Goal: Task Accomplishment & Management: Manage account settings

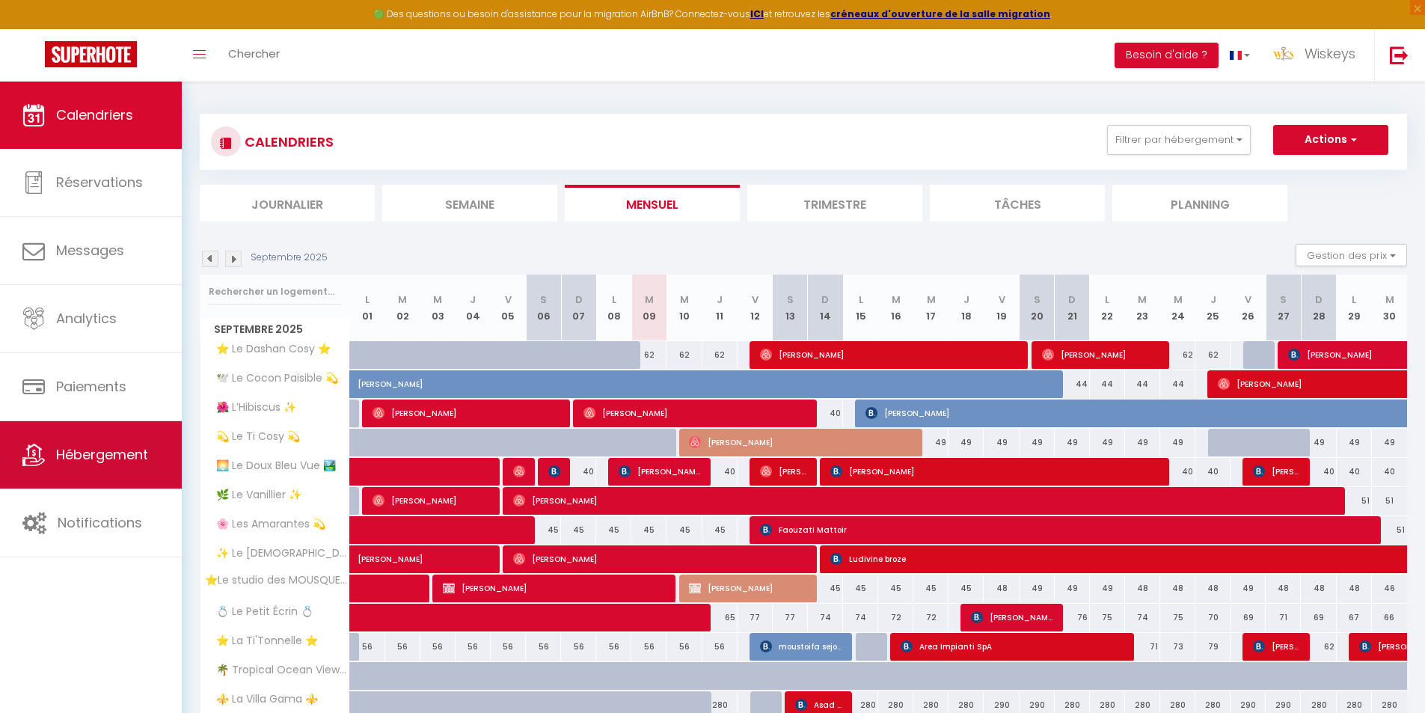
click at [123, 432] on link "Hébergement" at bounding box center [91, 454] width 182 height 67
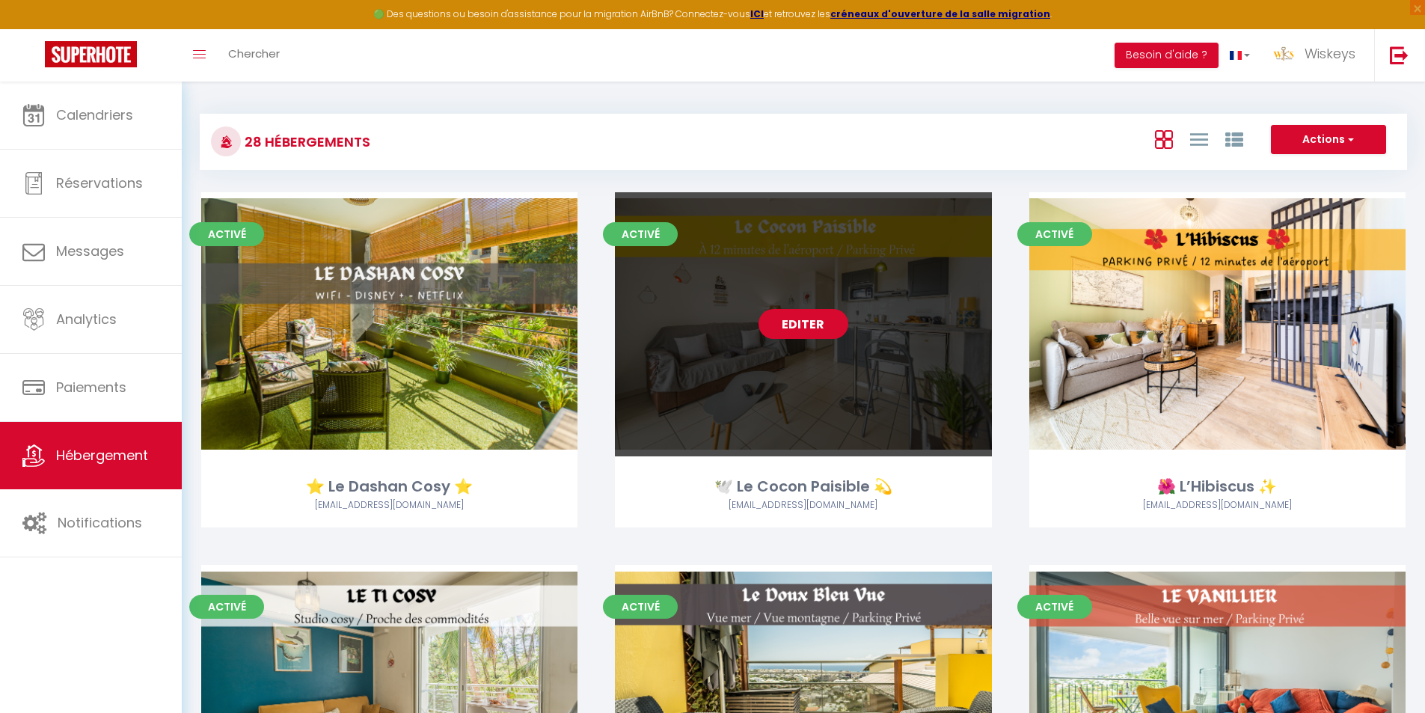
click at [782, 323] on link "Editer" at bounding box center [804, 324] width 90 height 30
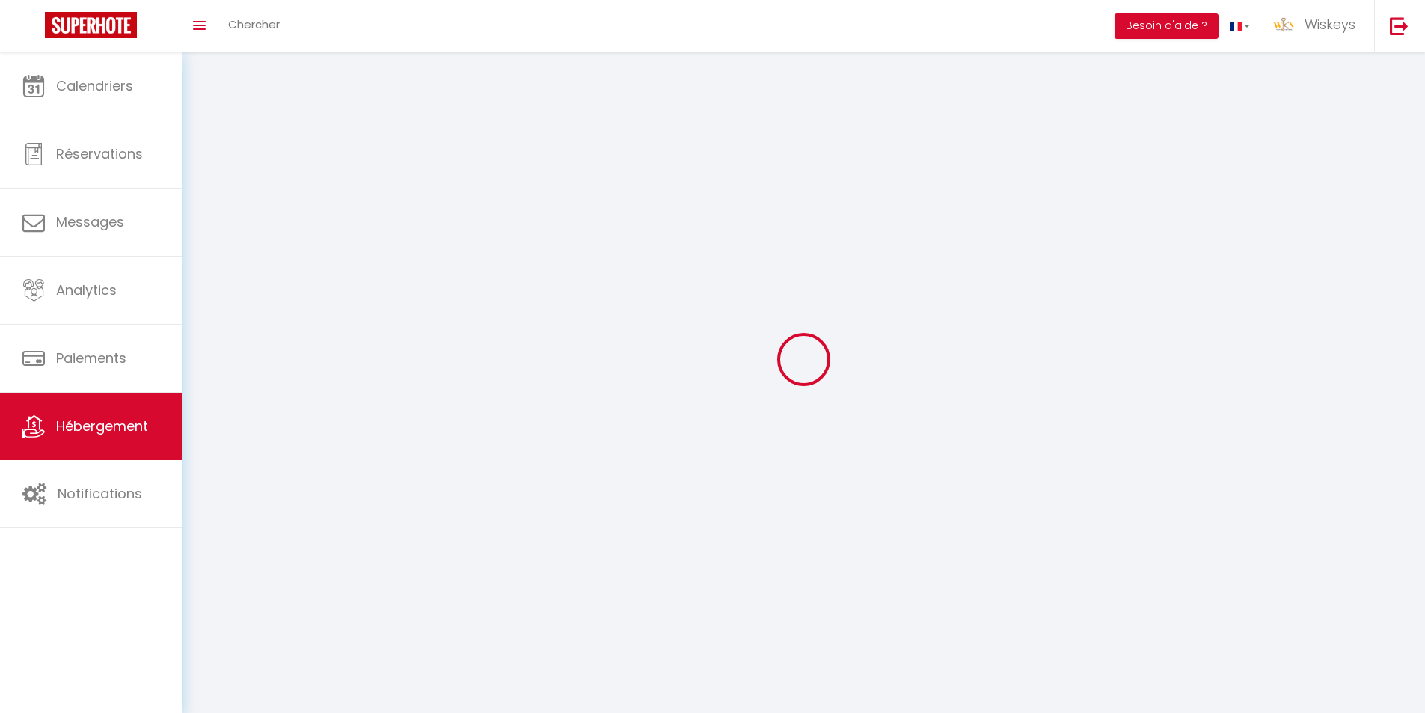
select select "1"
select select
select select "28"
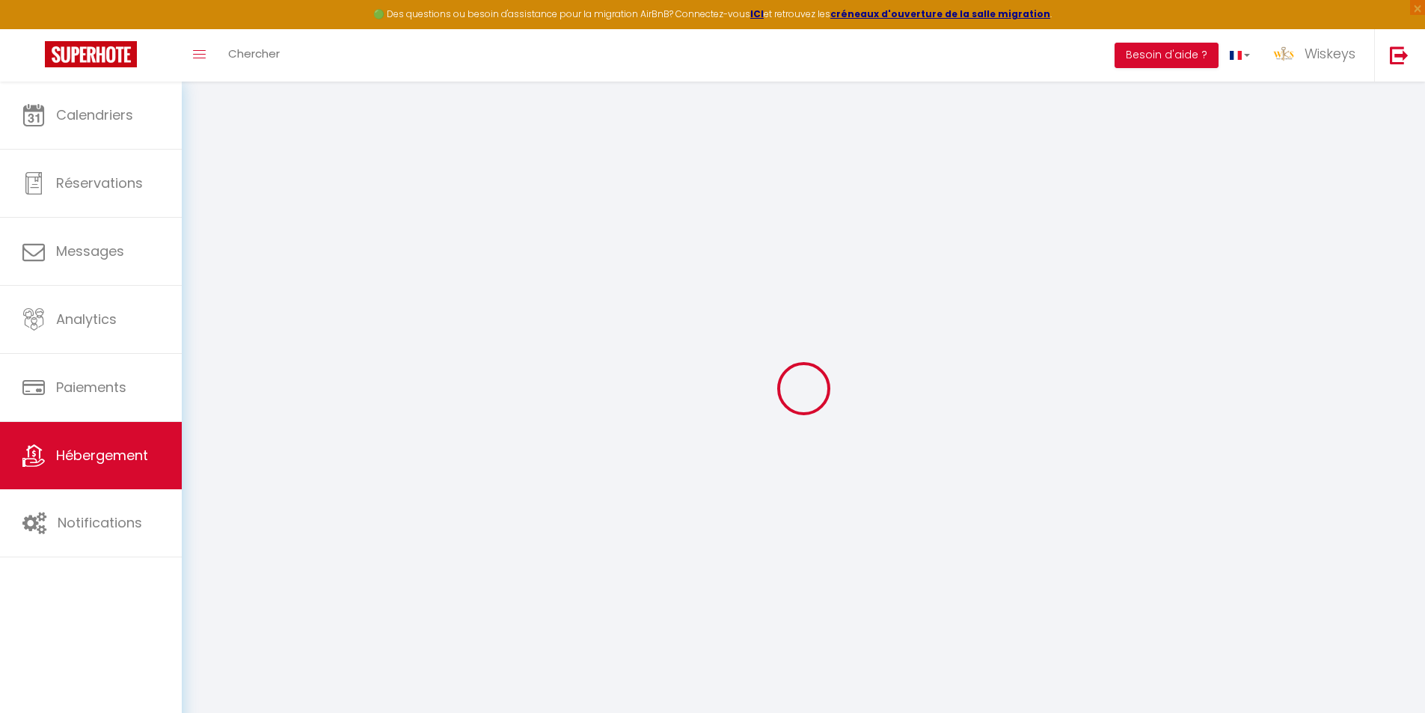
select select
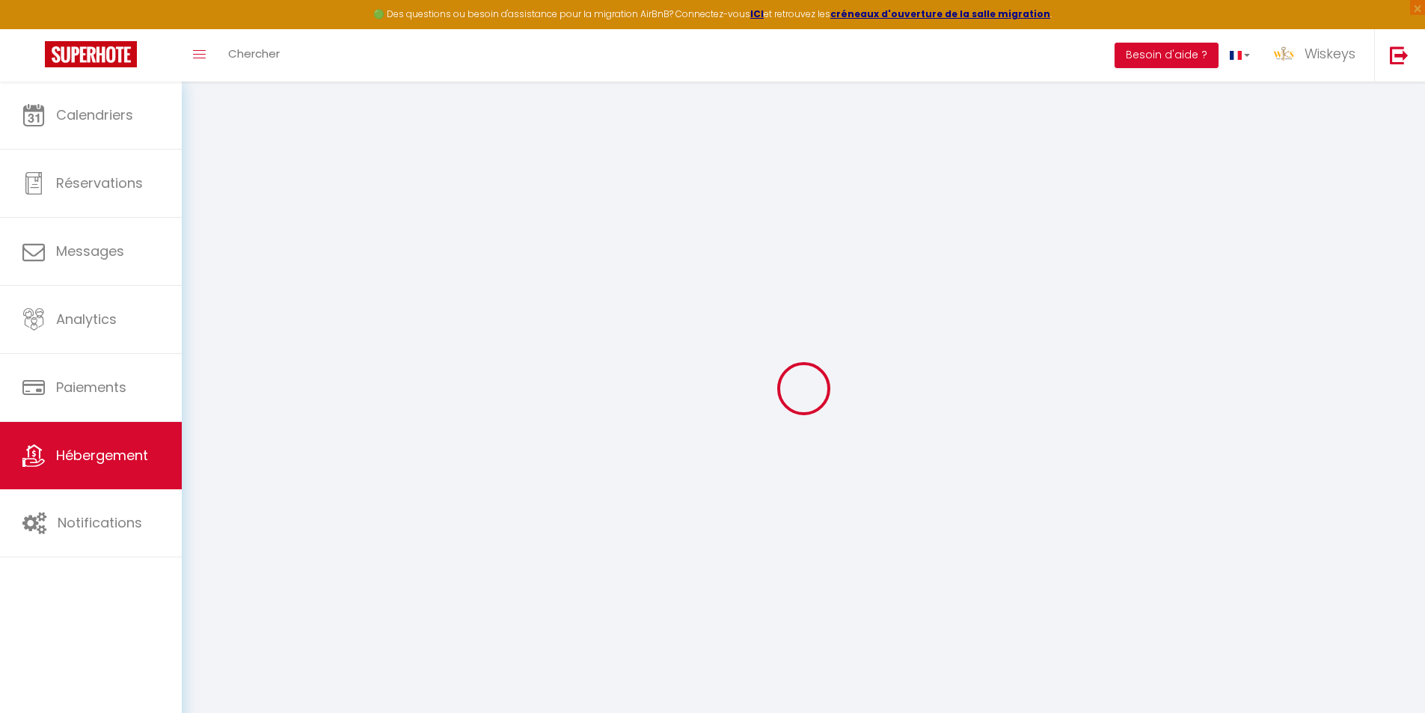
select select
checkbox input "false"
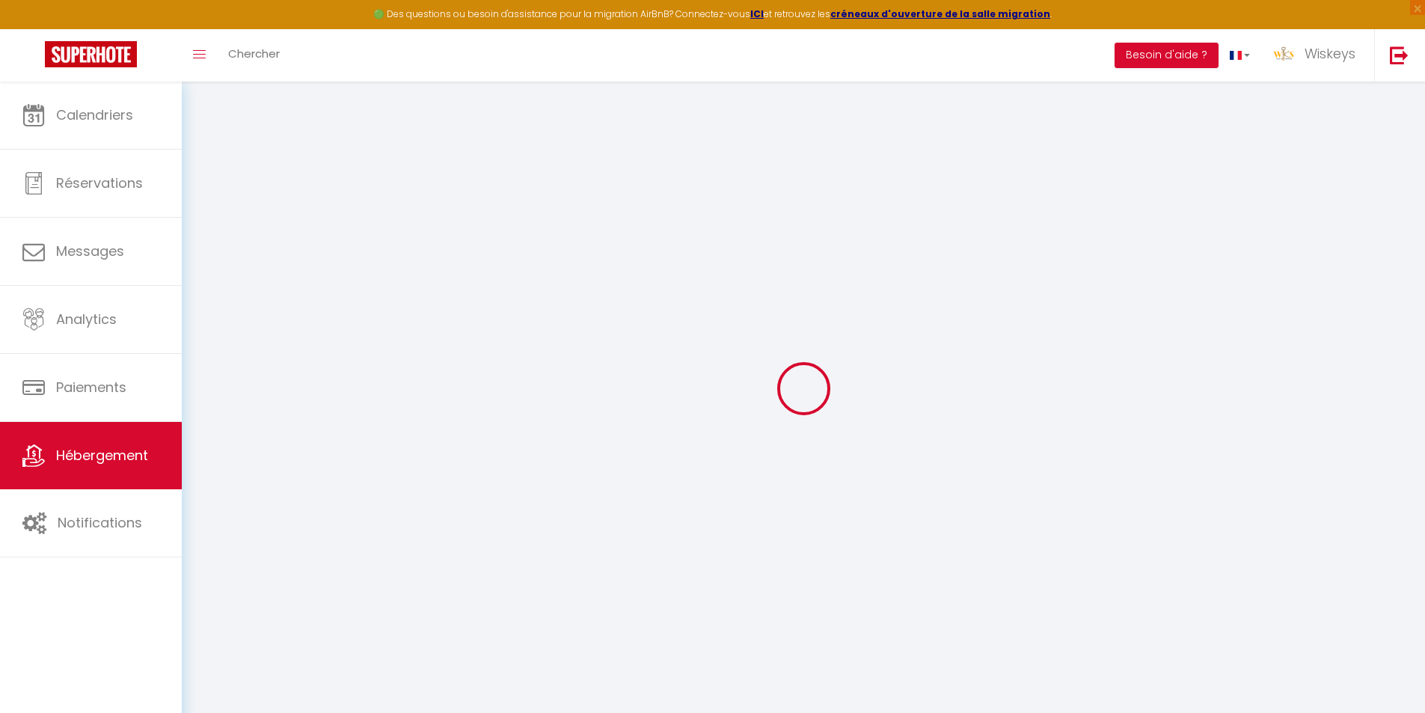
select select
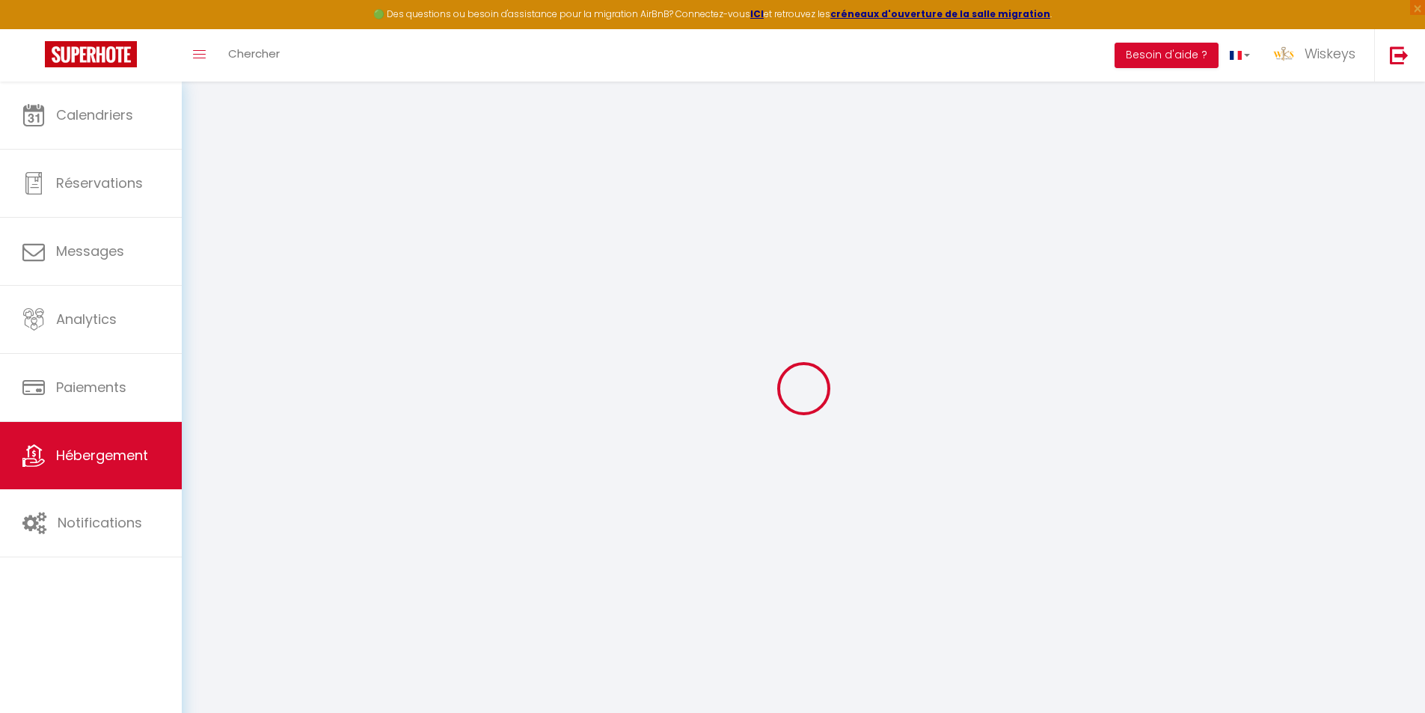
select select
checkbox input "false"
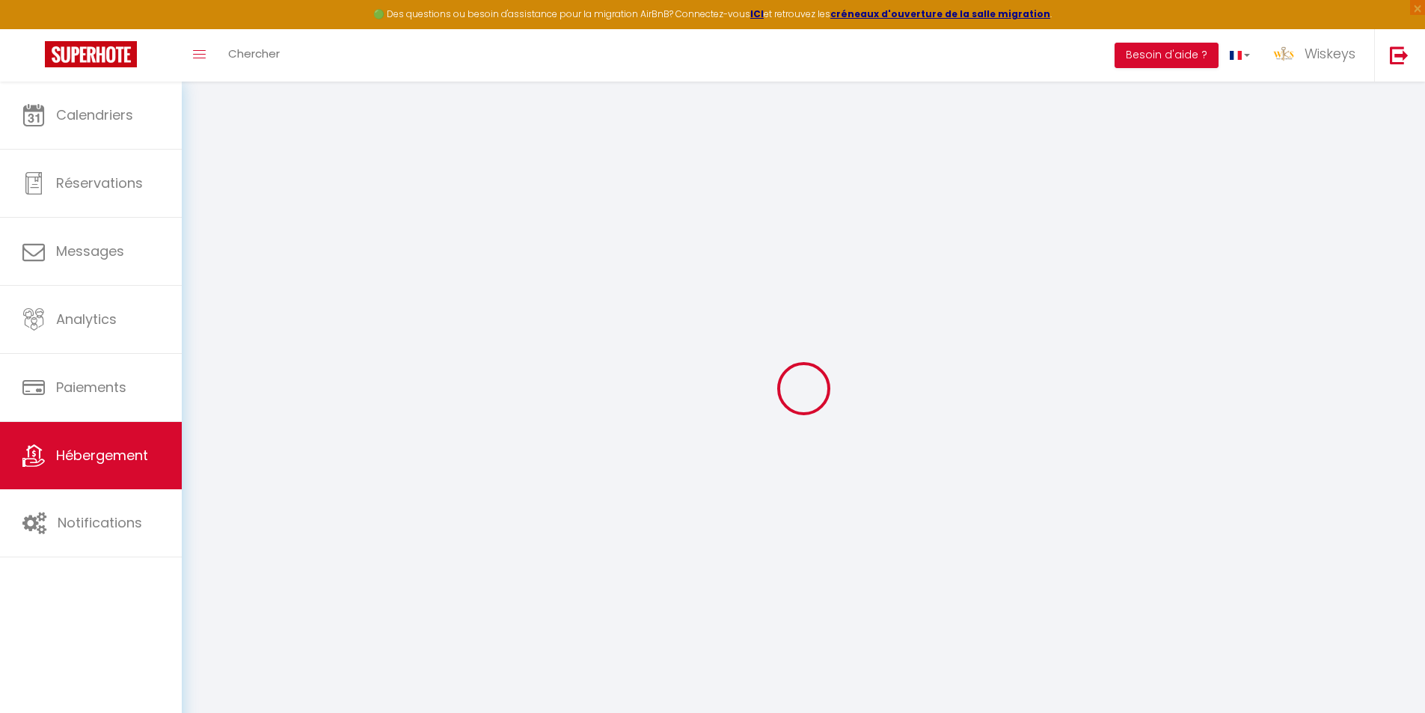
checkbox input "false"
select select
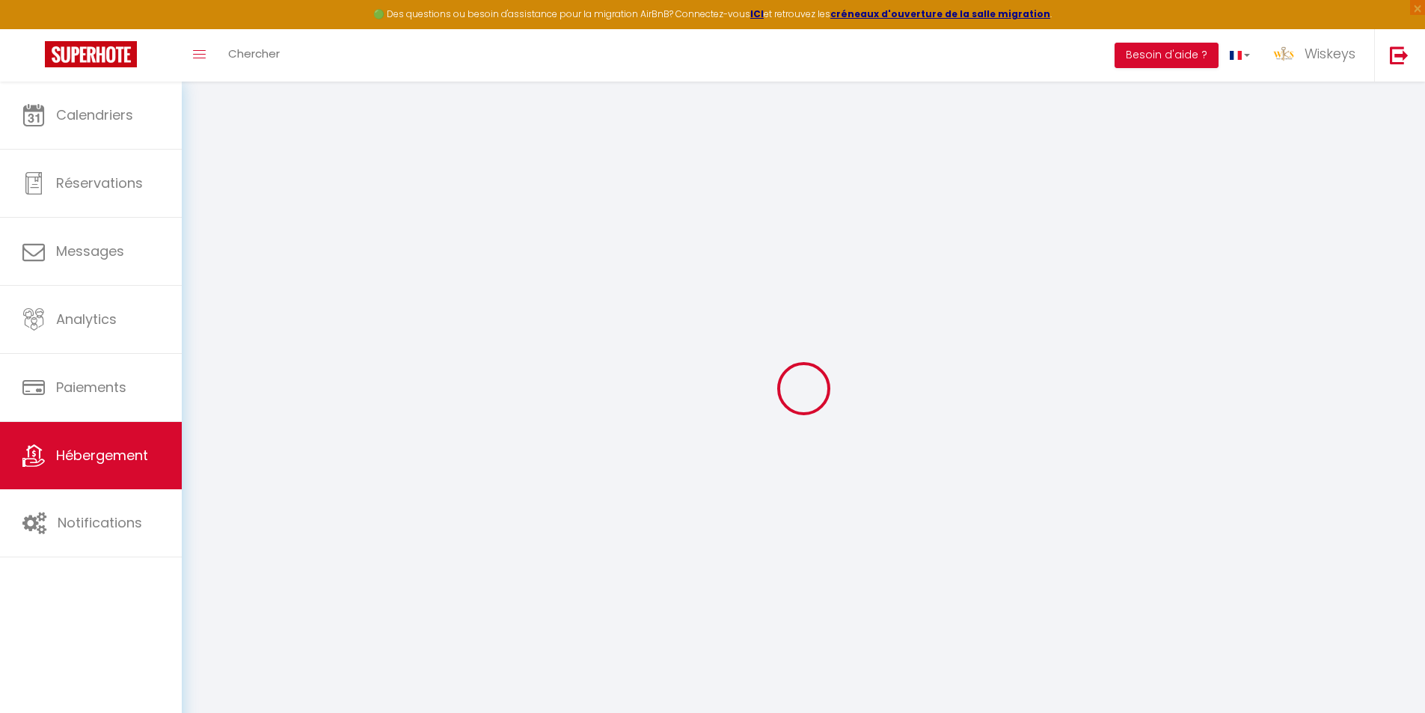
select select
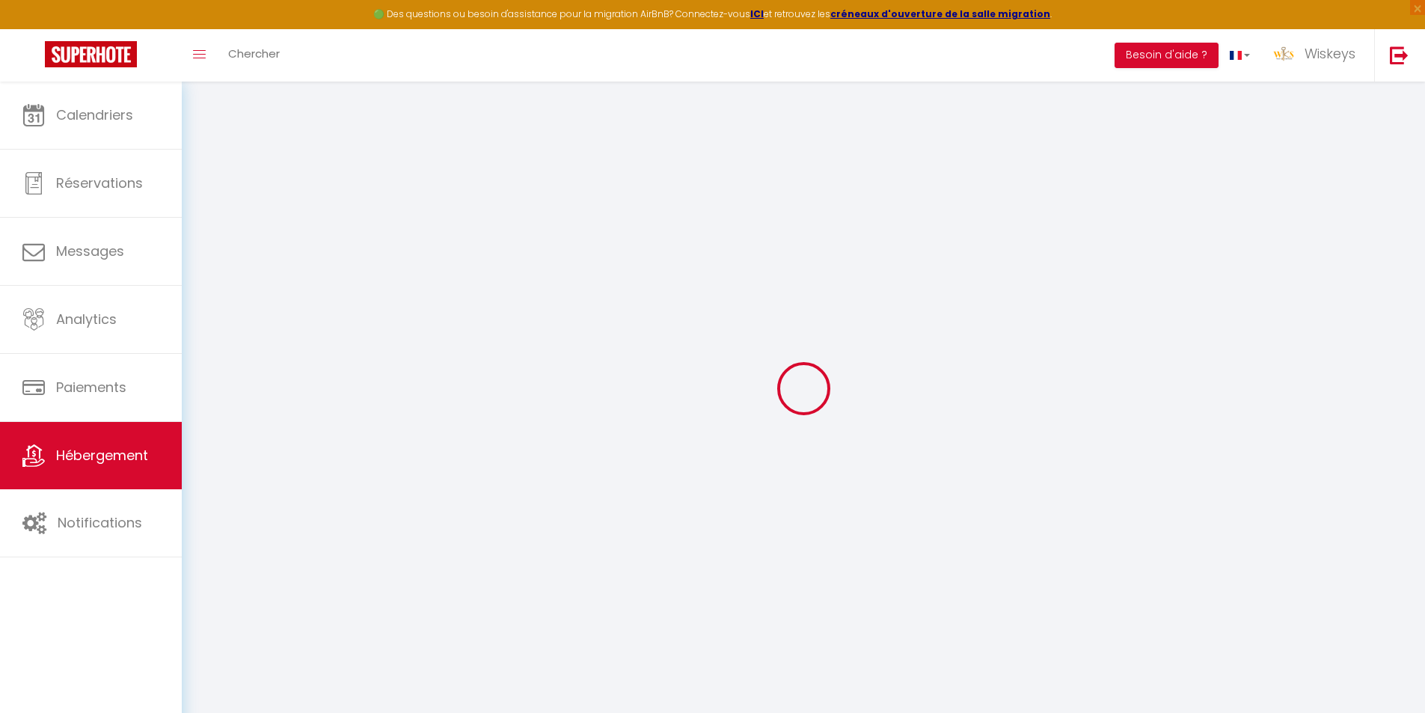
checkbox input "false"
select select
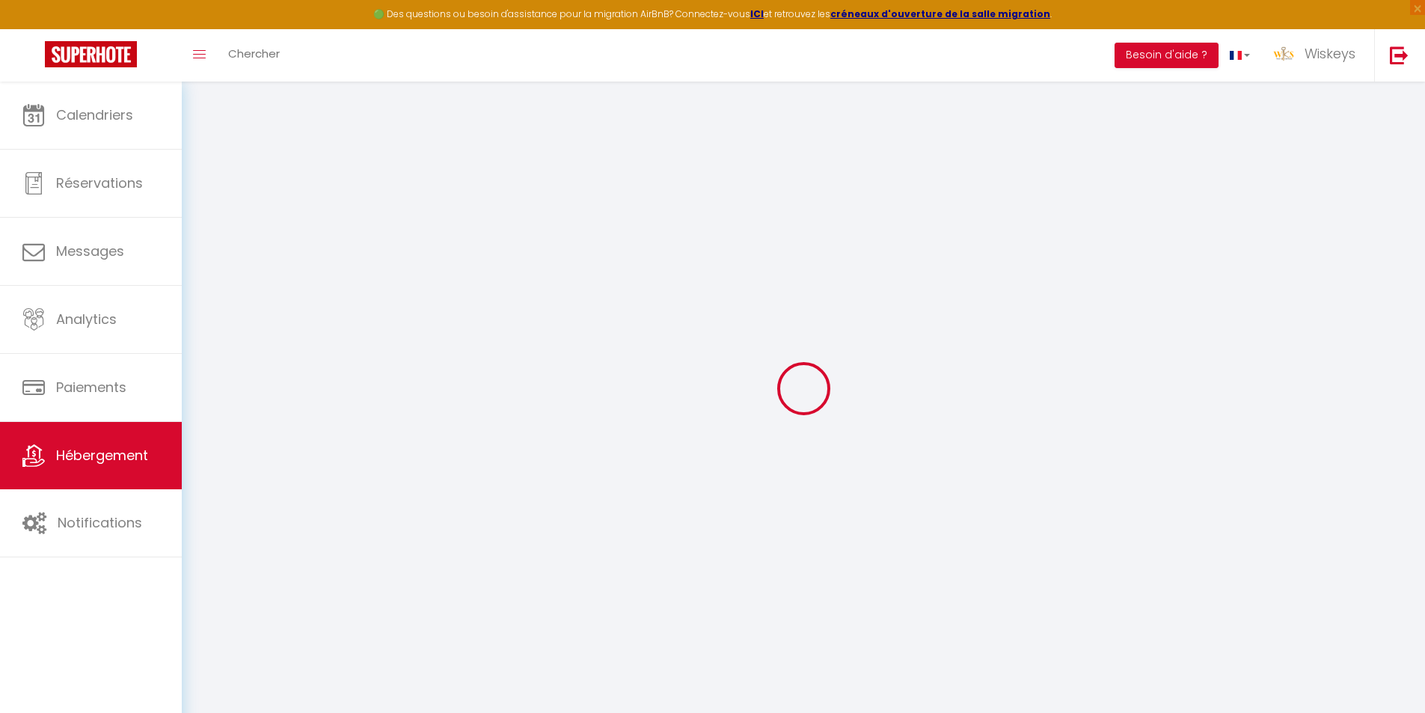
select select
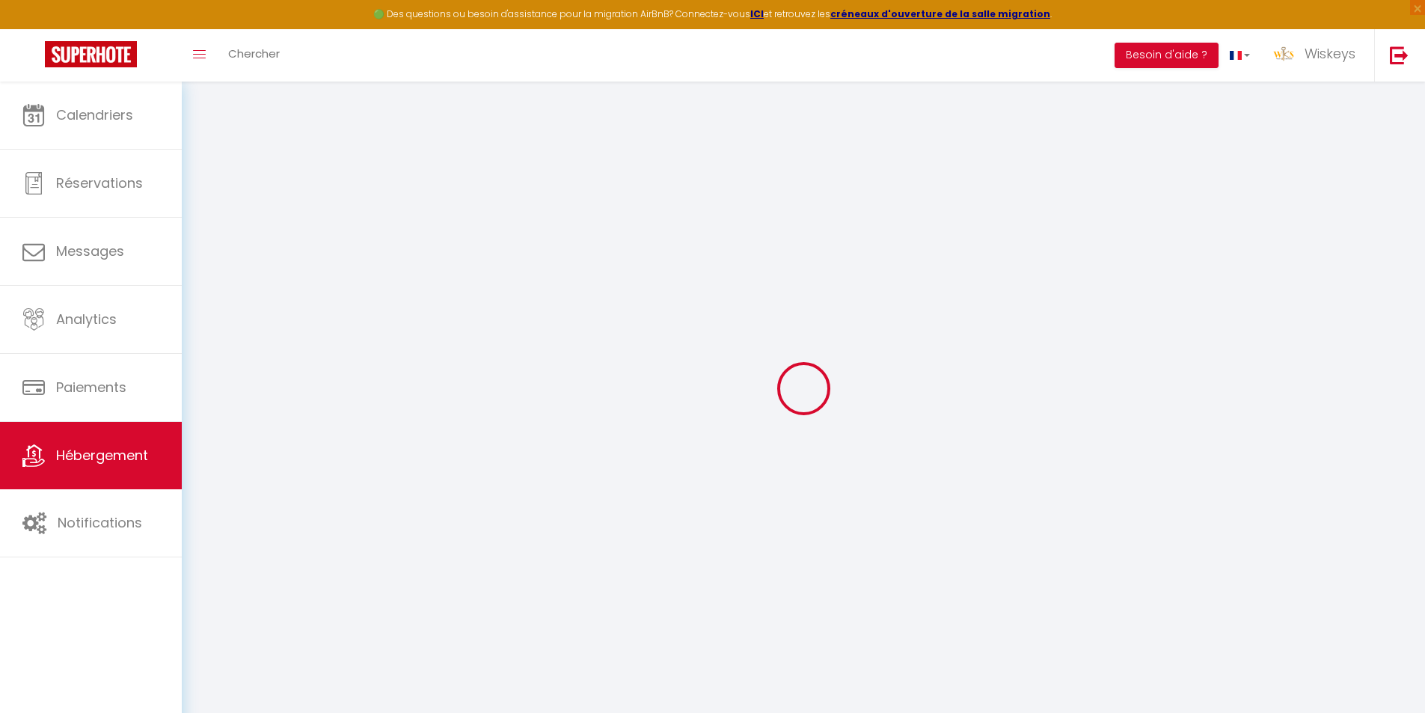
select select
checkbox input "false"
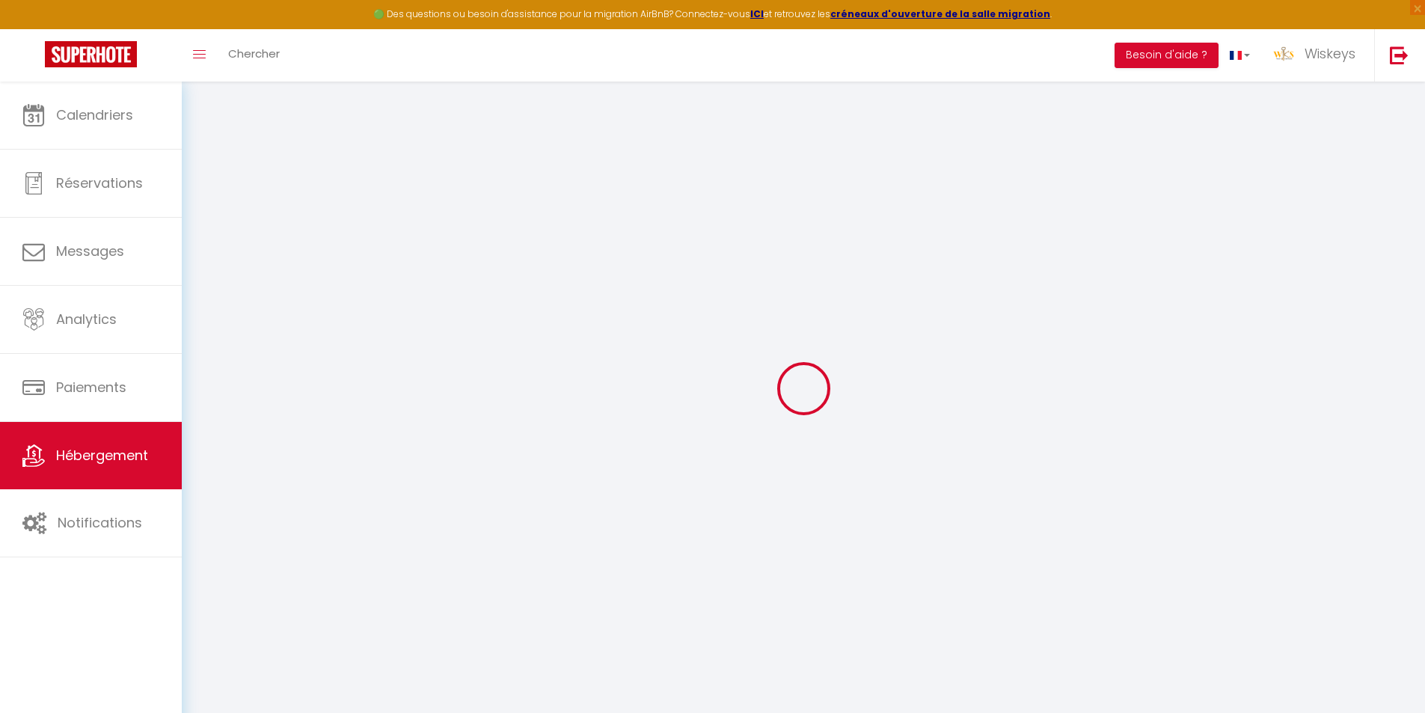
checkbox input "false"
select select
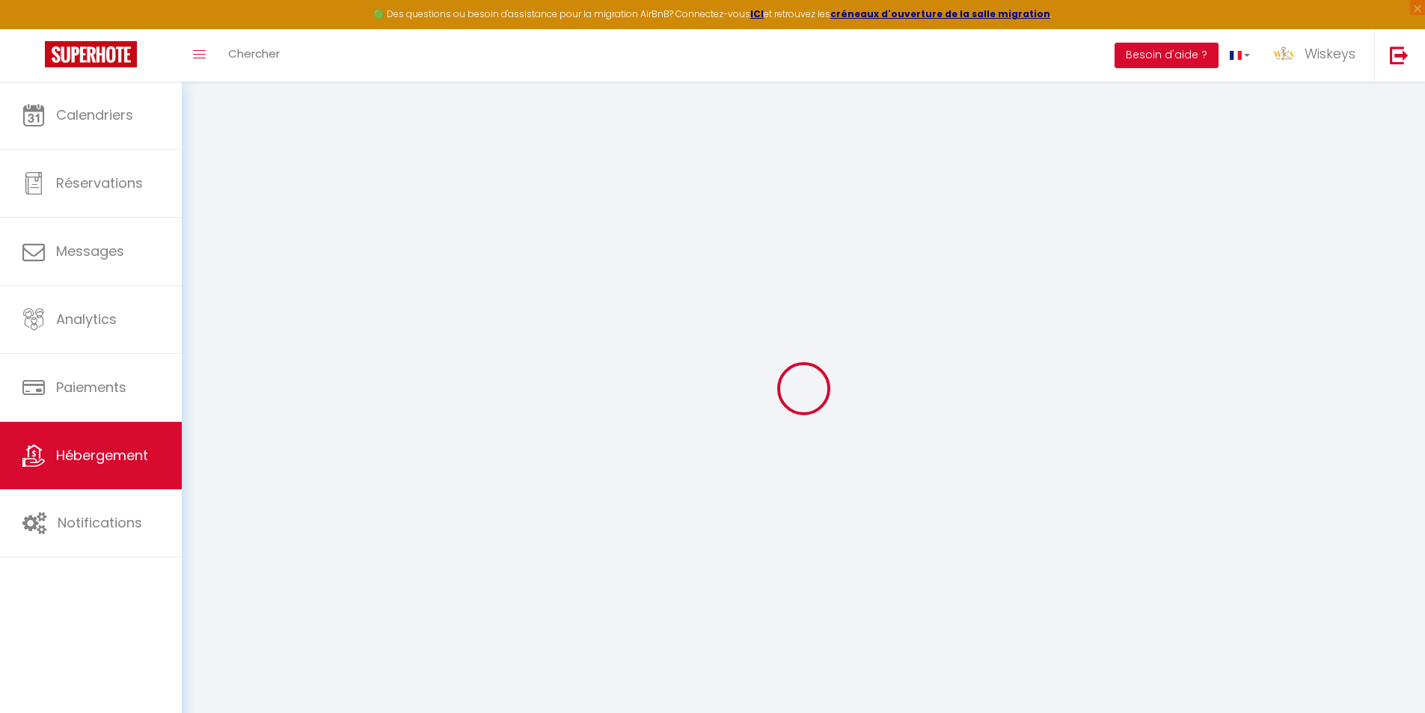
select select
checkbox input "false"
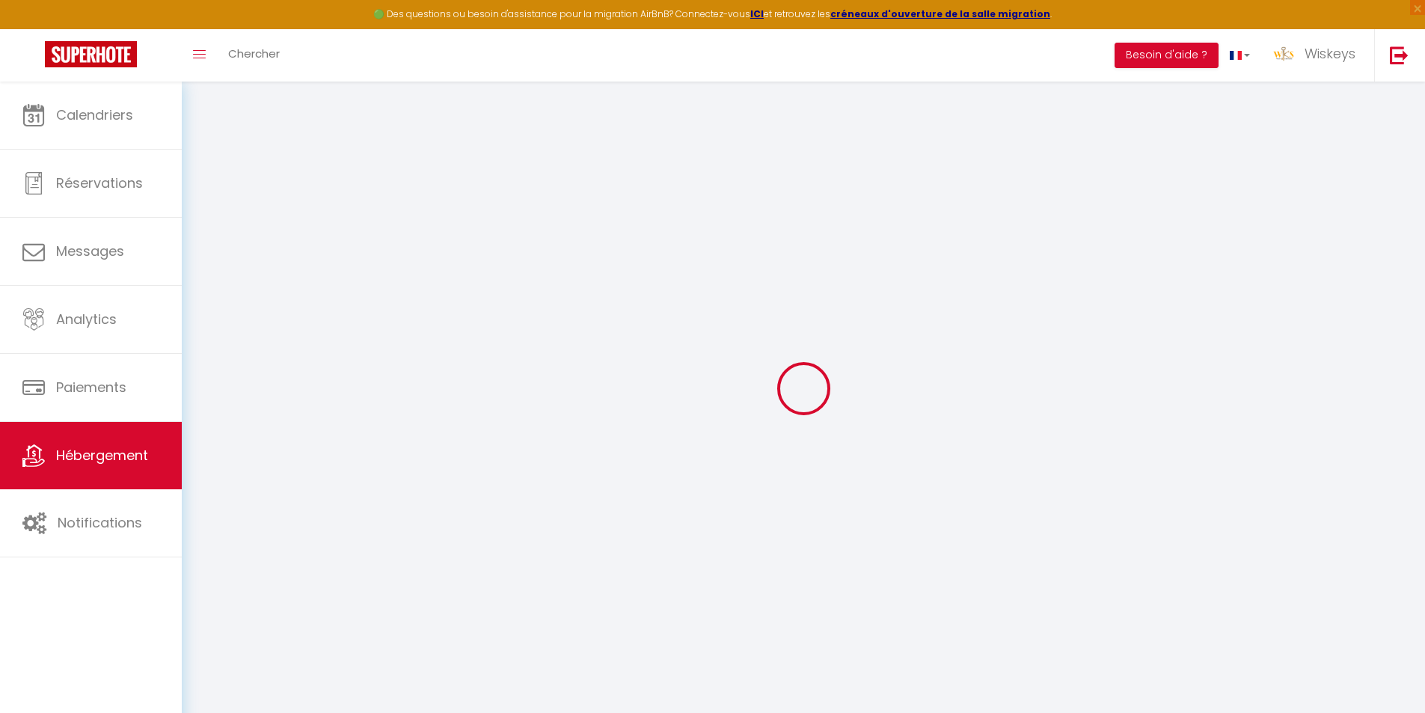
checkbox input "false"
select select
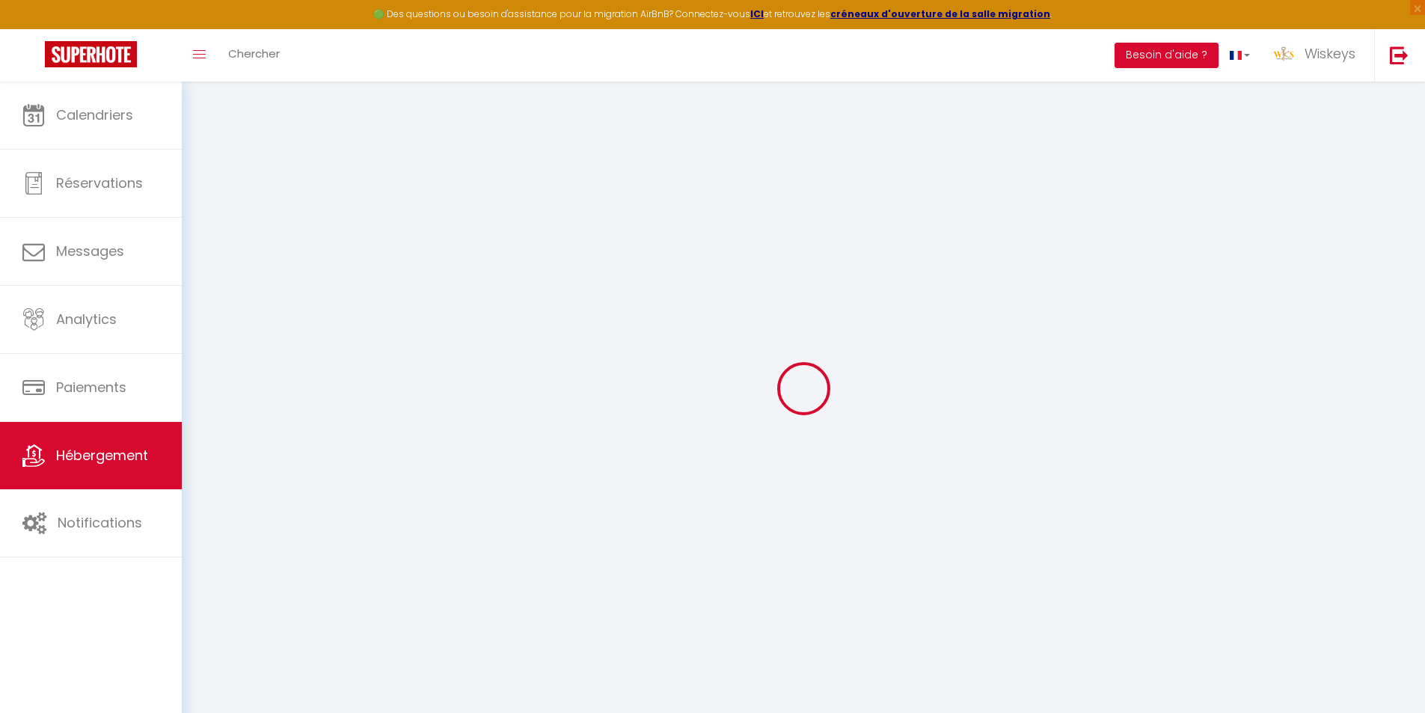
select select
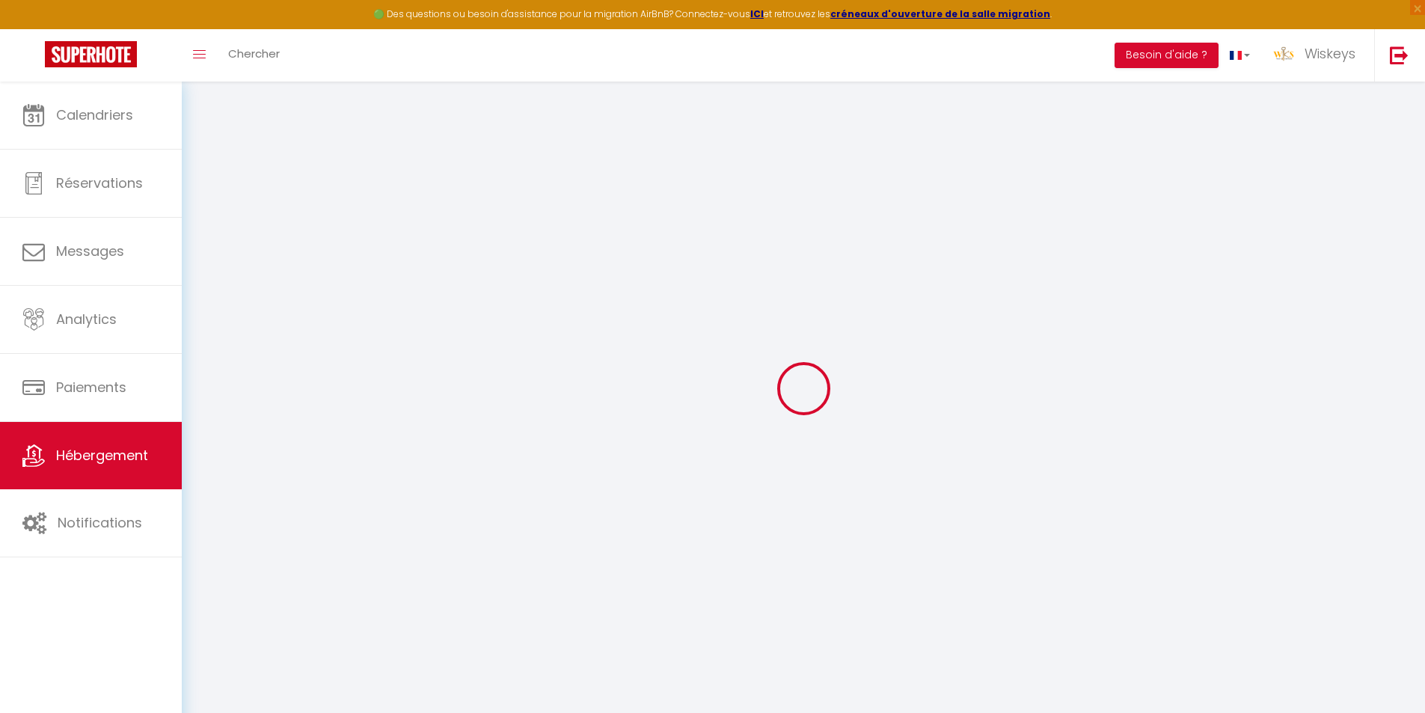
select select
checkbox input "false"
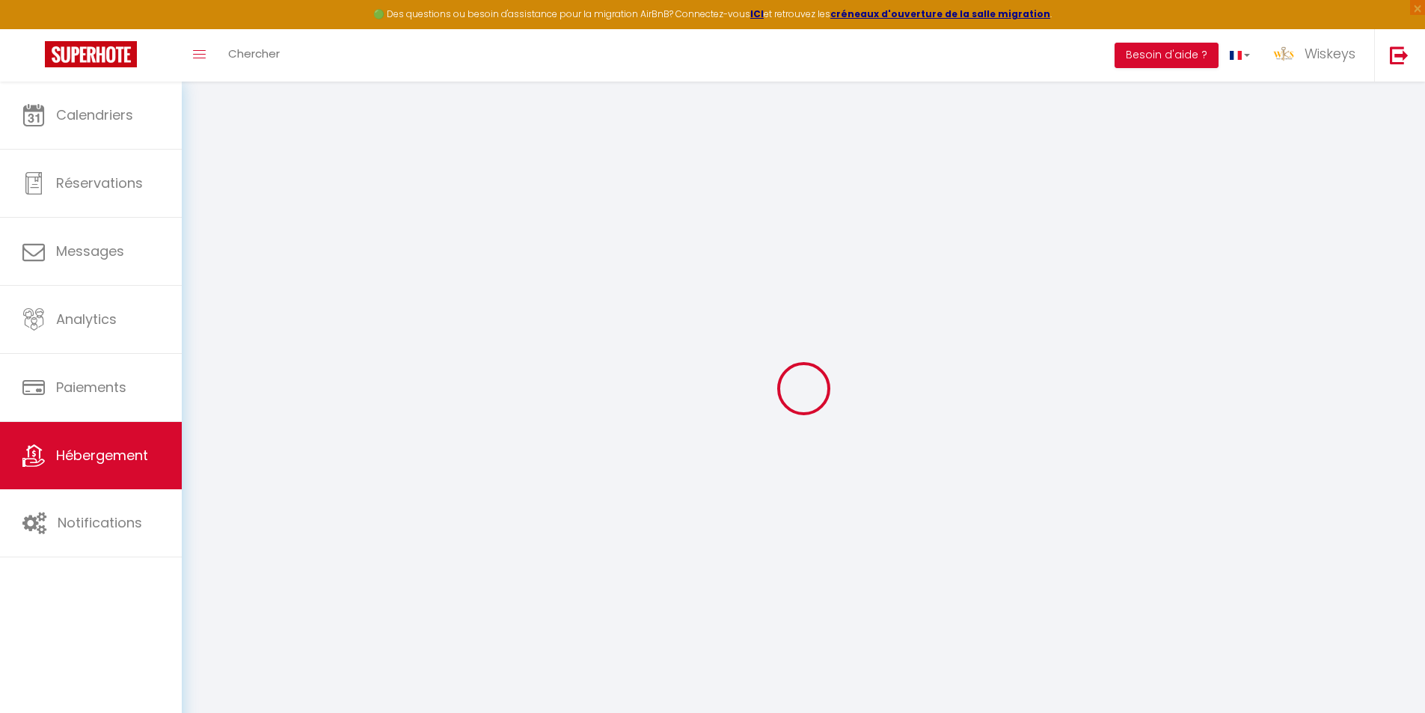
select select
type input "🕊️ Le Cocon Paisible 💫"
type input "[PERSON_NAME]"
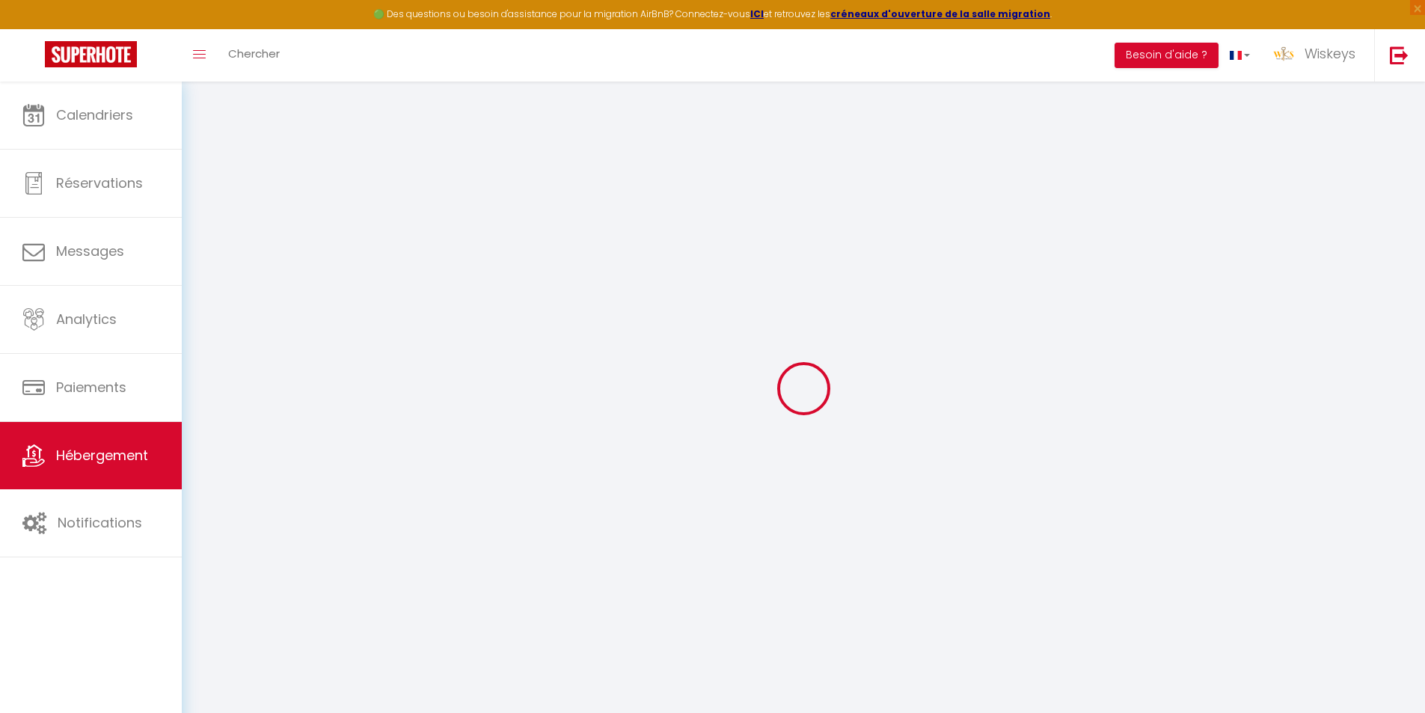
type input "49 allée [PERSON_NAME]"
type input "45000"
type input "[GEOGRAPHIC_DATA]"
select select "2"
select select "0"
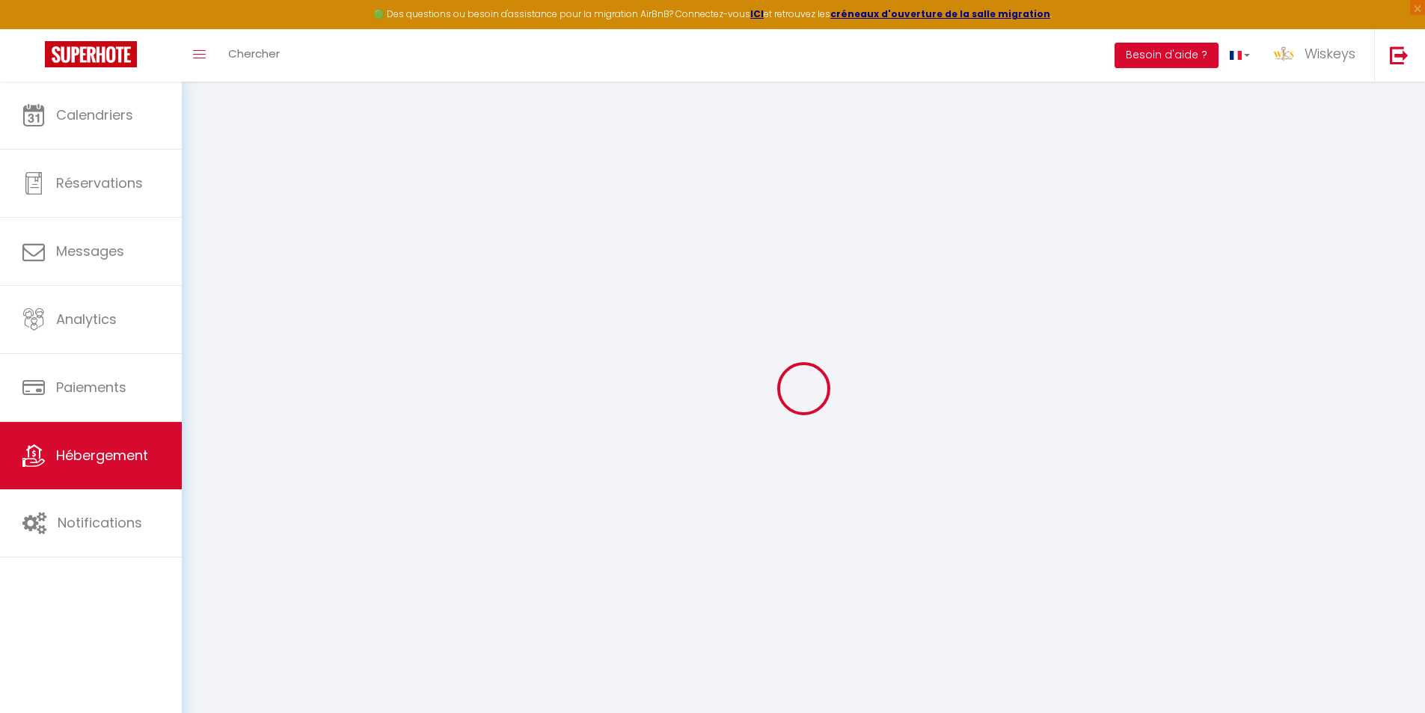
type input "45"
type input "50"
type input "5"
type input "1000"
type input "300"
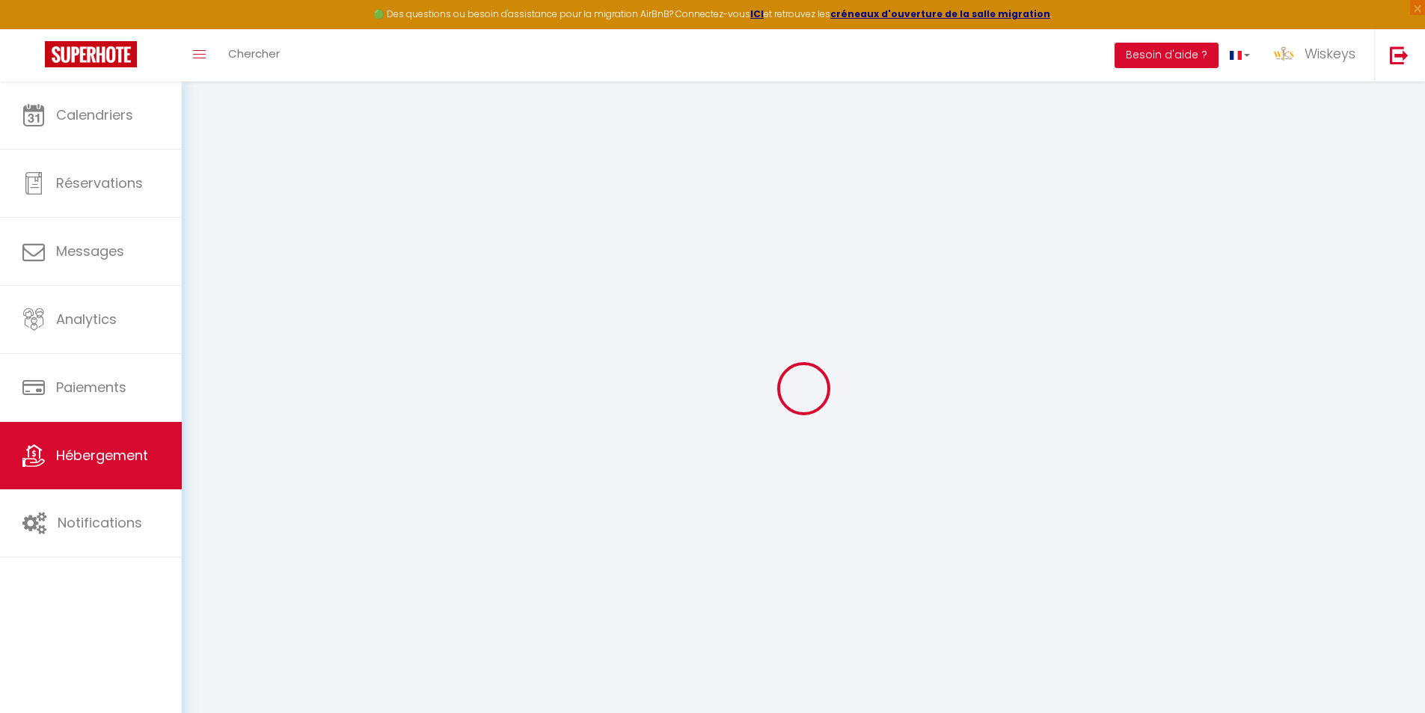
type input "8.5"
select select
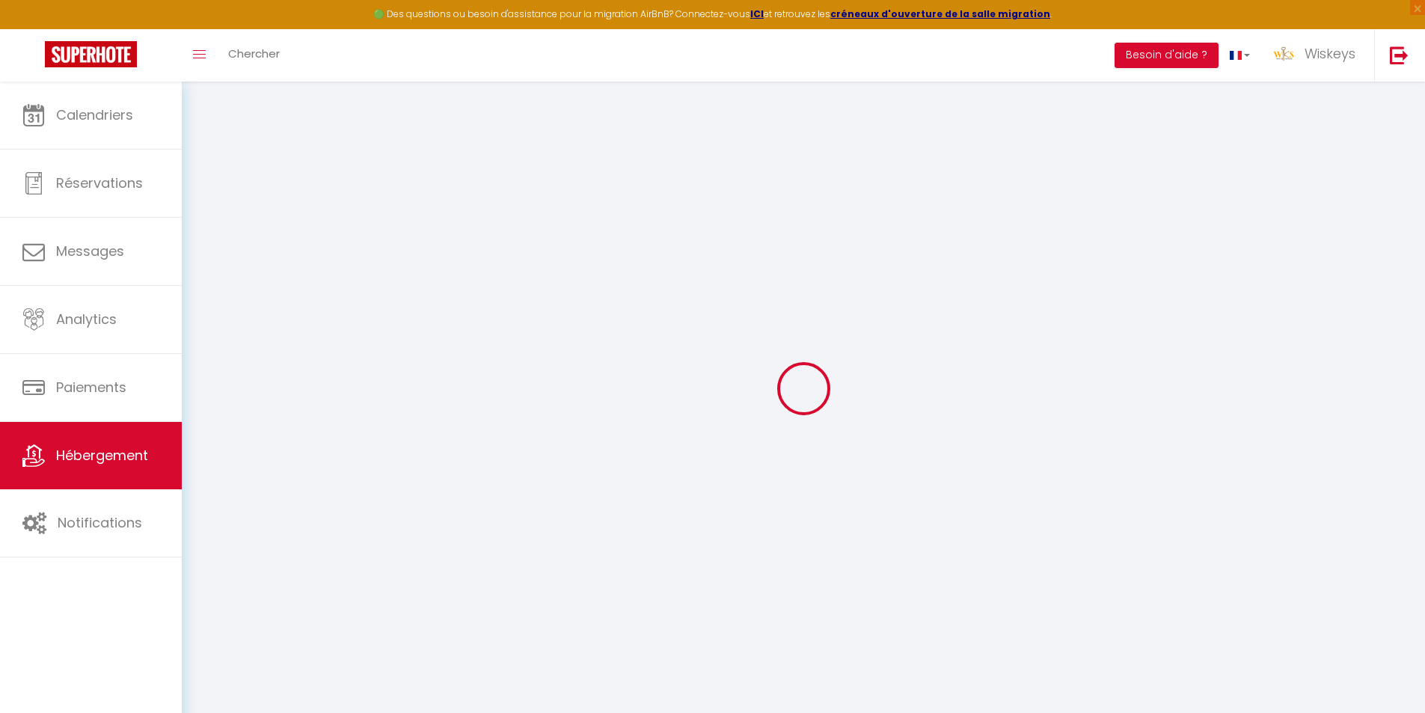
select select
type input "[STREET_ADDRESS]"
type input "97490"
type input "Sainte Clotilde"
select select "177"
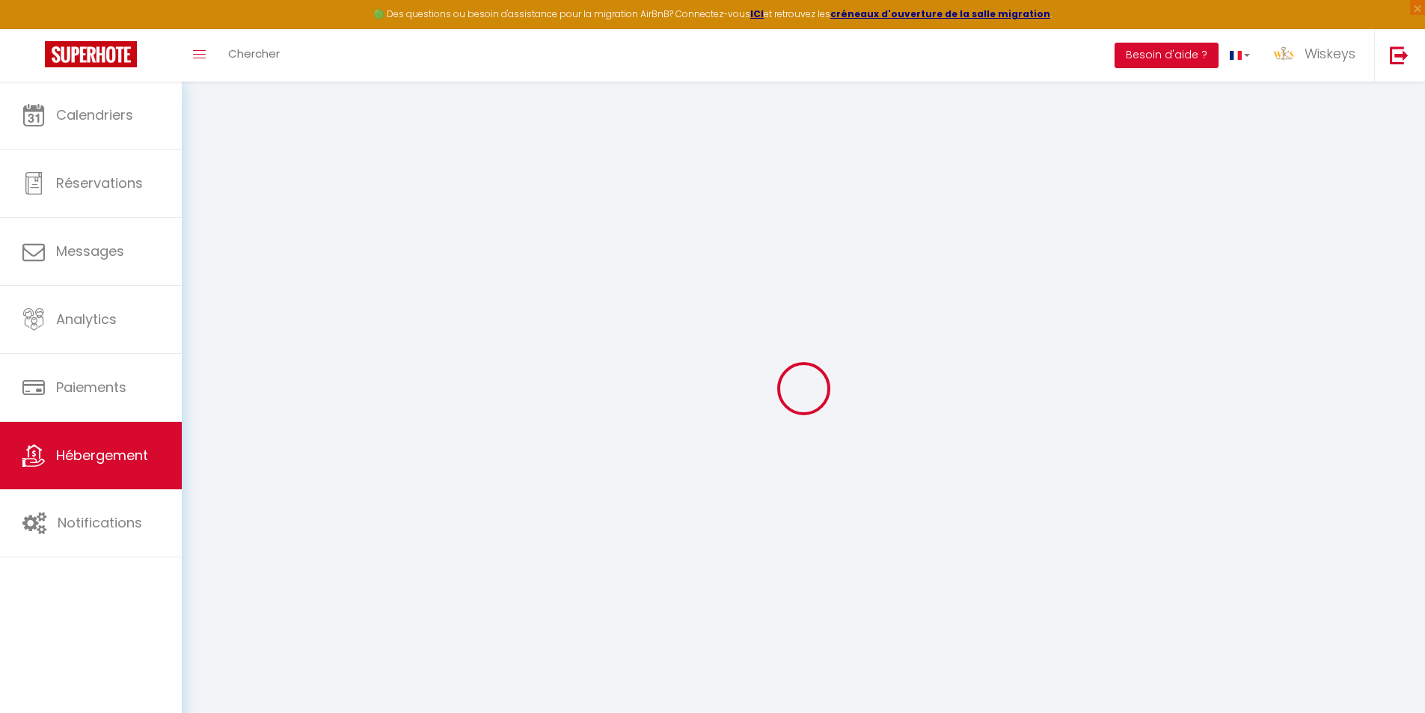
type input "[EMAIL_ADDRESS][DOMAIN_NAME]"
select select "7679"
checkbox input "false"
checkbox input "true"
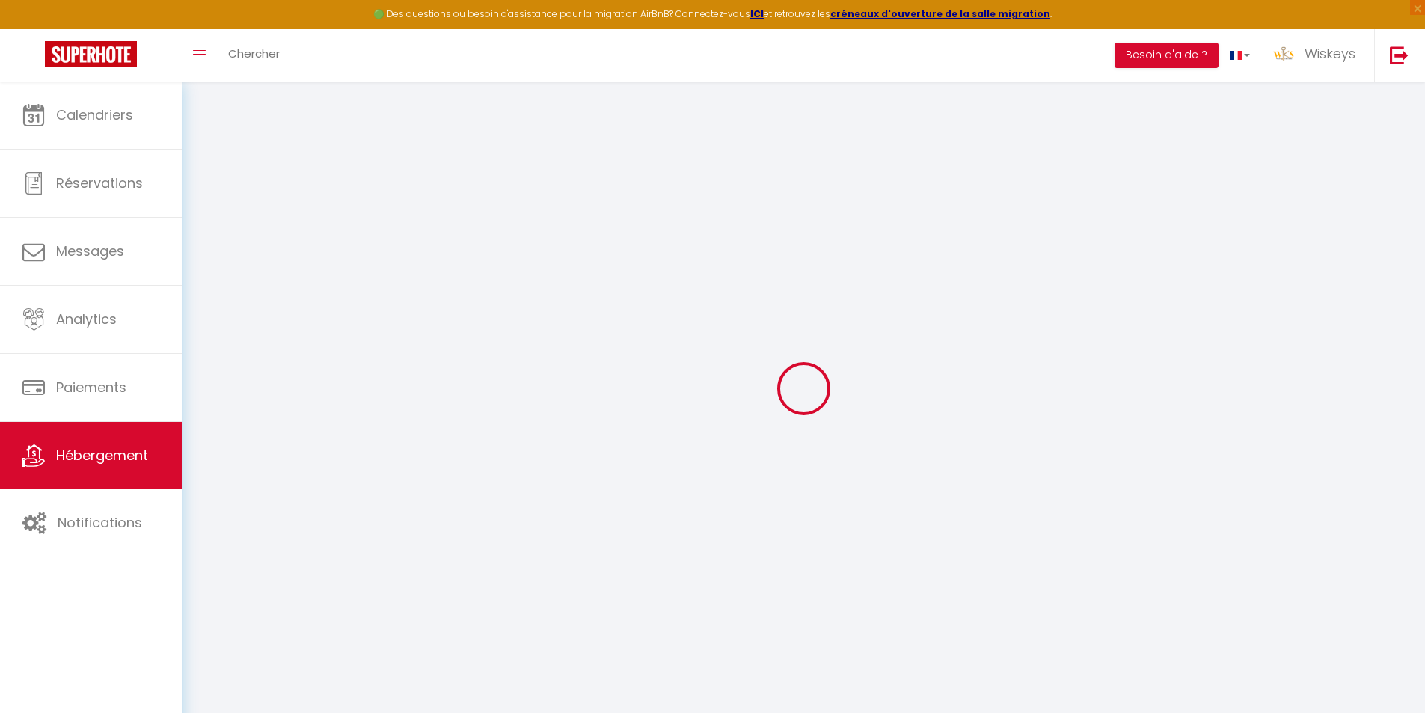
checkbox input "true"
radio input "true"
type input "50"
type input "0"
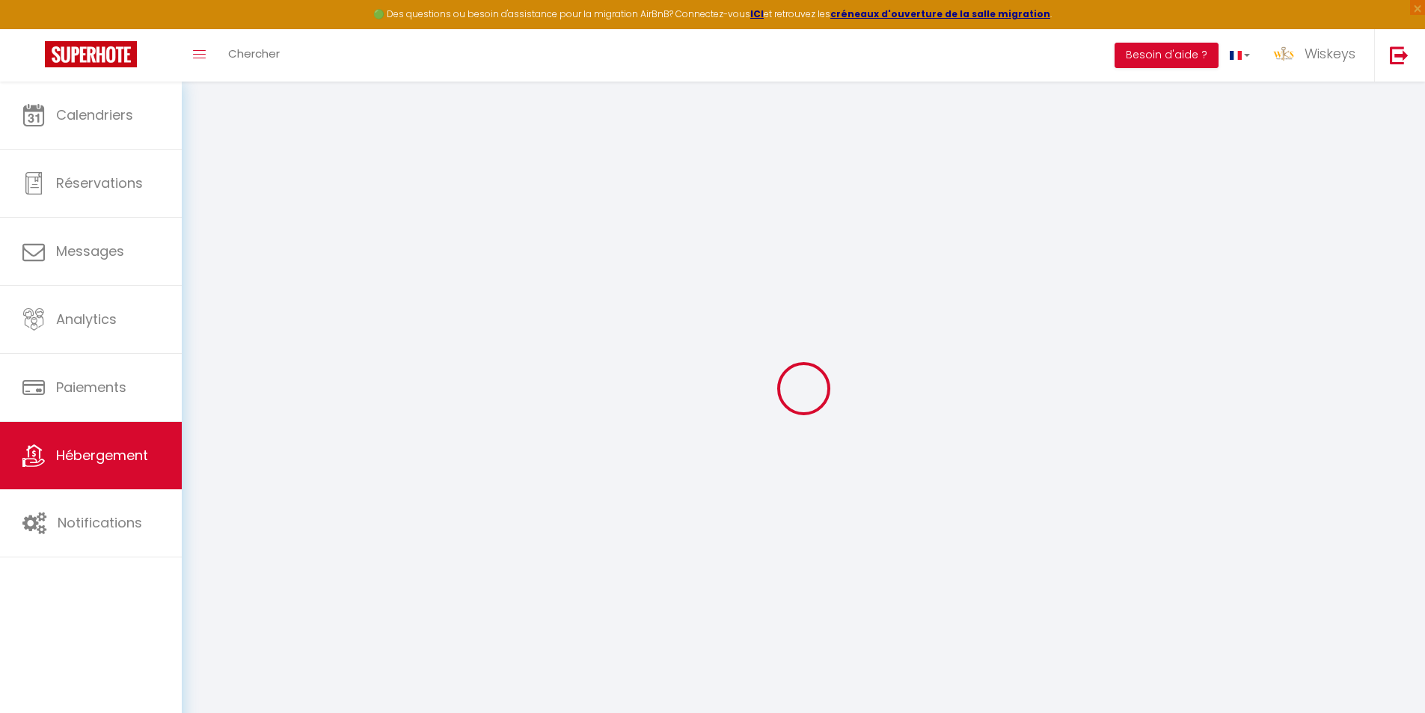
type input "0"
select select "26182"
select select "51857"
select select
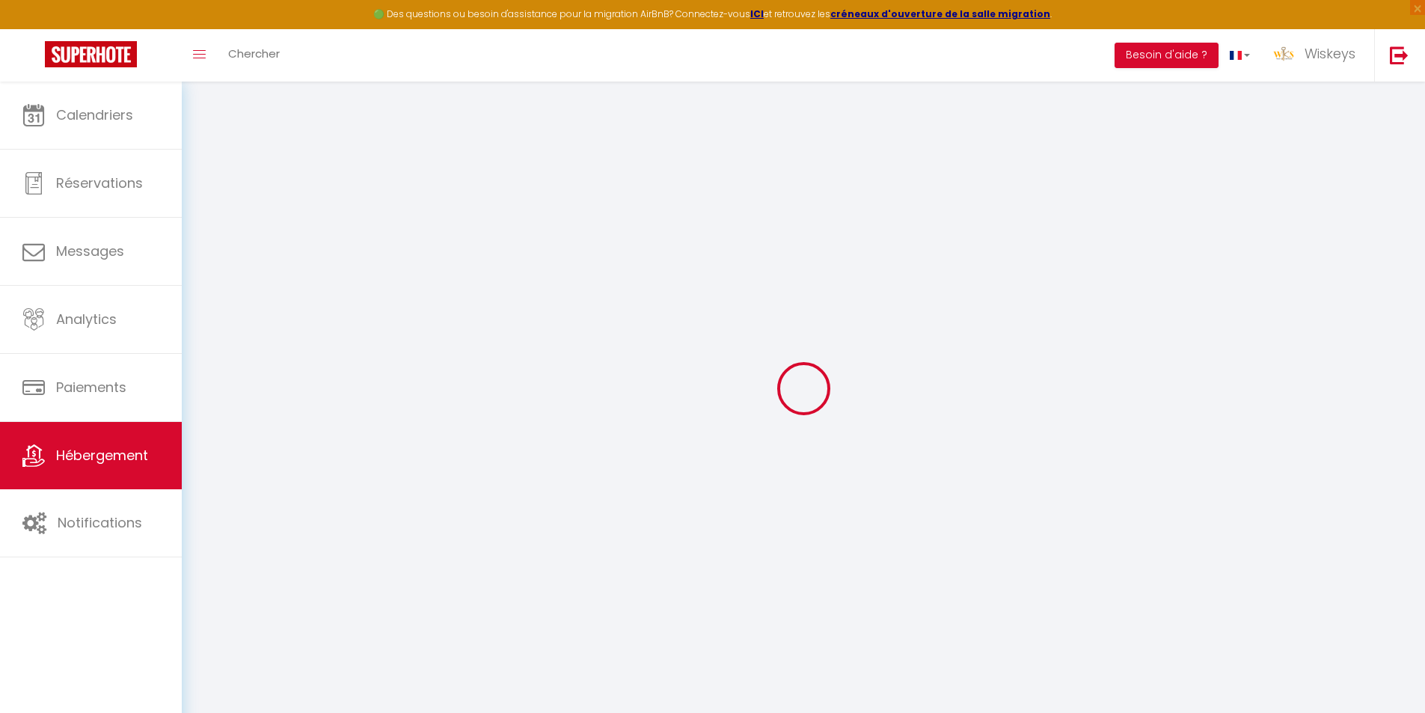
select select
checkbox input "false"
checkbox input "true"
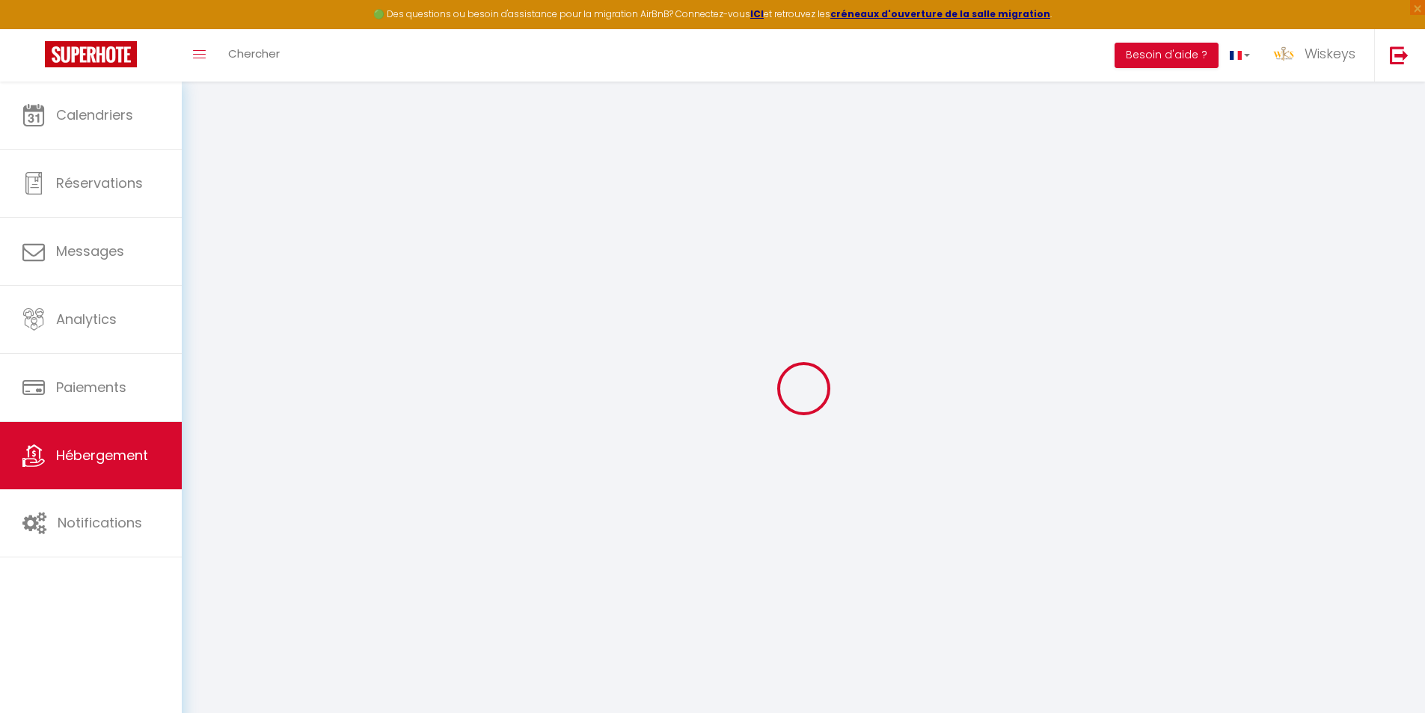
checkbox input "true"
select select
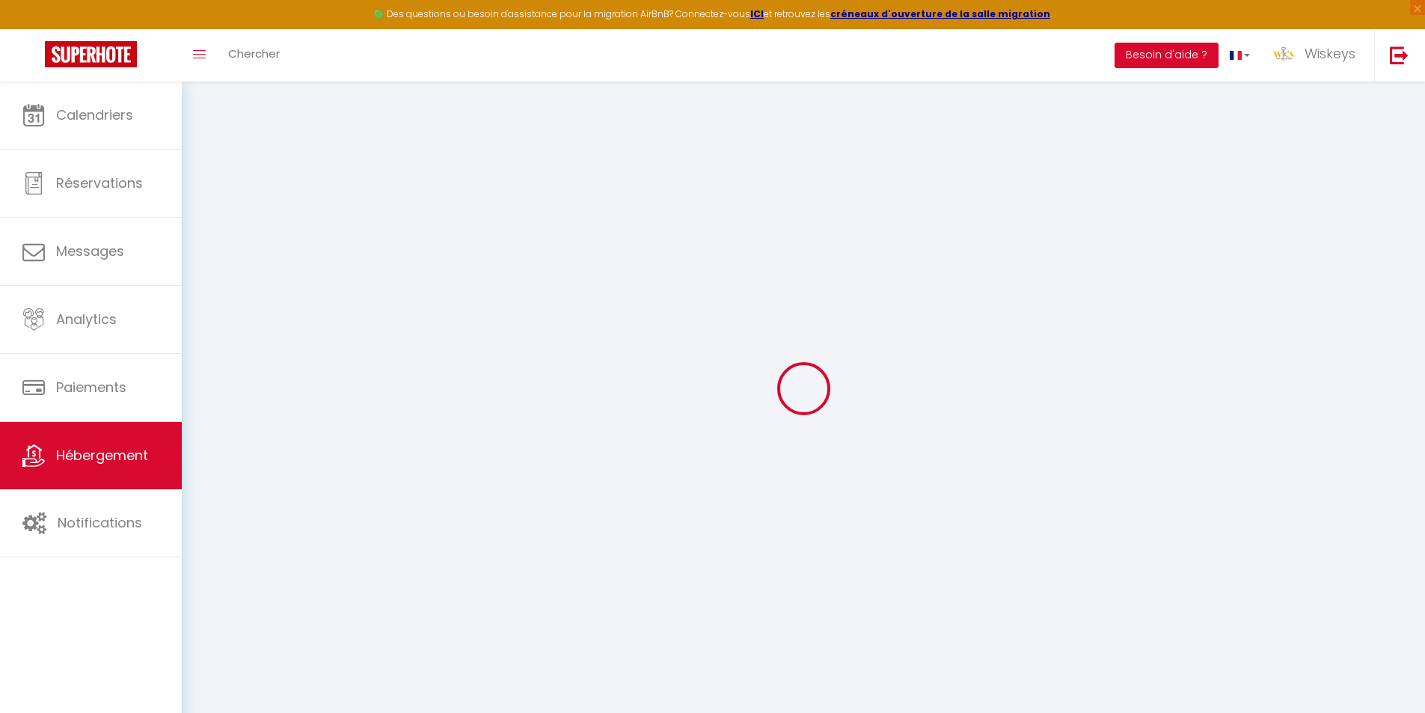
select select
checkbox input "false"
checkbox input "true"
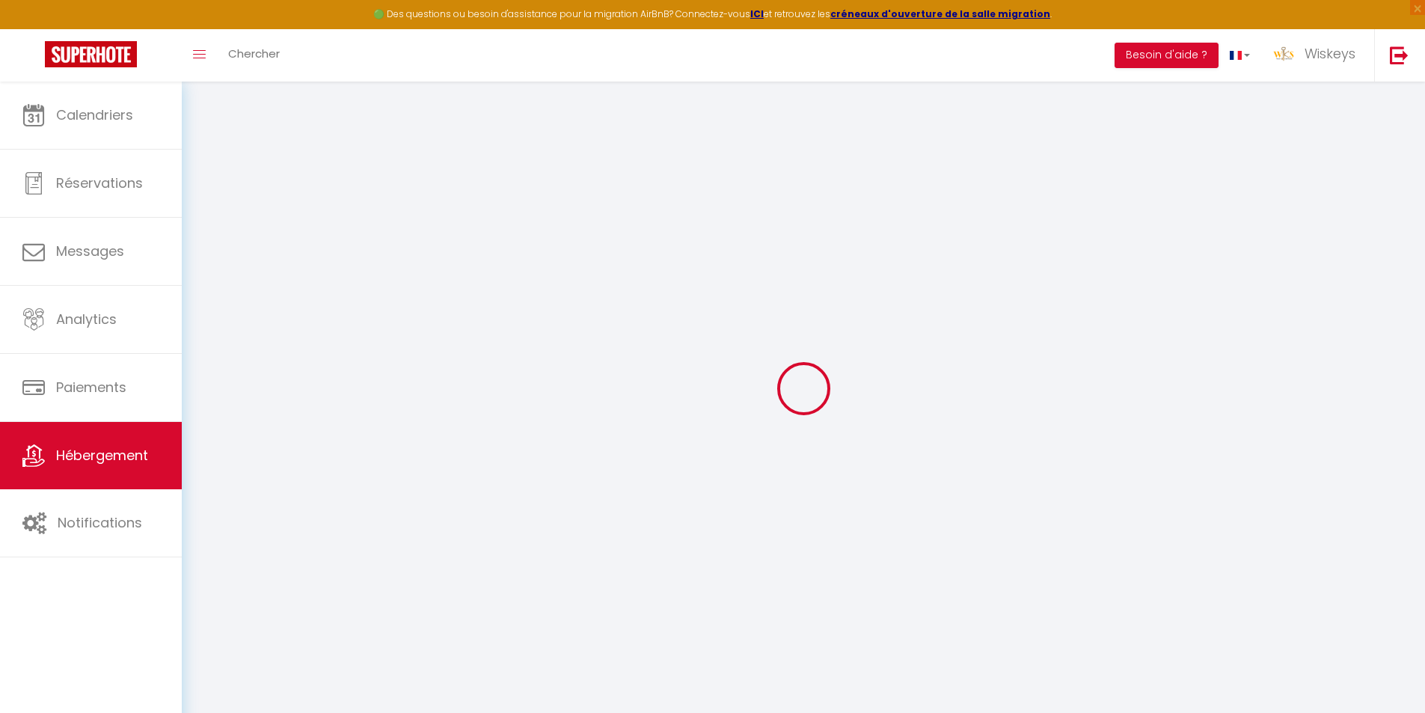
checkbox input "true"
checkbox input "false"
checkbox input "true"
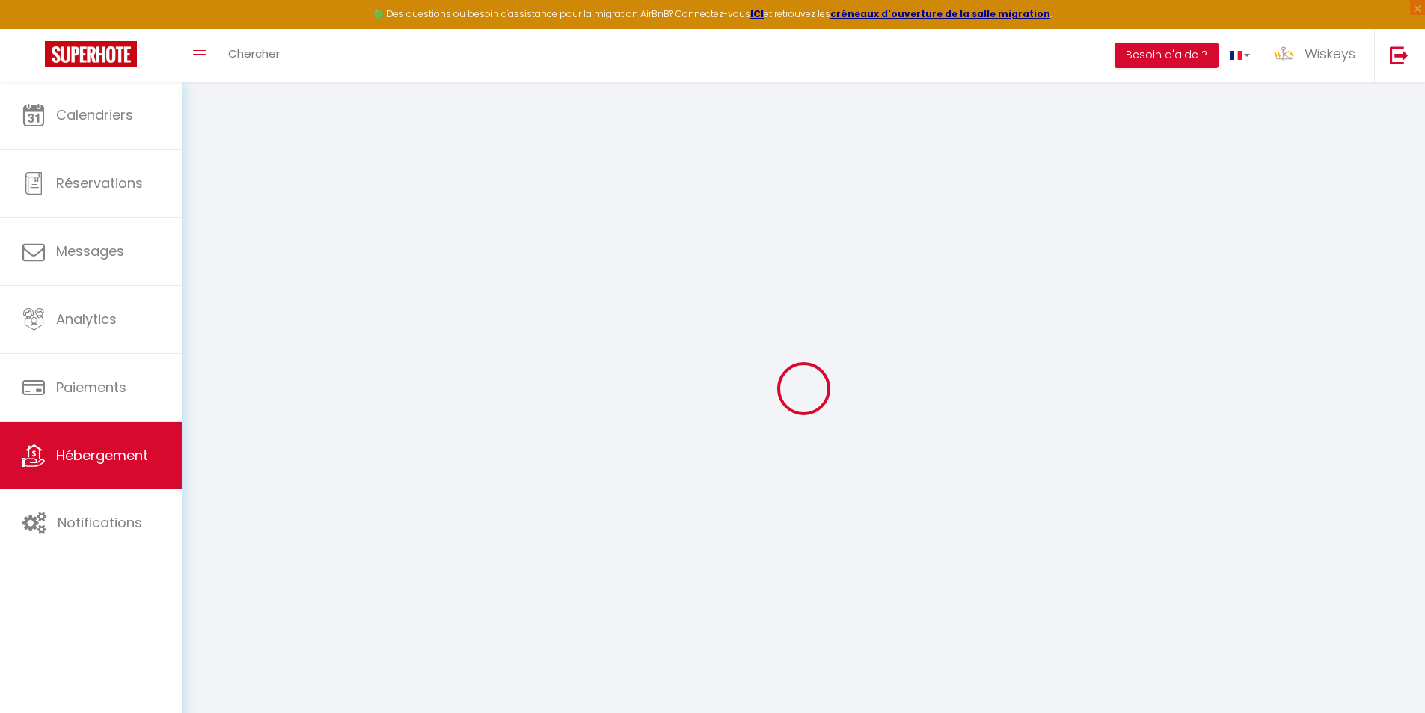
select select "15:00"
select select "23:45"
select select "11:00"
select select "30"
select select "120"
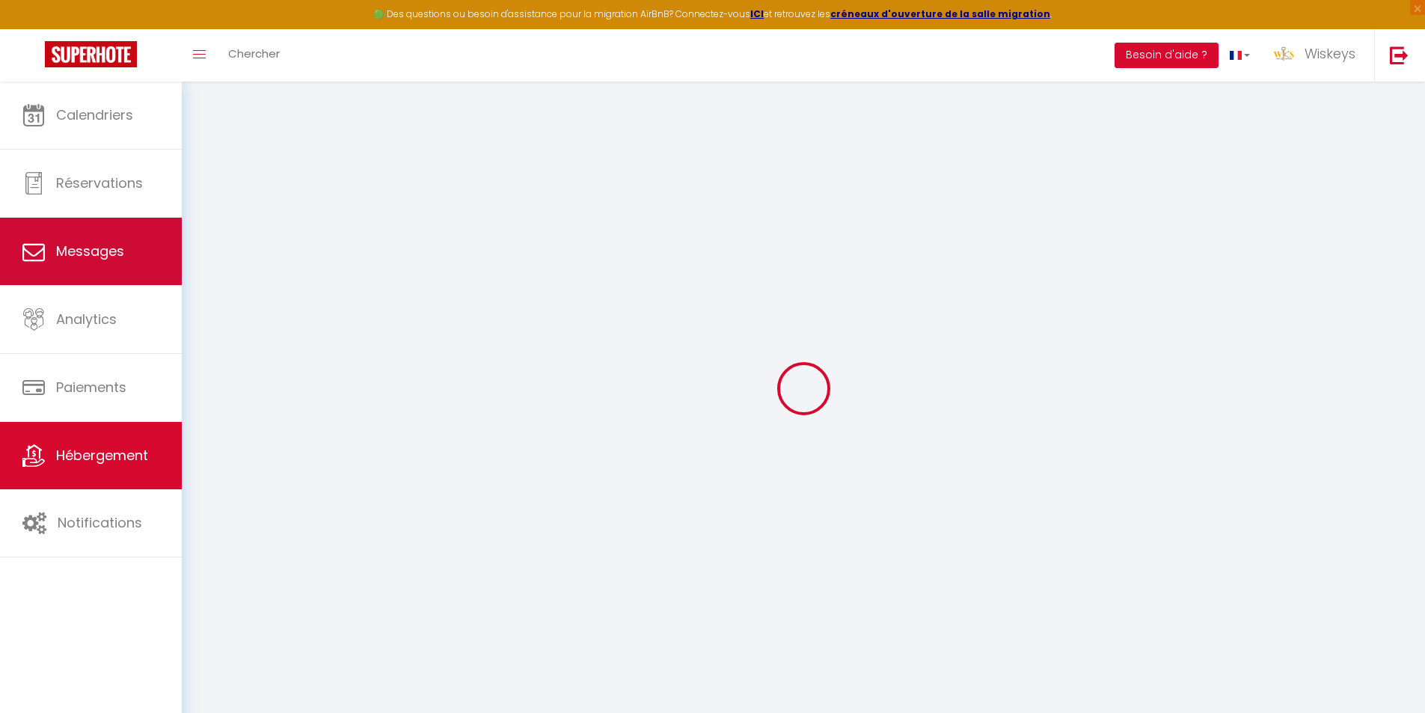
checkbox input "false"
checkbox input "true"
checkbox input "false"
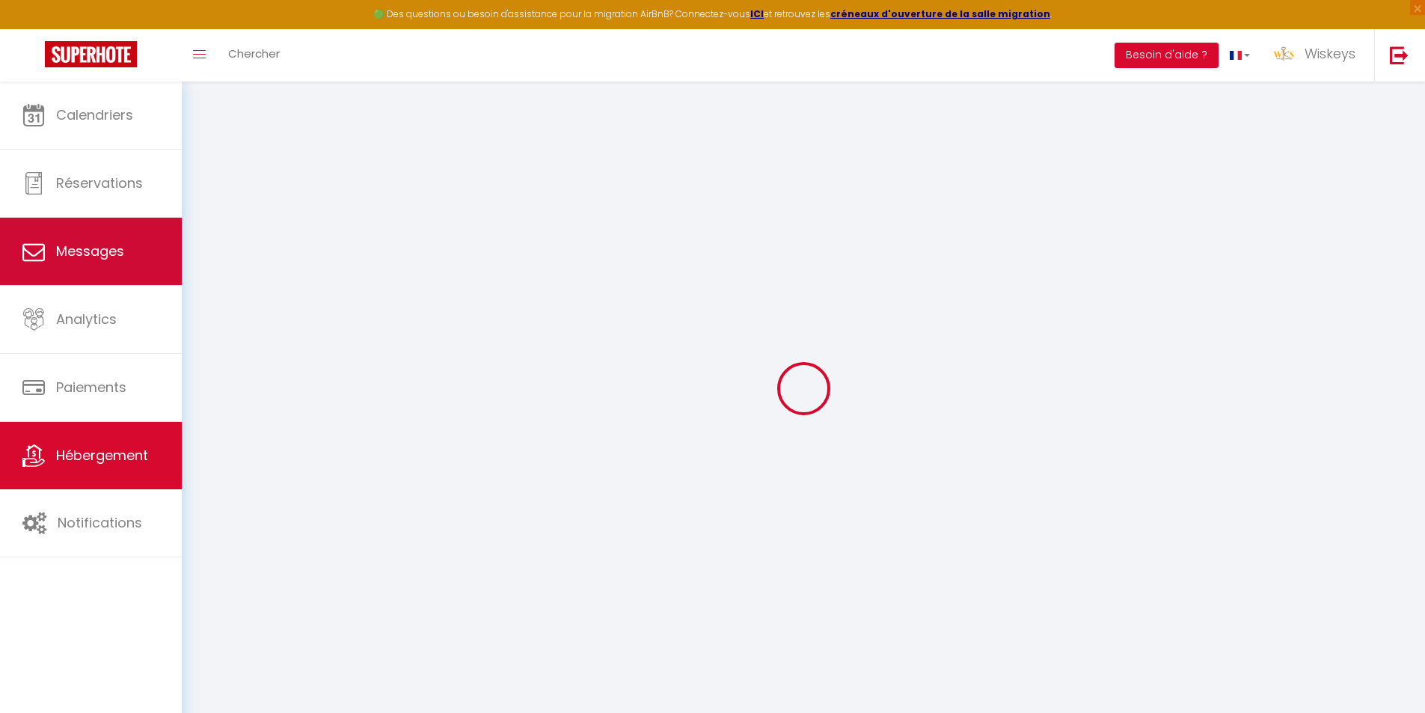
checkbox input "true"
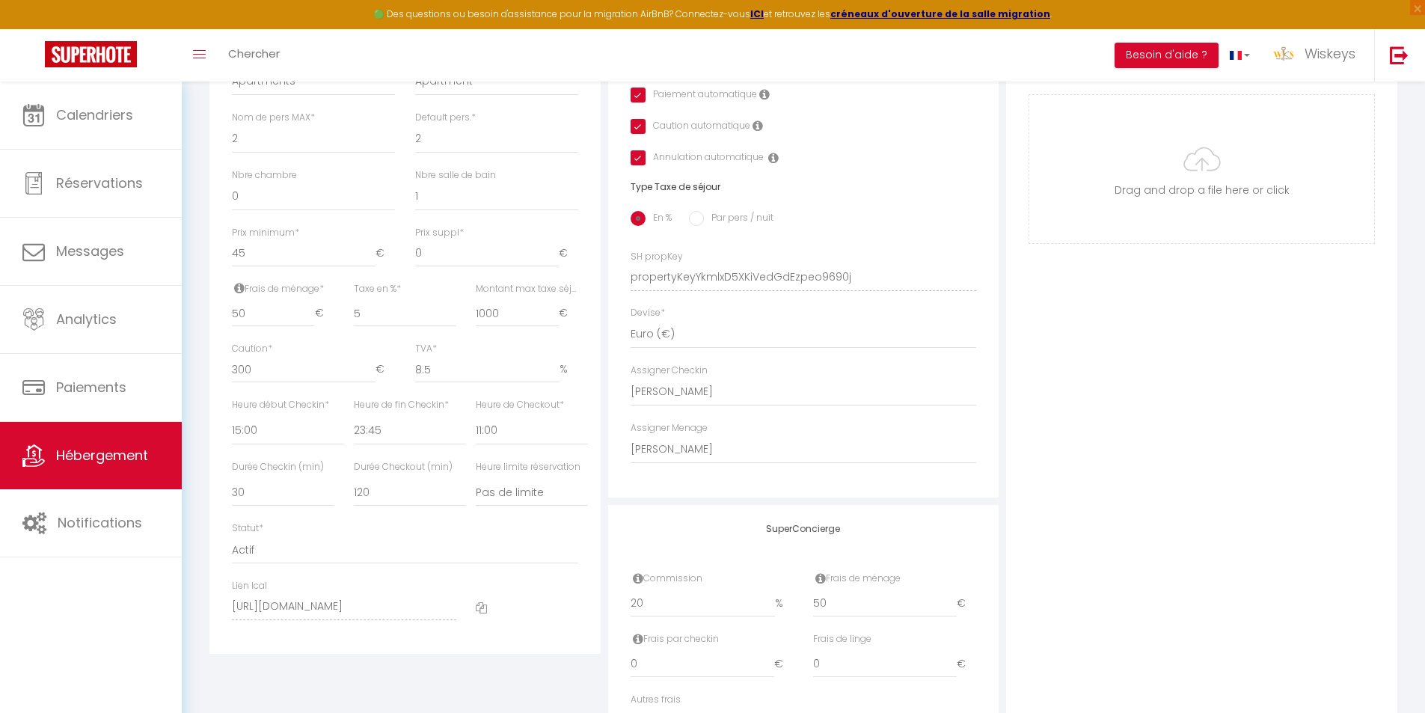
scroll to position [616, 0]
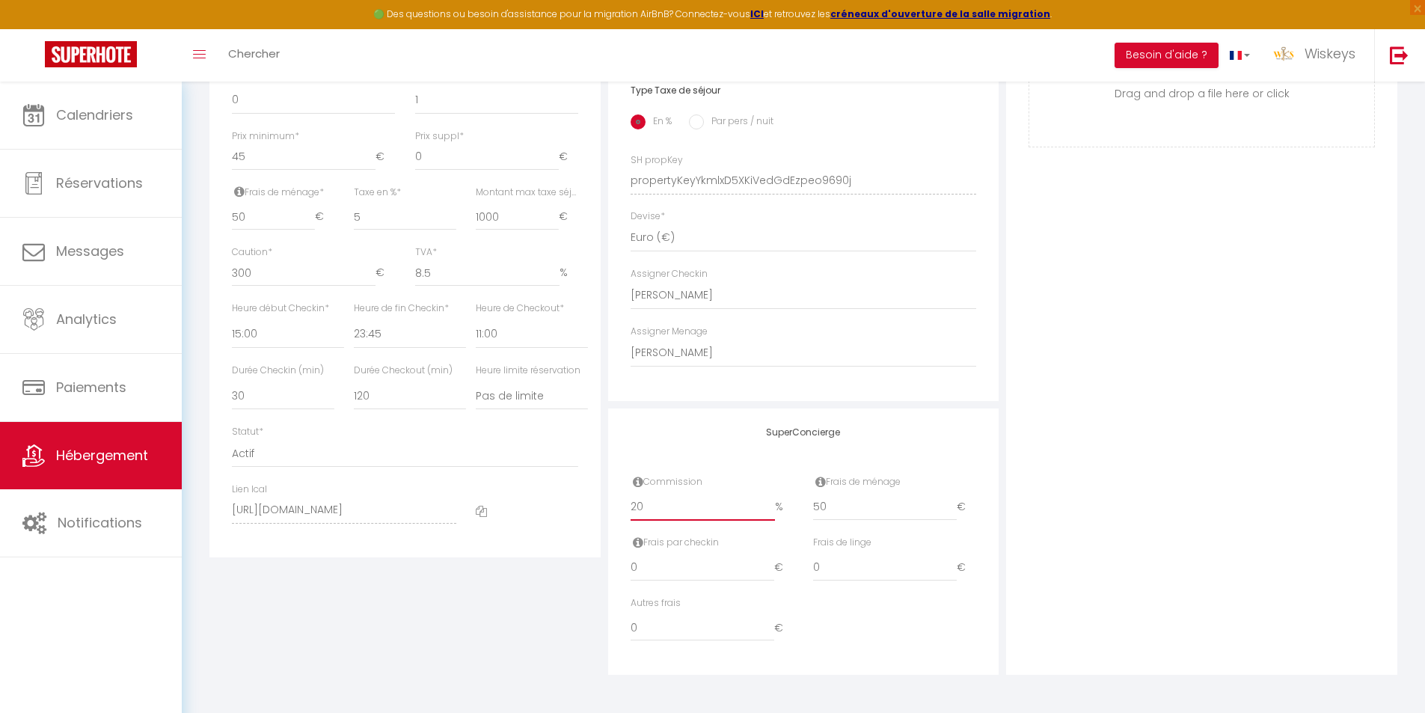
click at [657, 512] on input "20" at bounding box center [703, 507] width 144 height 27
type input "1"
checkbox input "false"
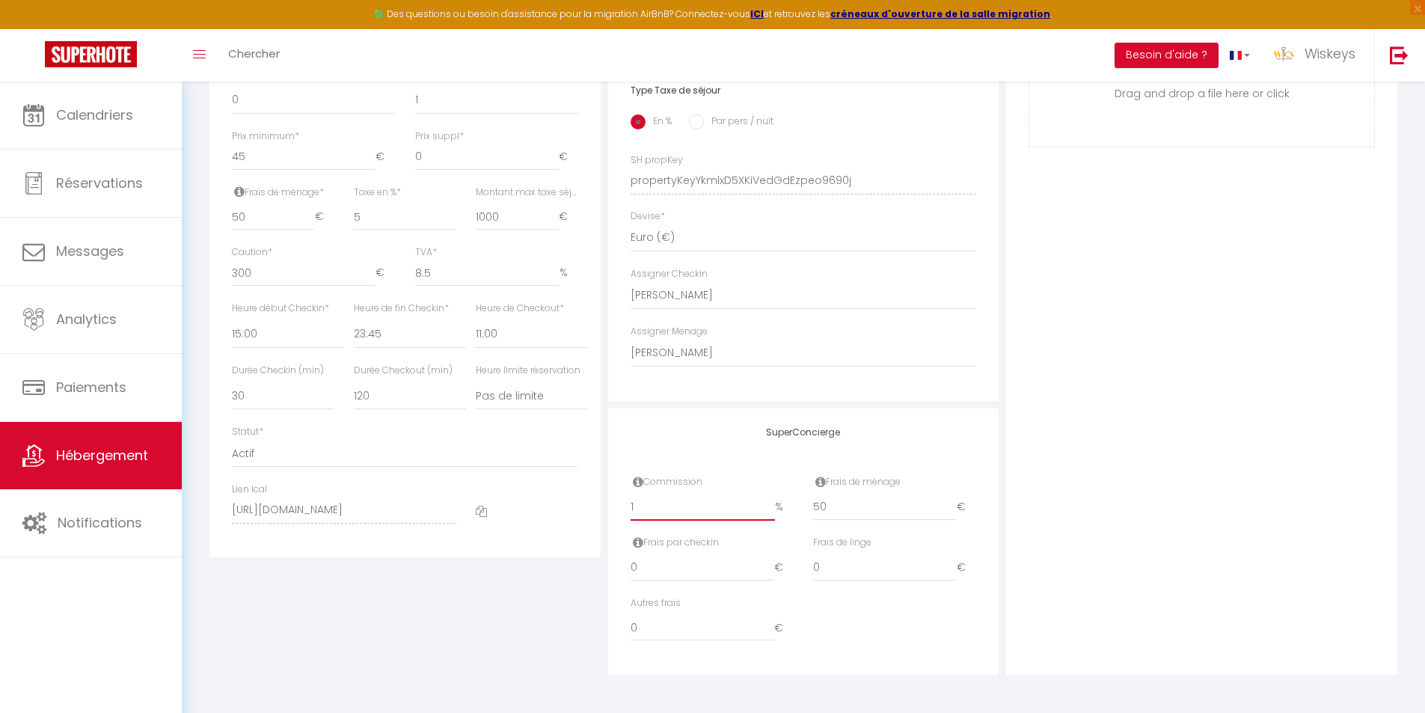
checkbox input "true"
type input "18"
checkbox input "false"
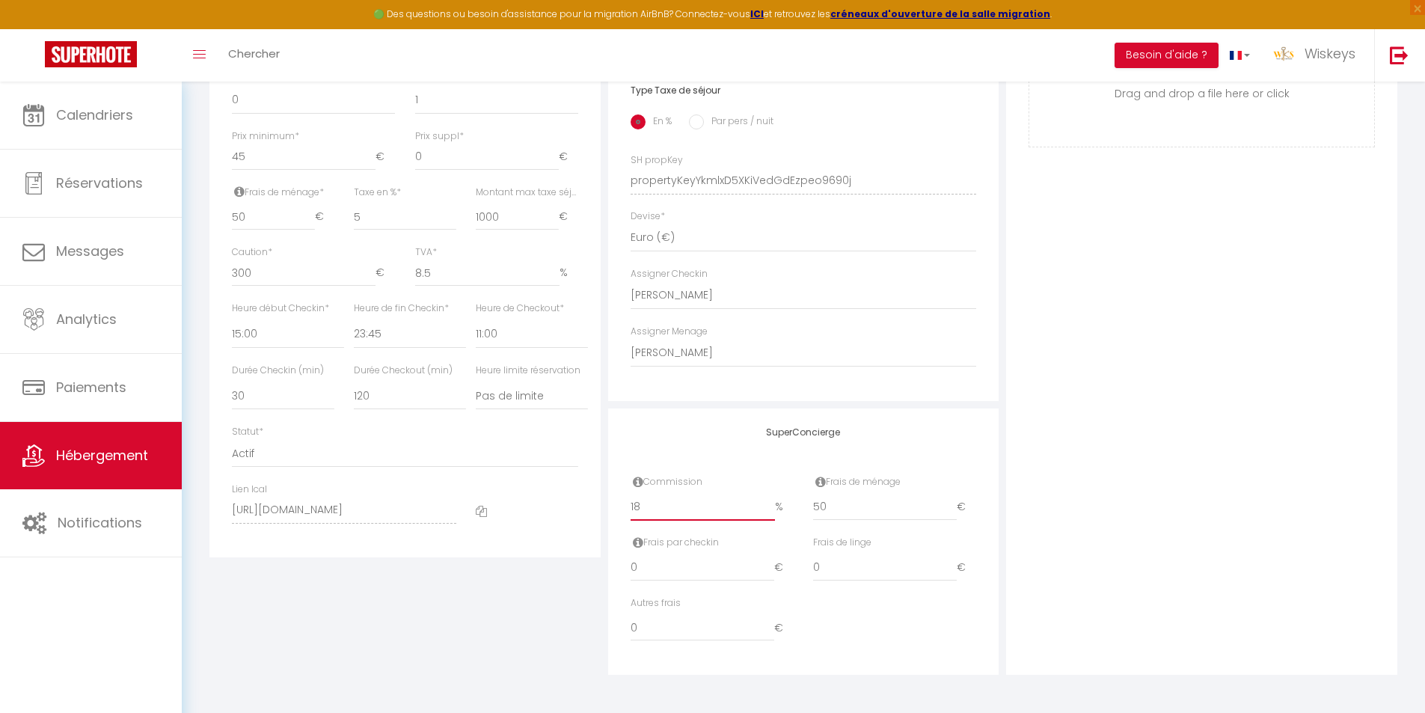
checkbox input "true"
checkbox input "false"
checkbox input "true"
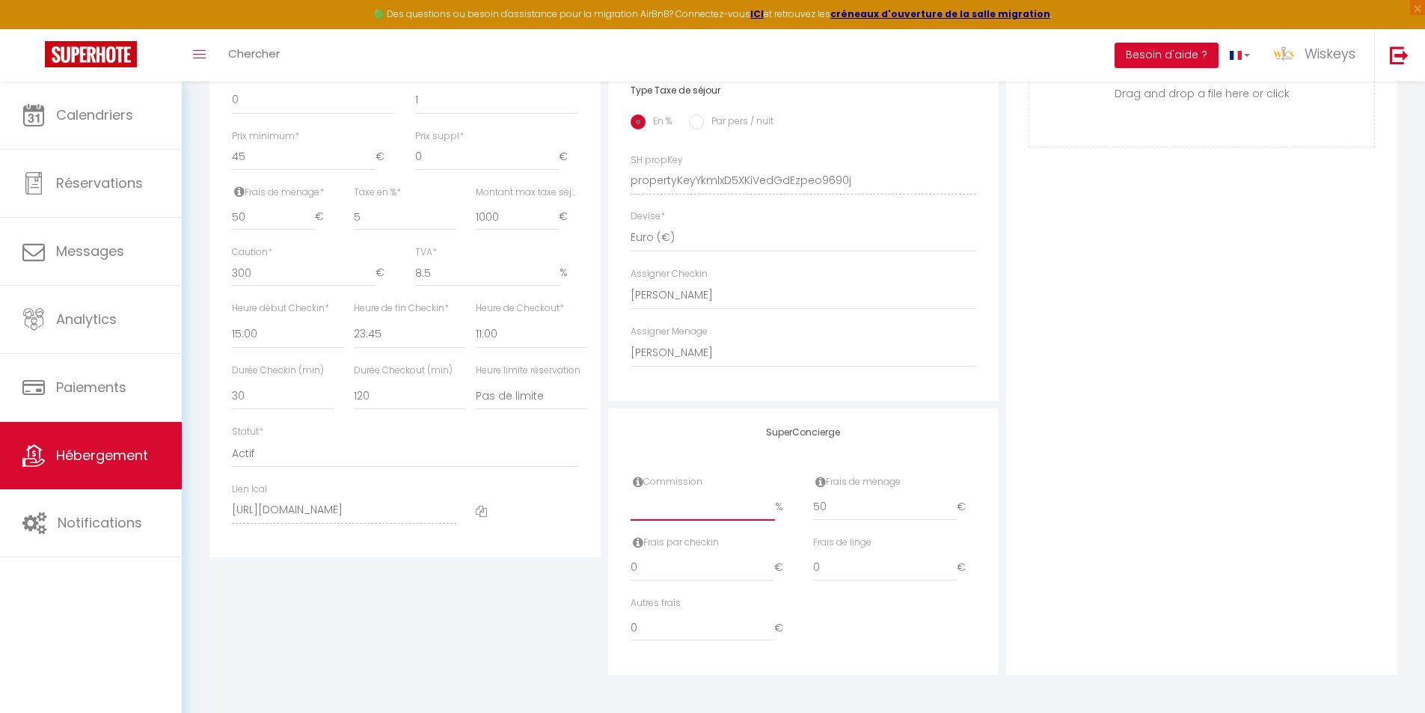
checkbox input "true"
type input "18.4"
checkbox input "false"
checkbox input "true"
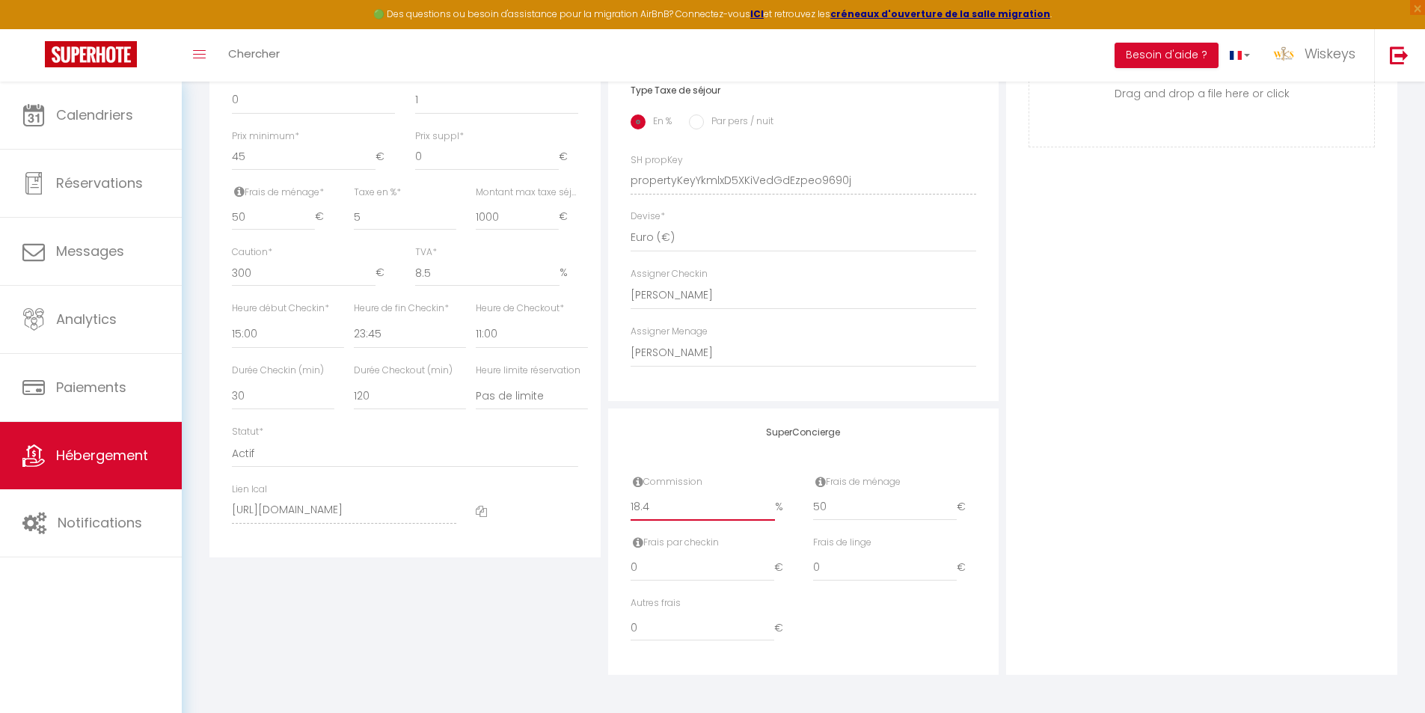
checkbox input "true"
type input "18.45"
checkbox input "false"
checkbox input "true"
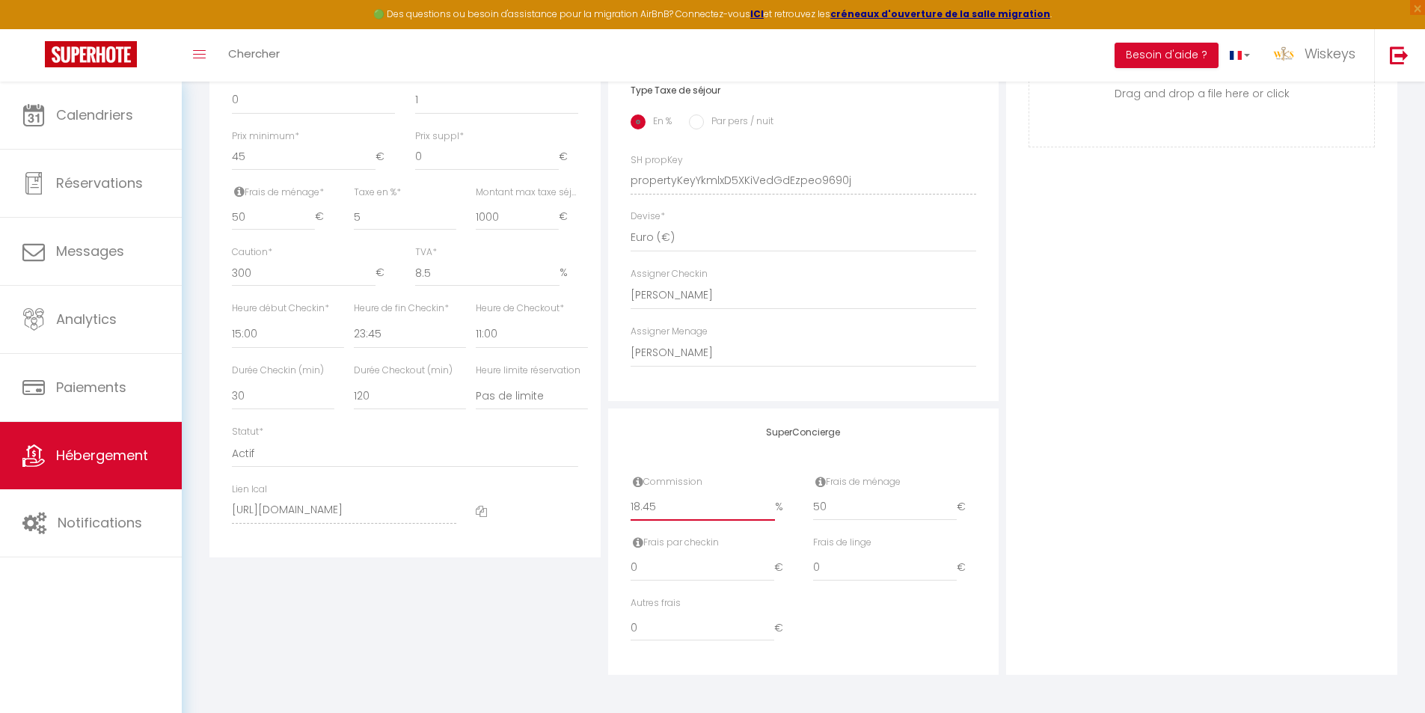
checkbox input "true"
type input "18.45"
click at [1157, 376] on div "Photo Photo Supprimer Drag and drop a file here or click Ooops, something wrong…" at bounding box center [1201, 170] width 391 height 1009
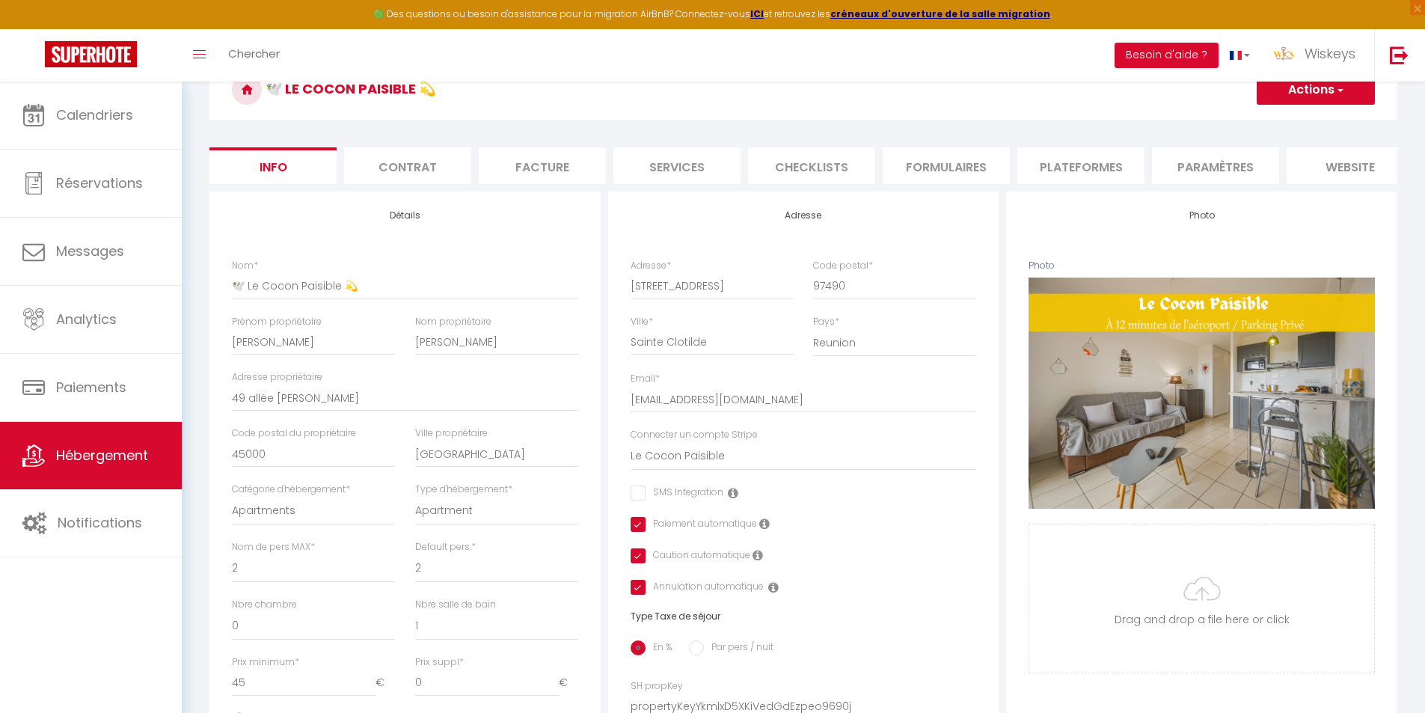
scroll to position [18, 0]
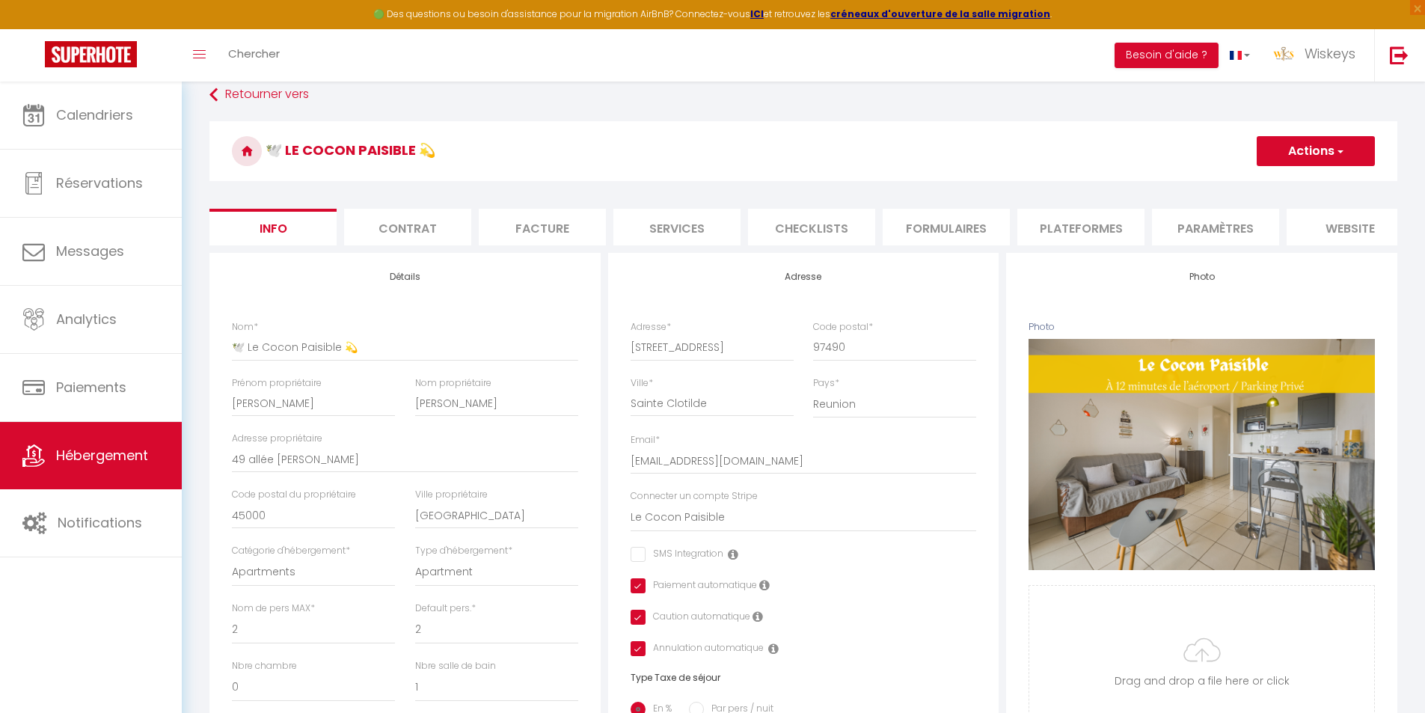
click at [1309, 168] on h3 "🕊️ Le Cocon Paisible 💫" at bounding box center [803, 151] width 1188 height 60
click at [1312, 159] on button "Actions" at bounding box center [1316, 151] width 118 height 30
click at [1259, 186] on input "Enregistrer" at bounding box center [1256, 184] width 55 height 15
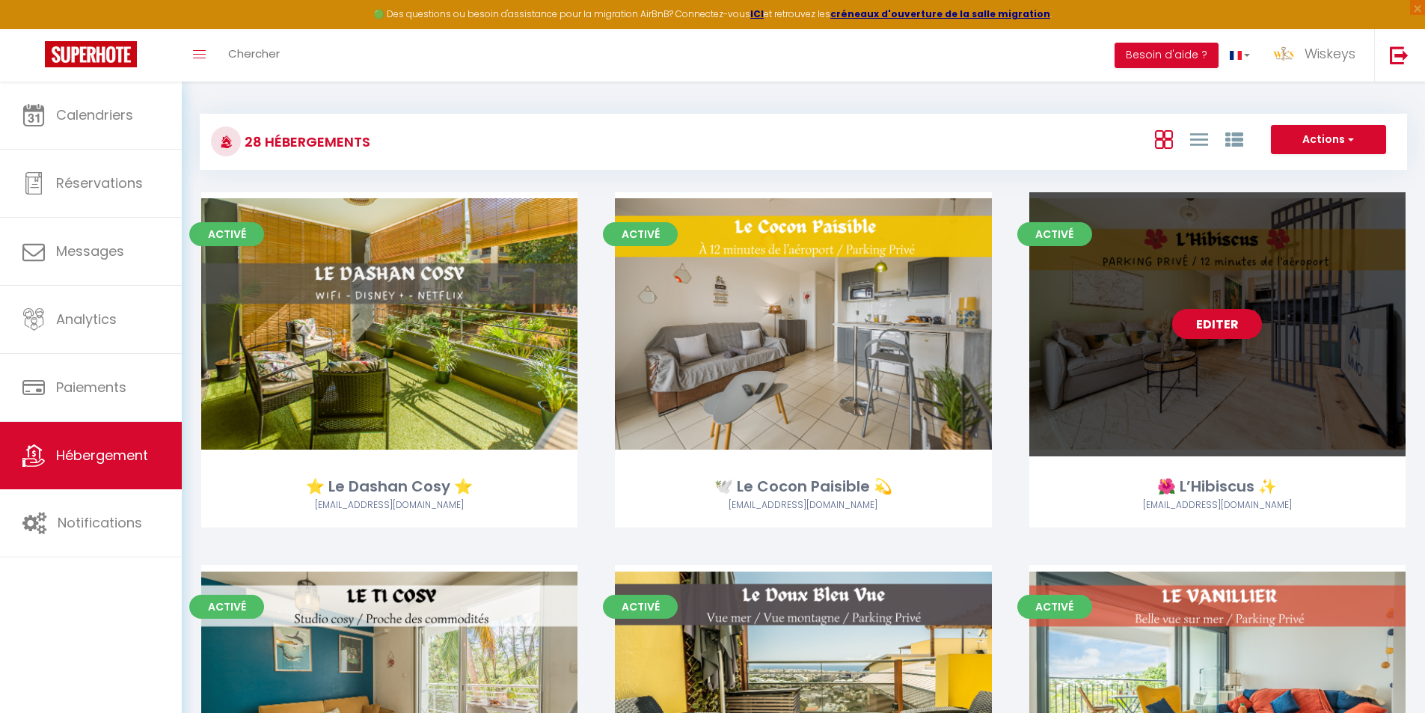
click at [1198, 325] on link "Editer" at bounding box center [1217, 324] width 90 height 30
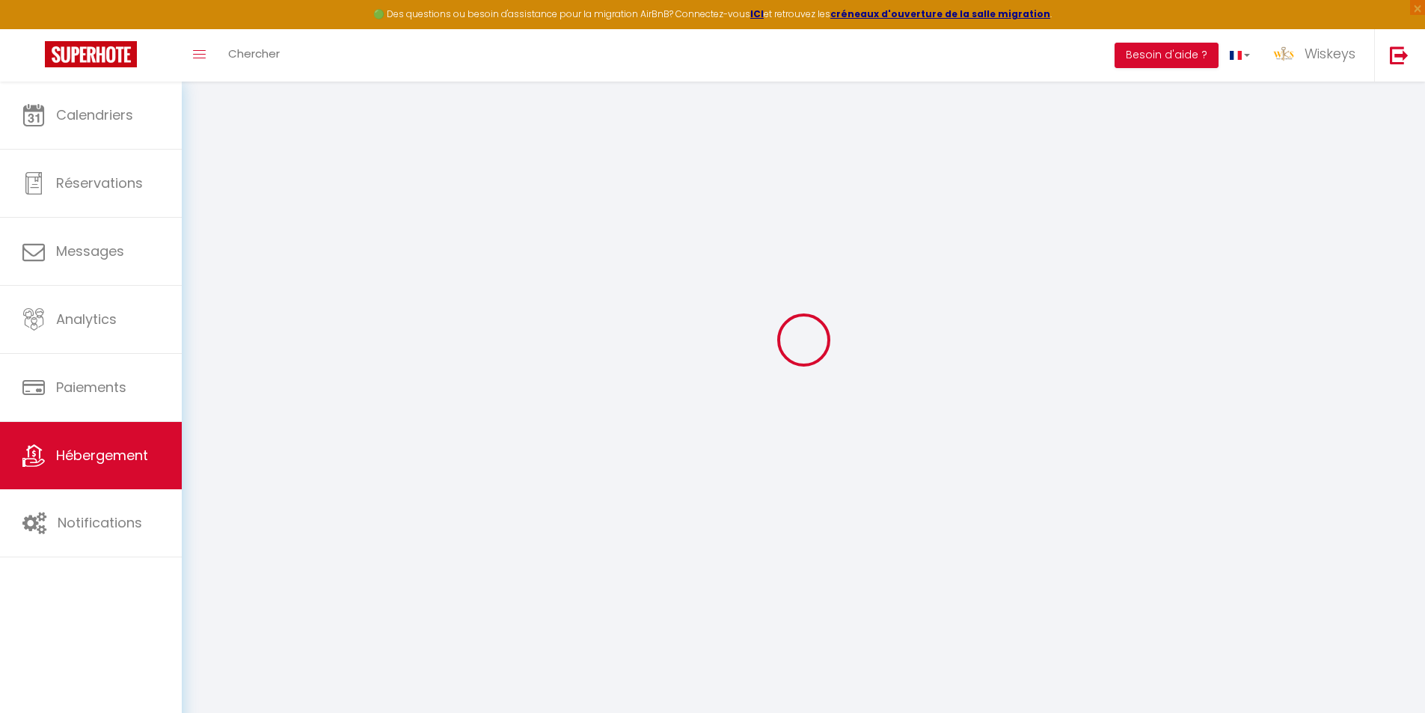
scroll to position [82, 0]
select select
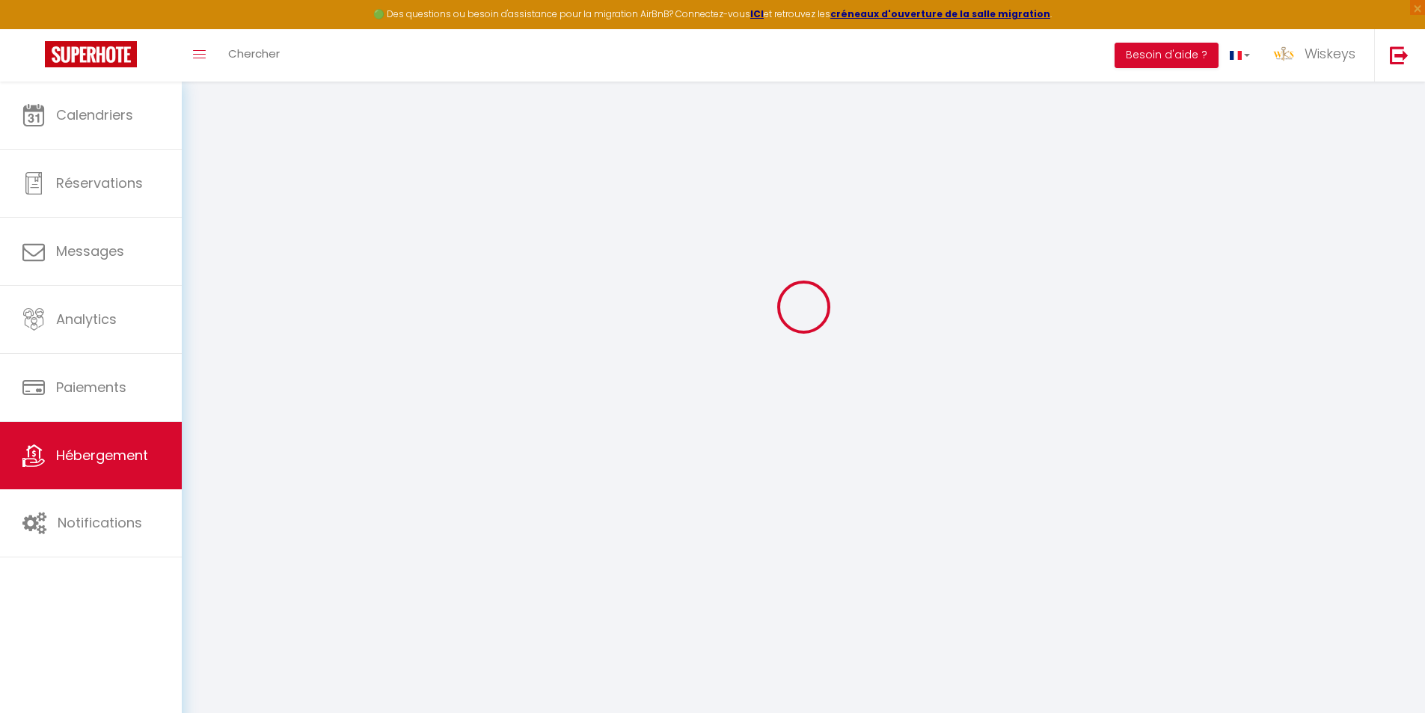
select select
checkbox input "false"
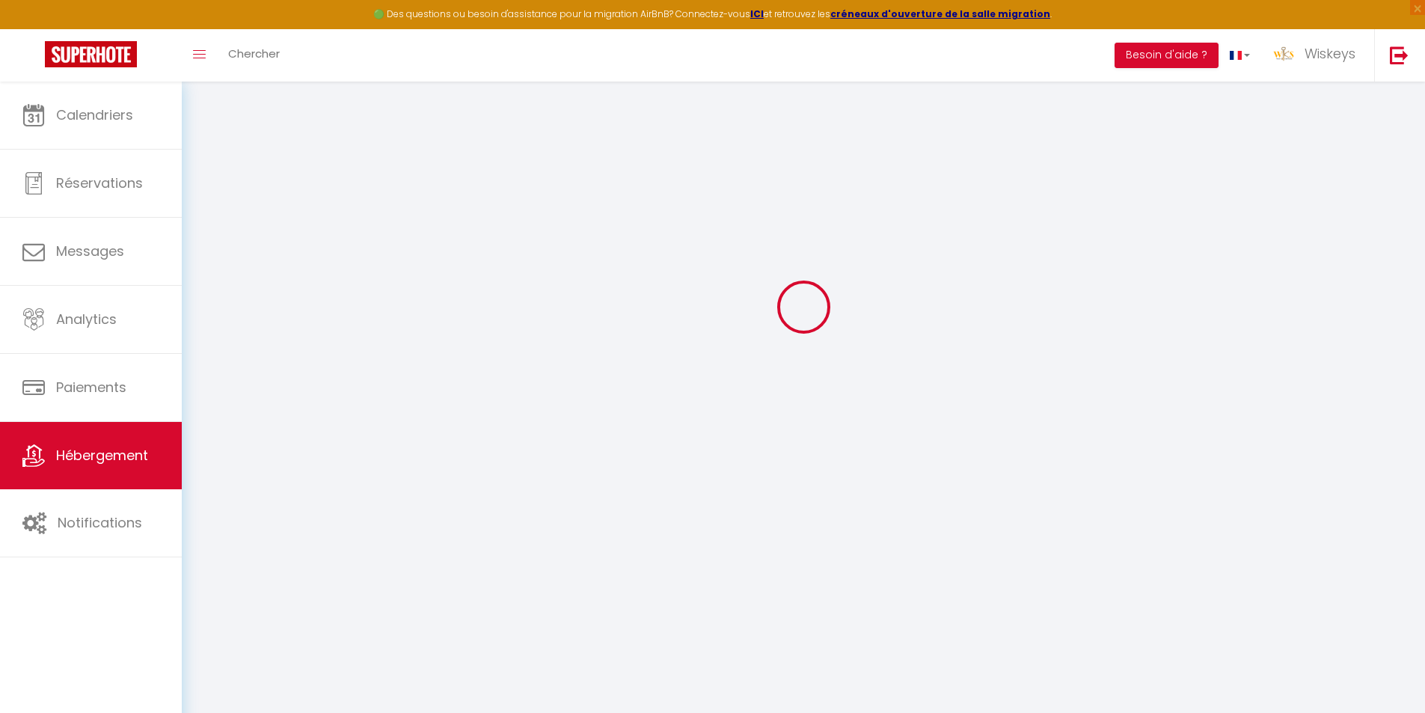
checkbox input "false"
select select
type input "🌺 L’Hibiscus ✨"
type input "Aymeric"
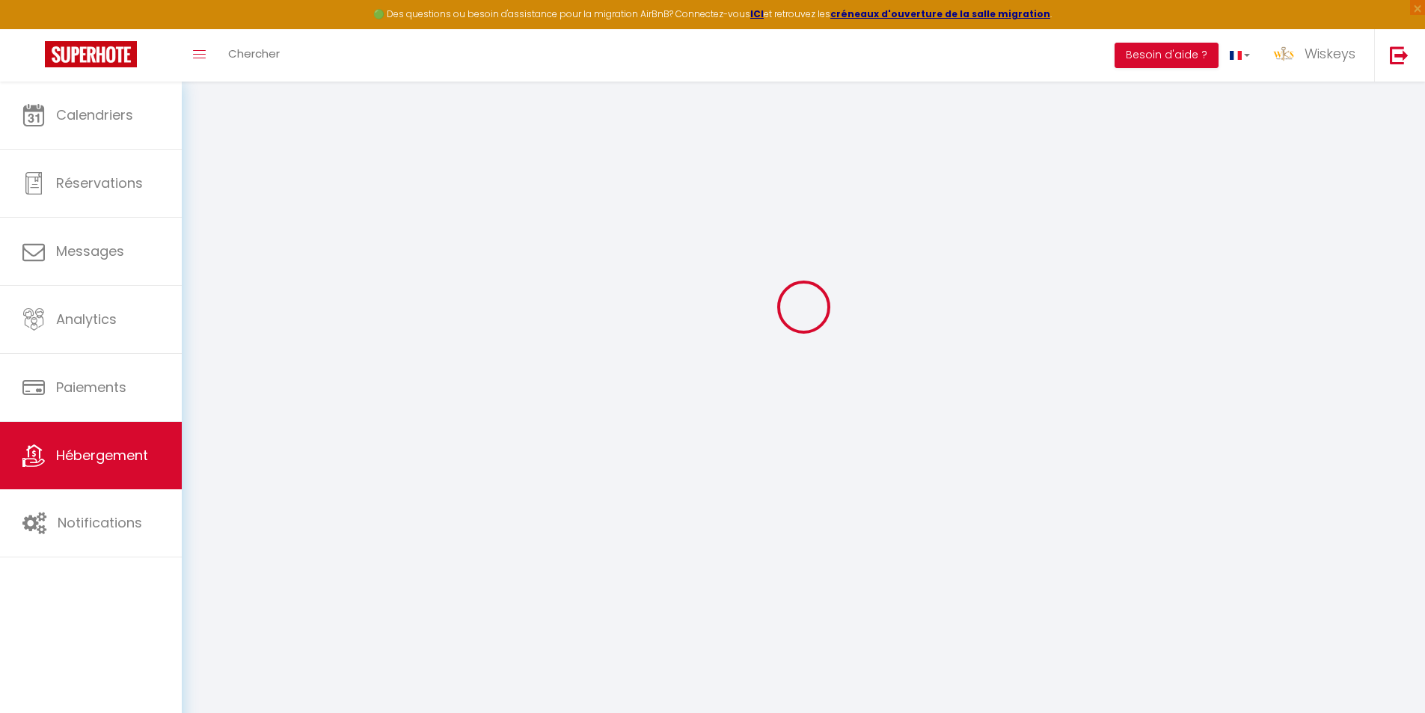
type input "[PERSON_NAME]"
type input "[STREET_ADDRESS],"
type input "78000"
type input "[GEOGRAPHIC_DATA]"
select select "2"
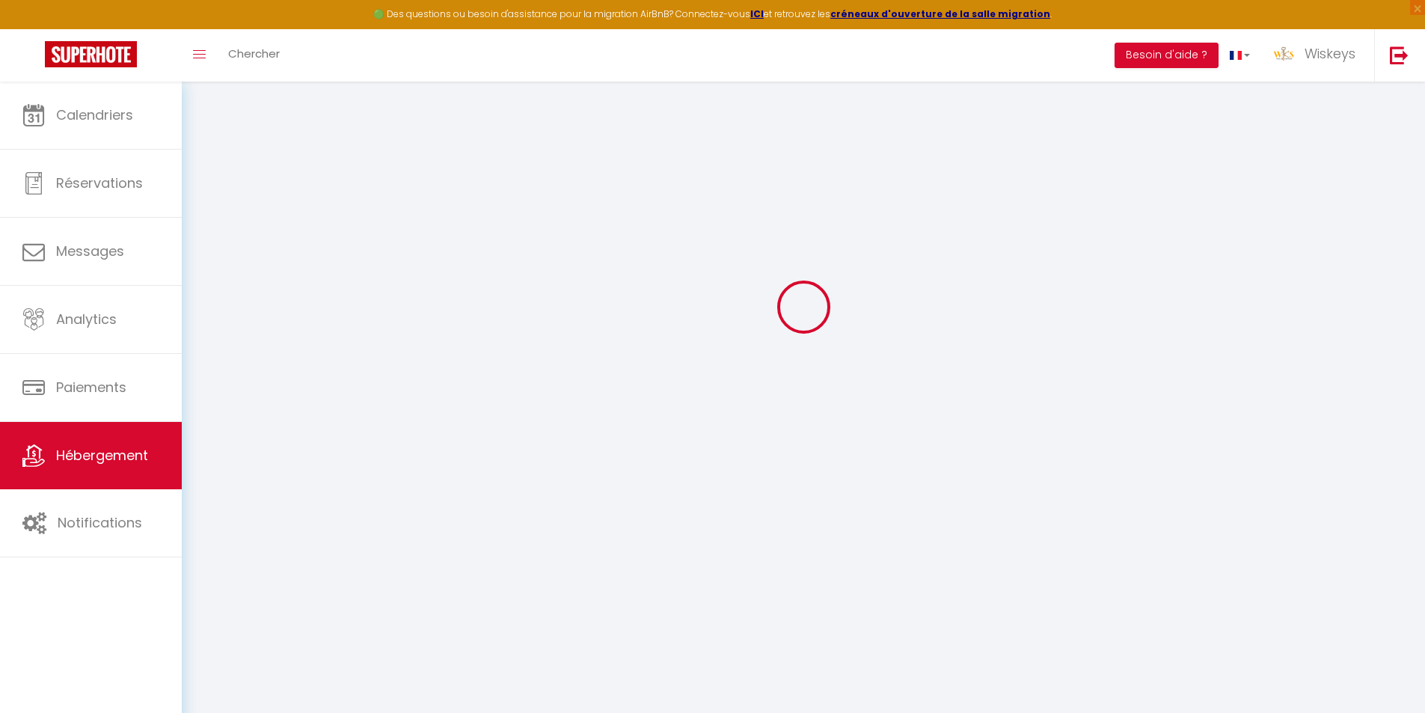
select select "0"
type input "45"
type input "50"
type input "5"
type input "1000"
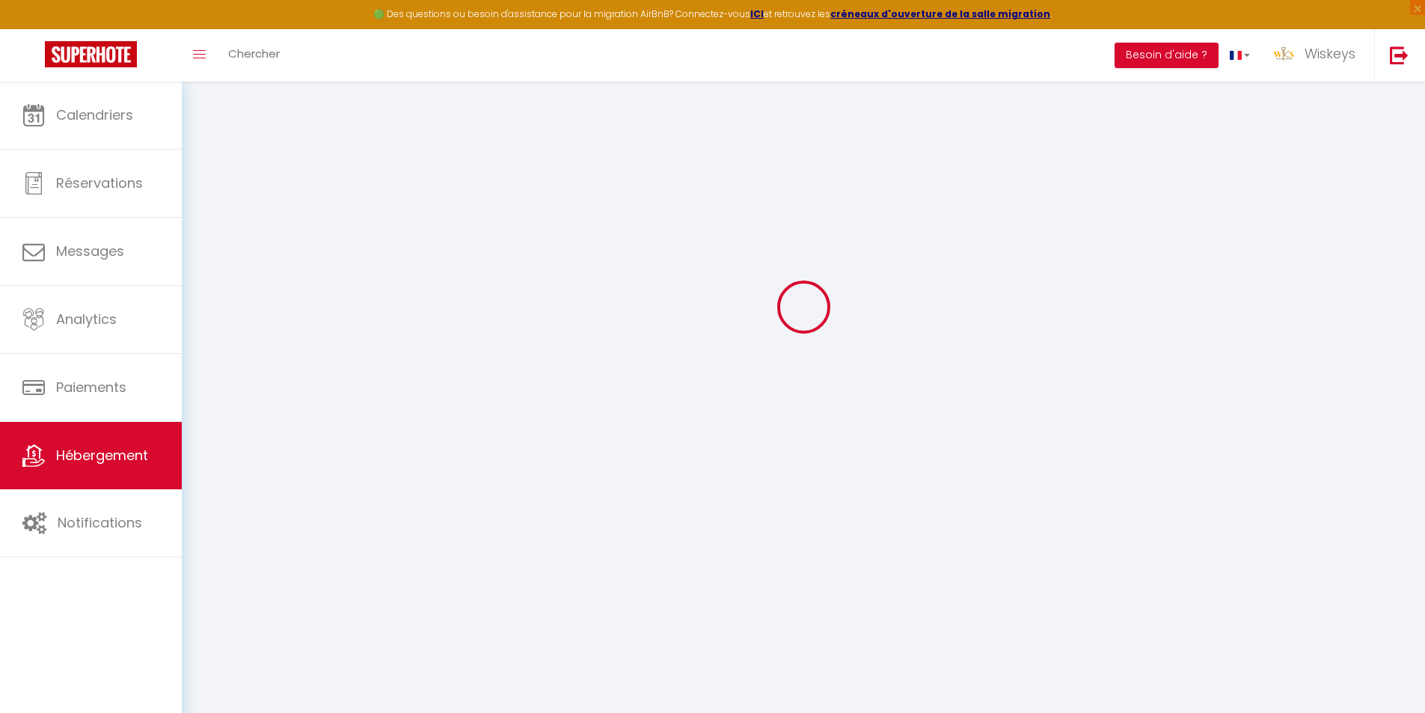
type input "300"
select select
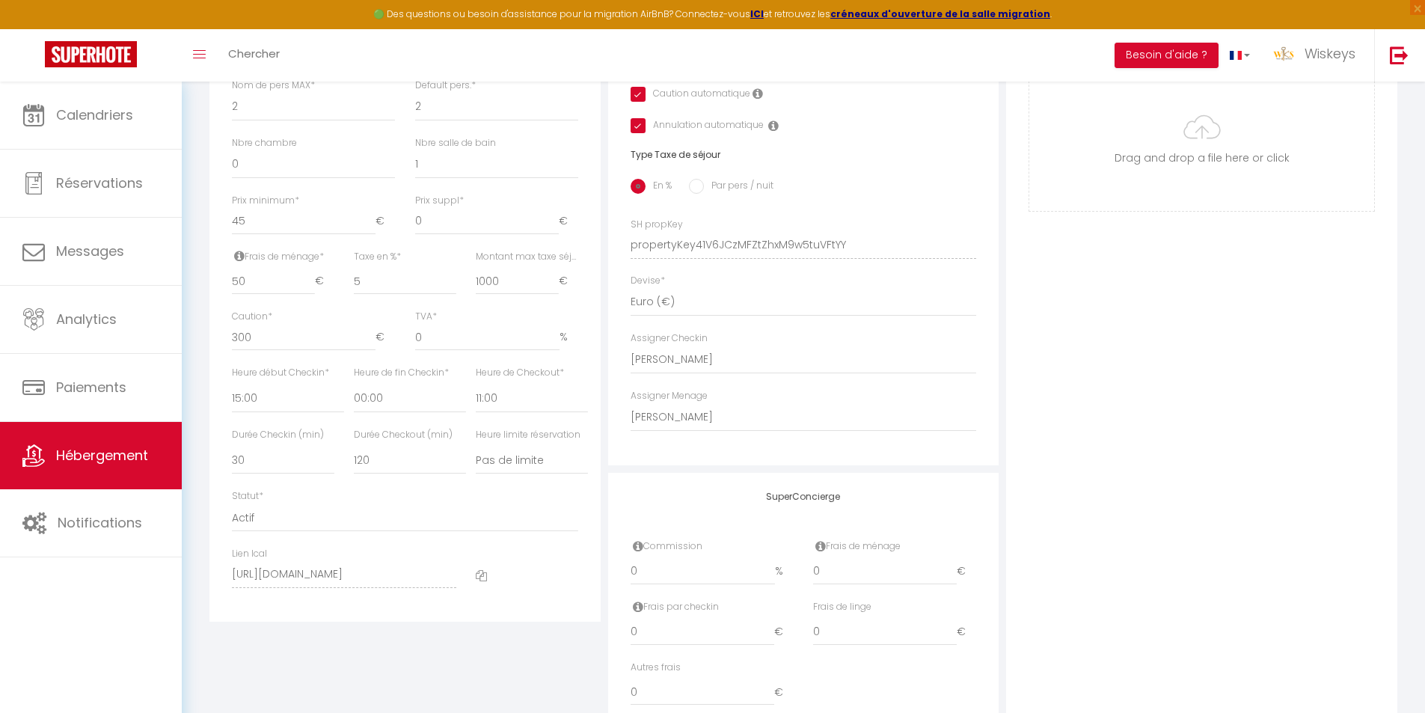
scroll to position [605, 0]
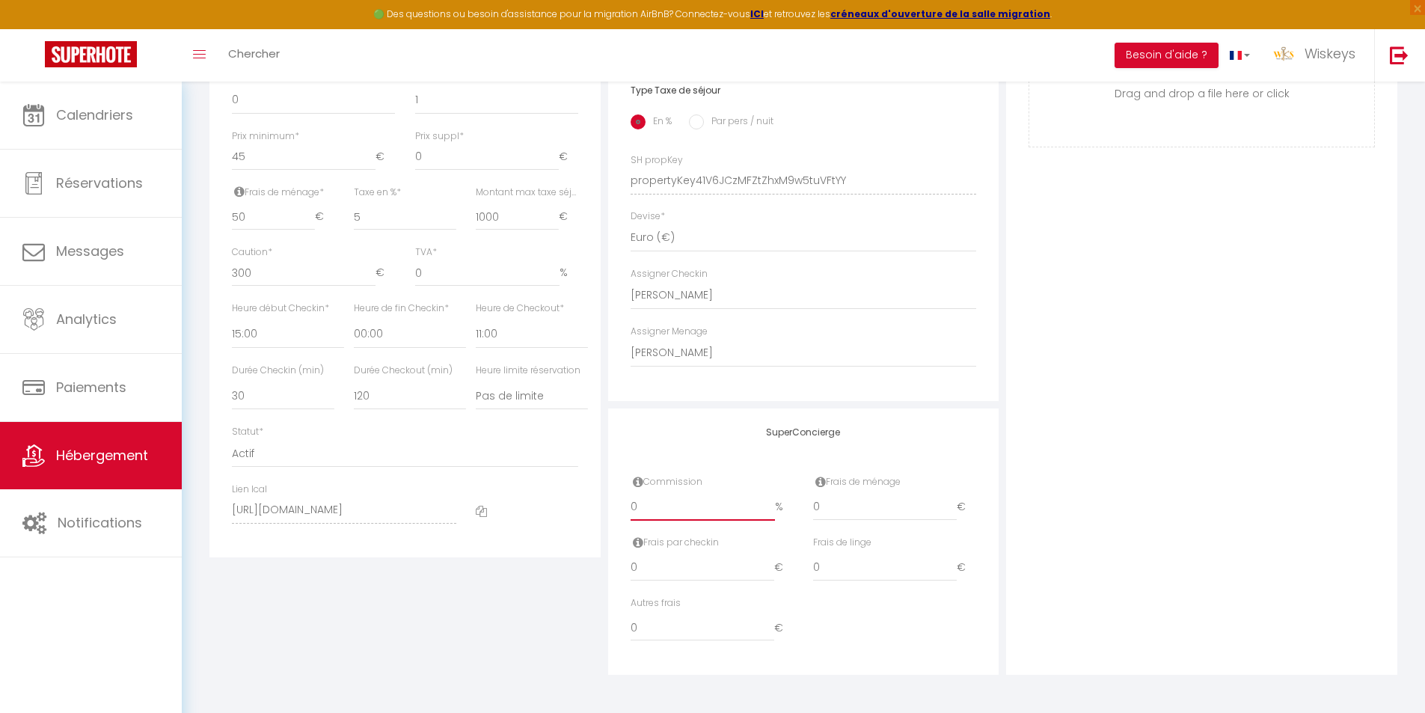
click at [710, 518] on input "0" at bounding box center [703, 507] width 144 height 27
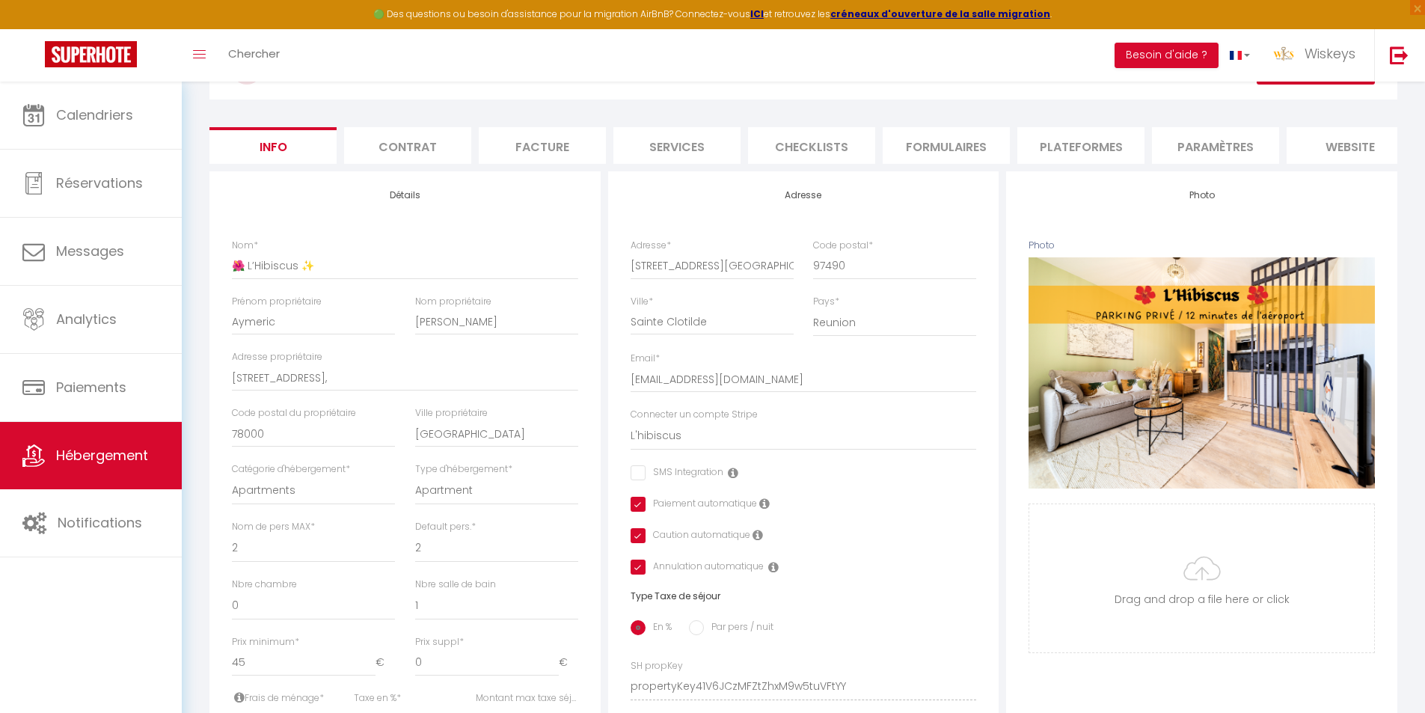
scroll to position [82, 0]
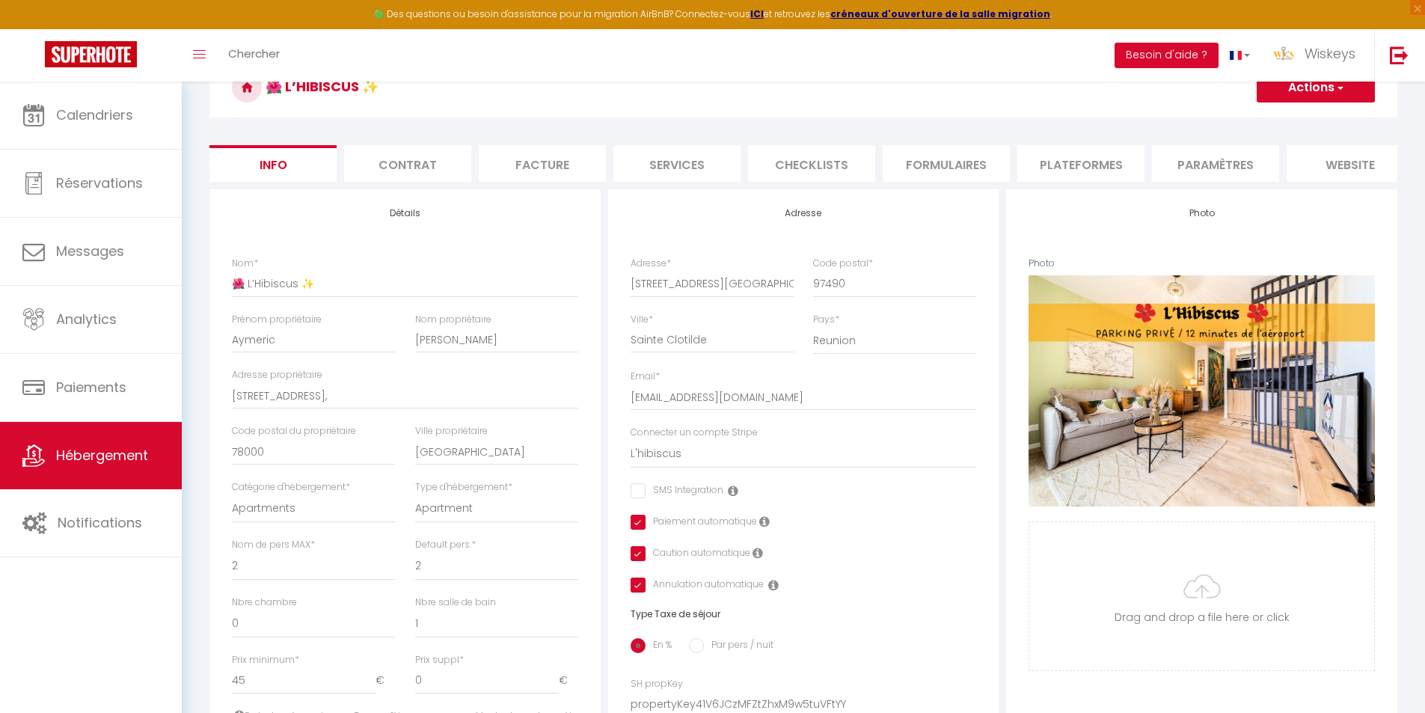
click at [1306, 88] on button "Actions" at bounding box center [1316, 88] width 118 height 30
click at [1273, 121] on input "Enregistrer" at bounding box center [1256, 120] width 55 height 15
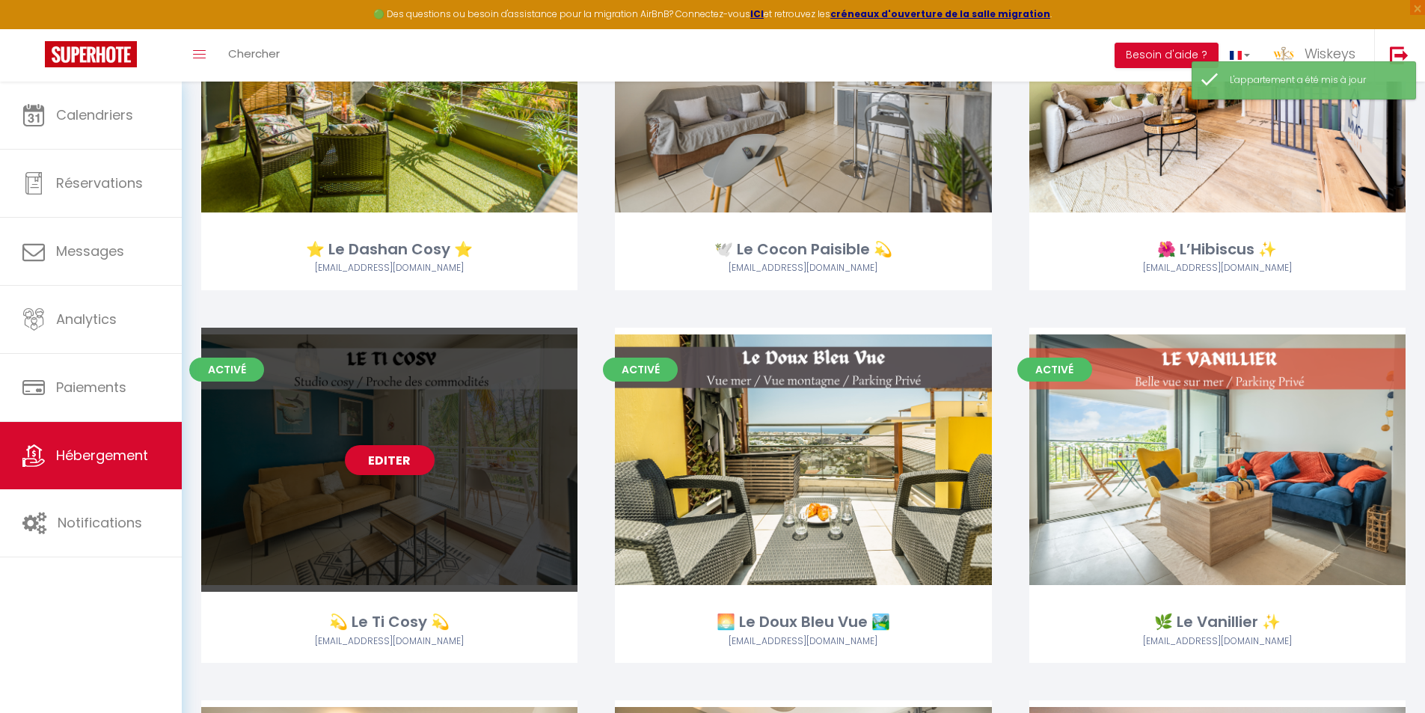
scroll to position [299, 0]
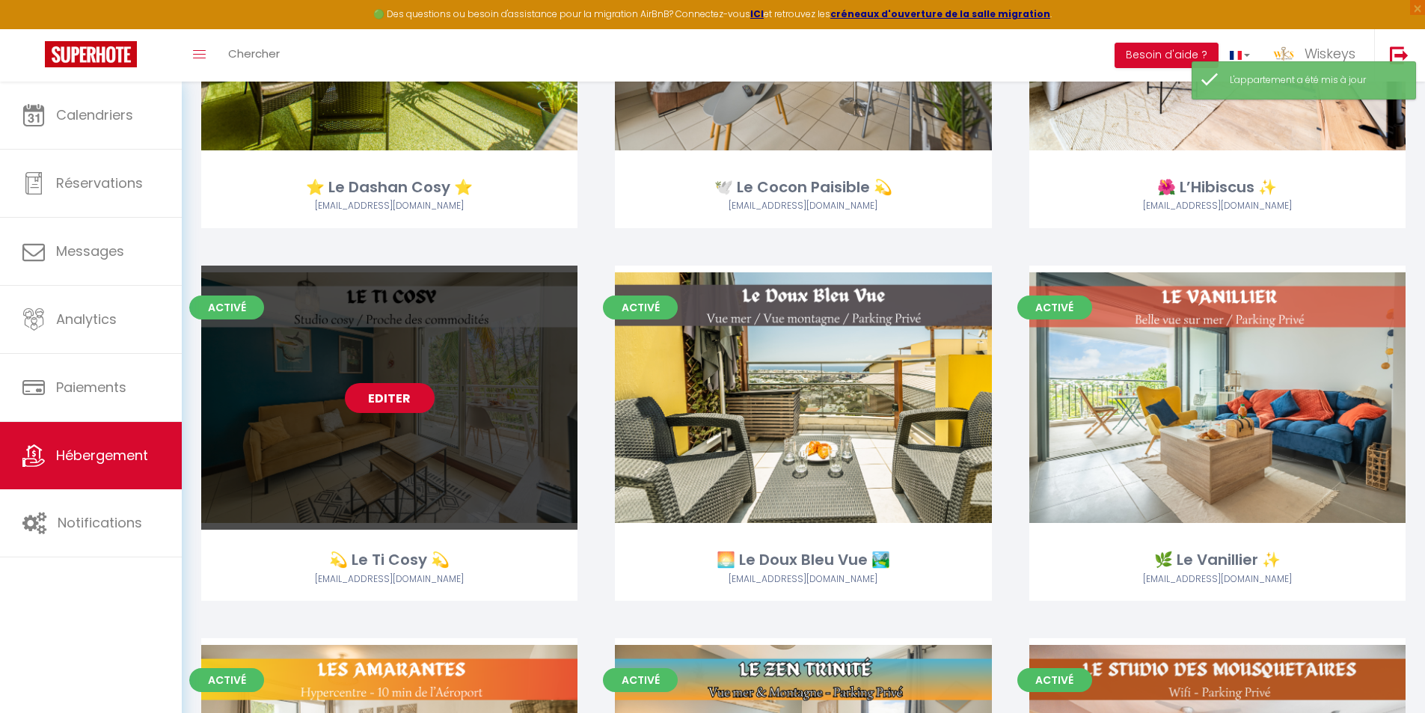
click at [384, 402] on link "Editer" at bounding box center [390, 398] width 90 height 30
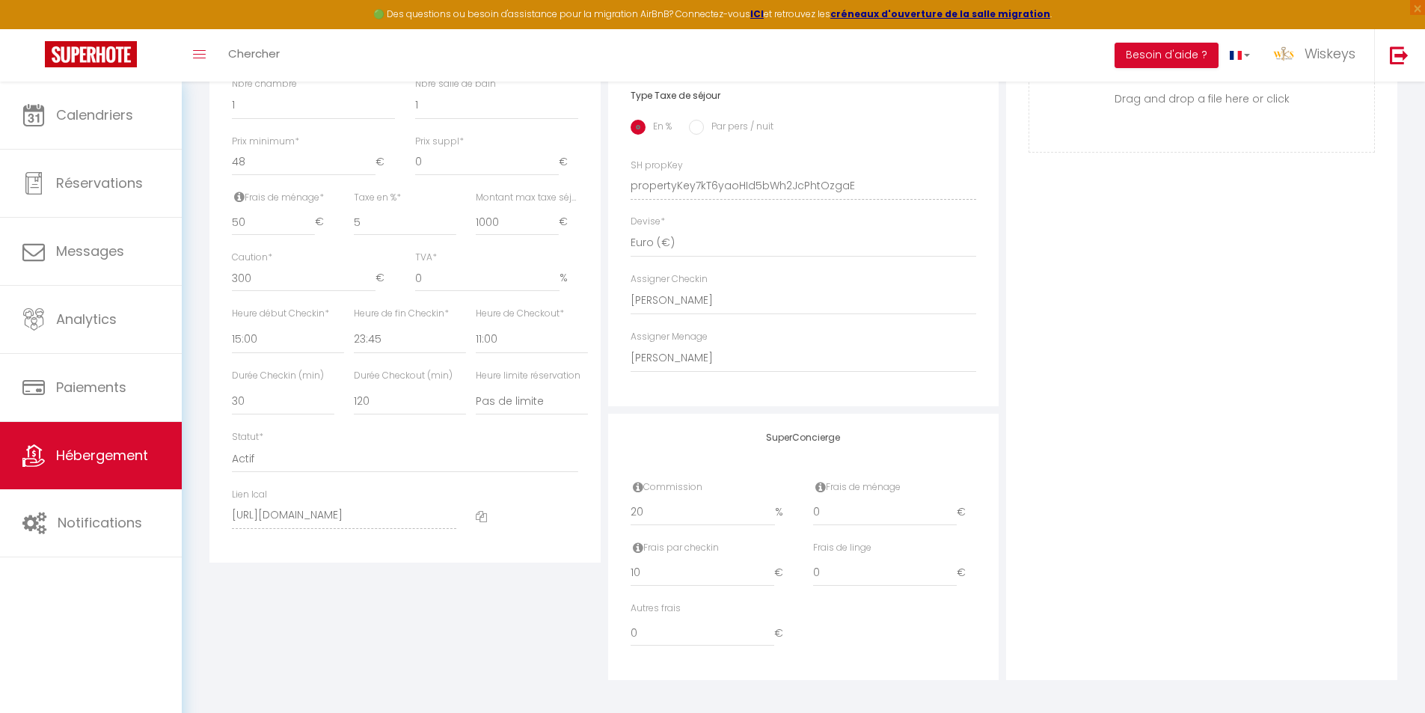
scroll to position [616, 0]
click at [662, 507] on input "20" at bounding box center [703, 507] width 144 height 27
click at [661, 507] on input "20" at bounding box center [703, 507] width 144 height 27
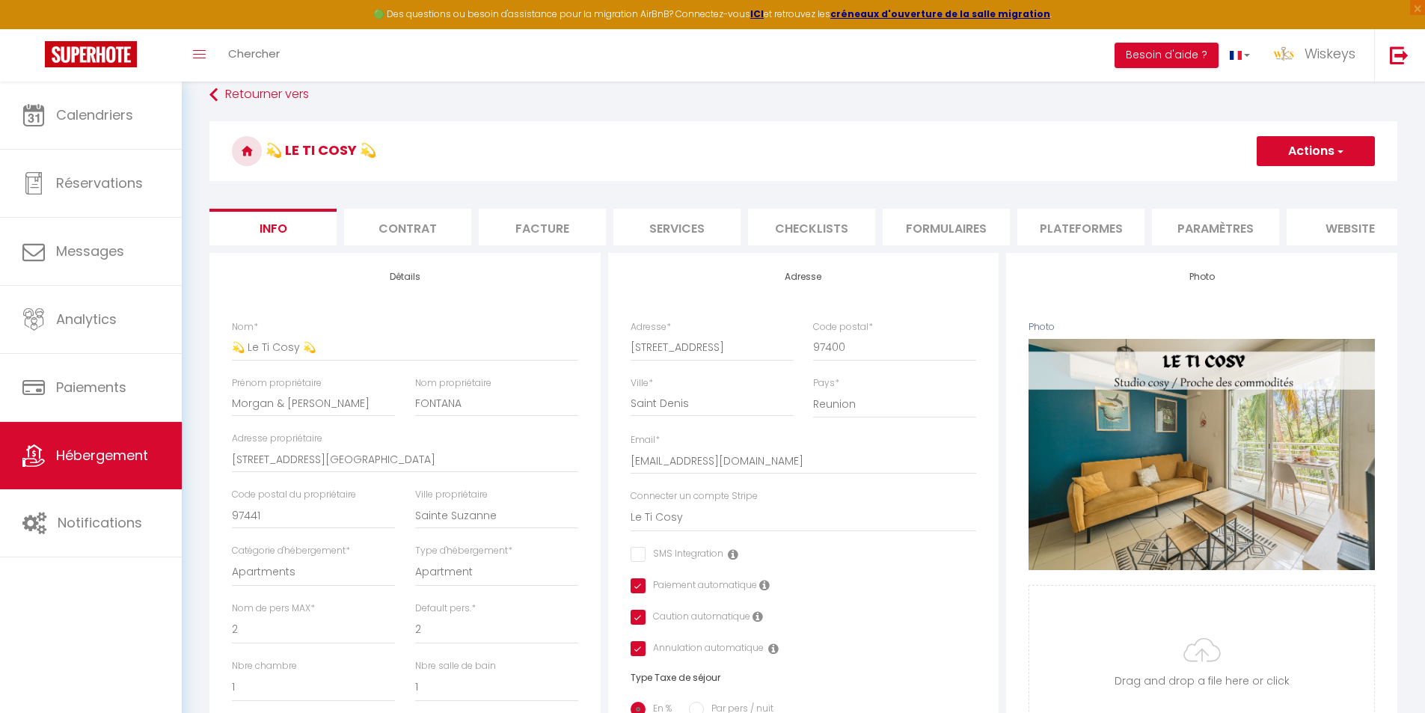
click at [1308, 143] on button "Actions" at bounding box center [1316, 151] width 118 height 30
click at [1267, 186] on input "Enregistrer" at bounding box center [1256, 184] width 55 height 15
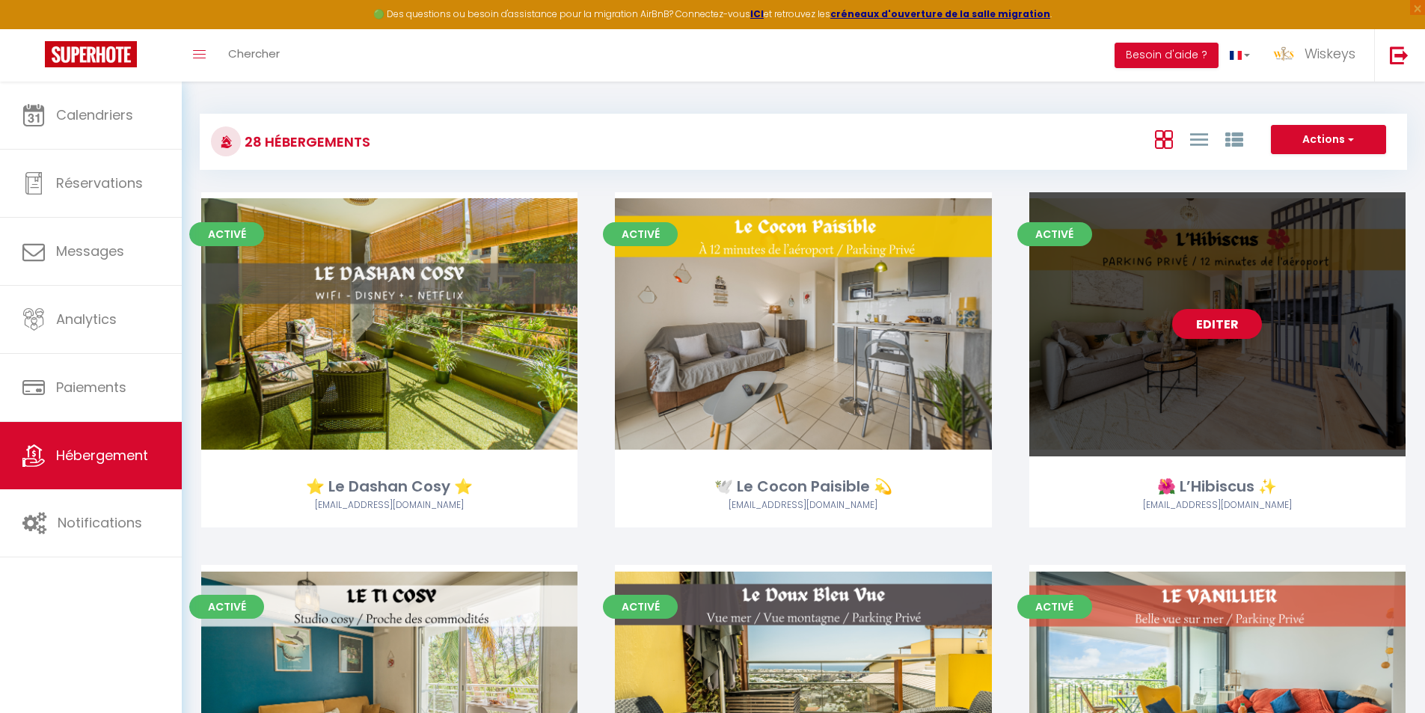
click at [1219, 331] on link "Editer" at bounding box center [1217, 324] width 90 height 30
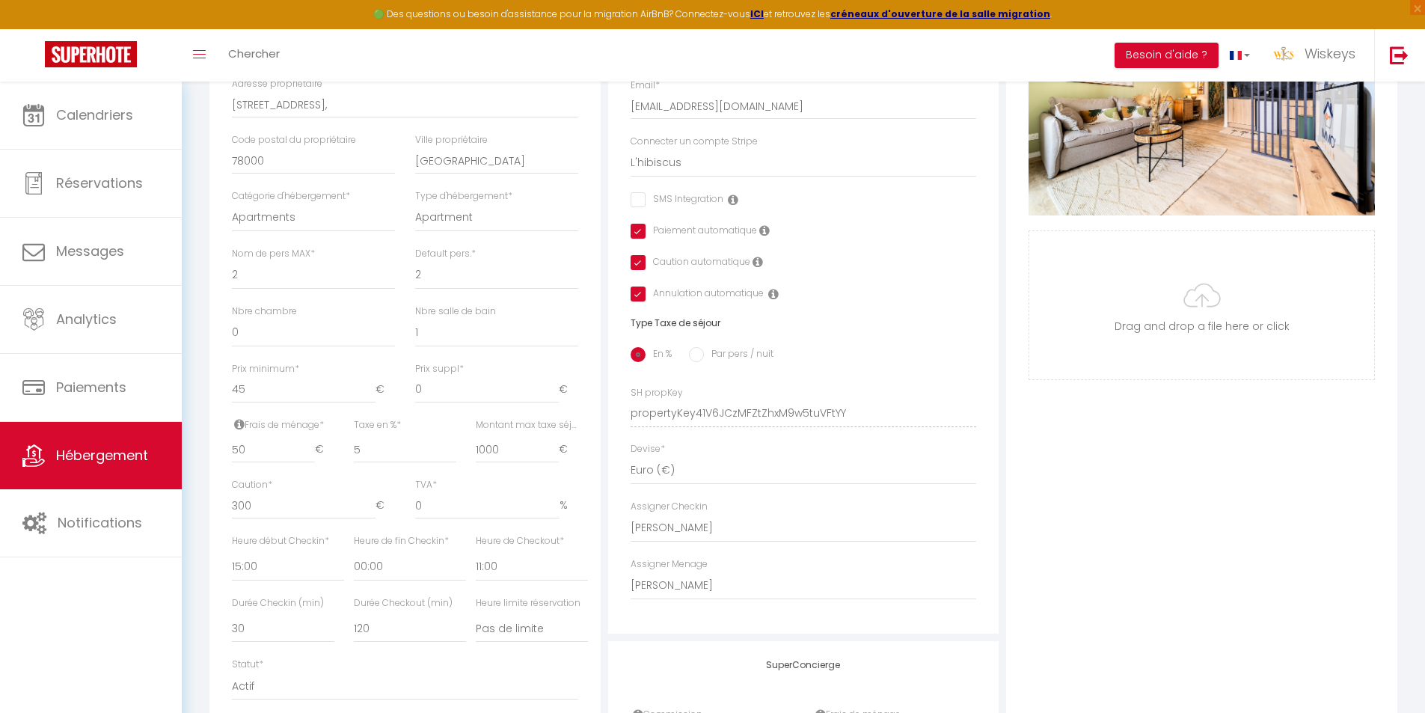
scroll to position [616, 0]
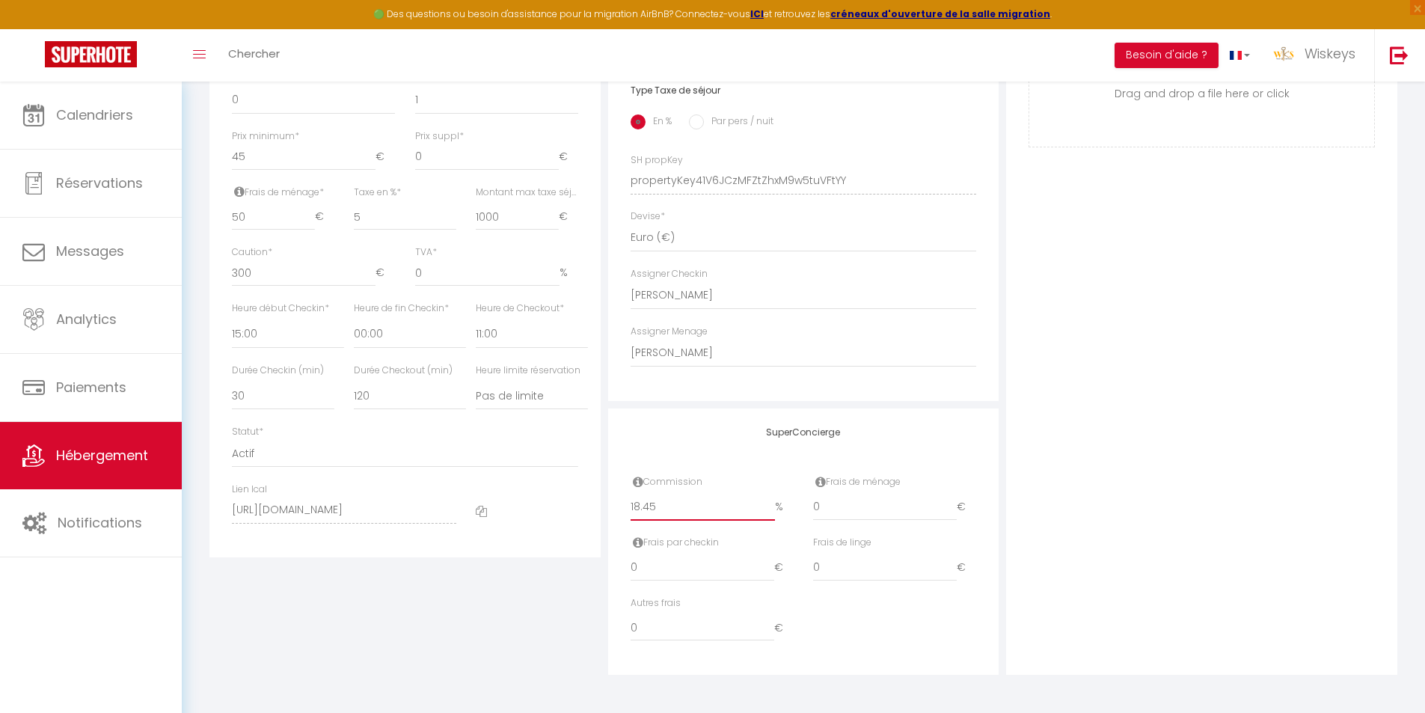
click at [642, 506] on input "18.45" at bounding box center [703, 507] width 144 height 27
click at [770, 508] on input "18.44" at bounding box center [703, 507] width 144 height 27
click at [768, 503] on input "18.45" at bounding box center [703, 507] width 144 height 27
click at [1153, 525] on div "Photo Photo Supprimer Drag and drop a file here or click Ooops, something wrong…" at bounding box center [1201, 170] width 391 height 1009
drag, startPoint x: 637, startPoint y: 506, endPoint x: 648, endPoint y: 500, distance: 12.1
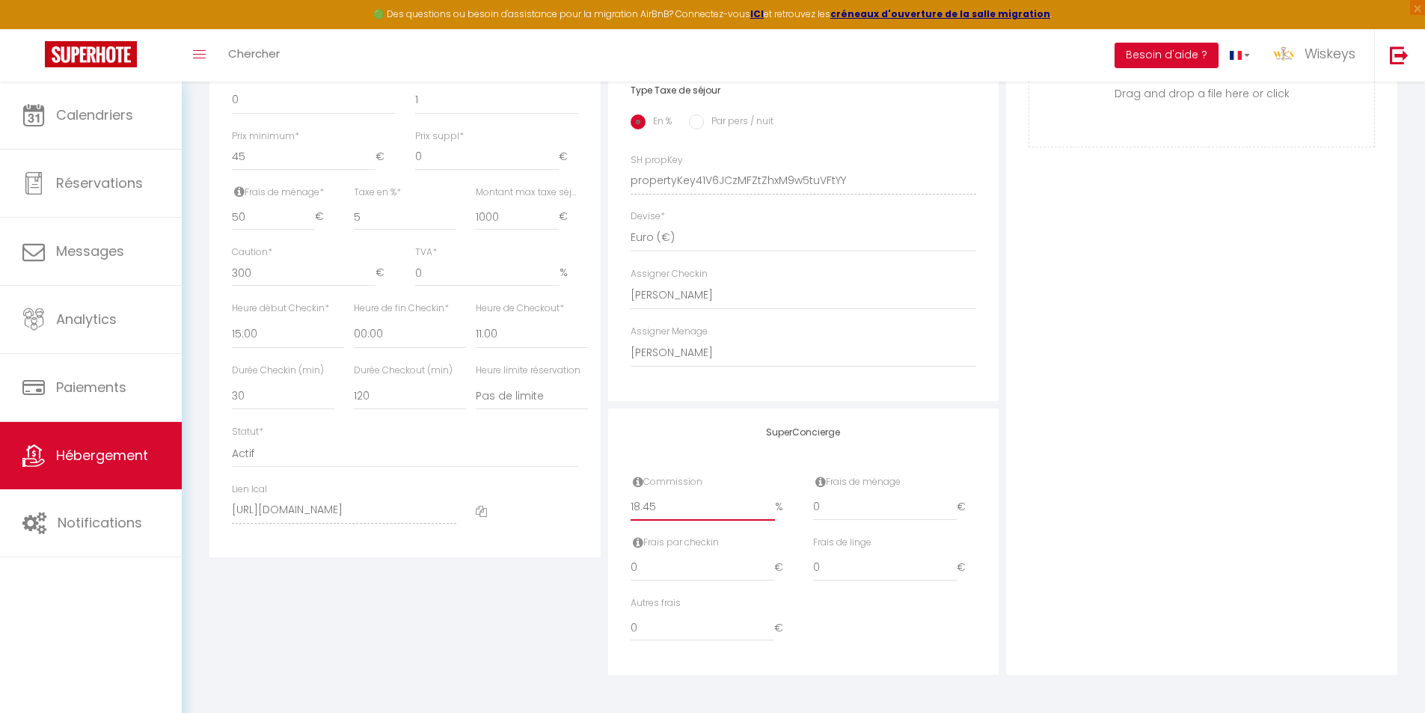
click at [646, 502] on input "18.45" at bounding box center [703, 507] width 144 height 27
click at [1228, 440] on div "Photo Photo Supprimer Drag and drop a file here or click Ooops, something wrong…" at bounding box center [1201, 170] width 391 height 1009
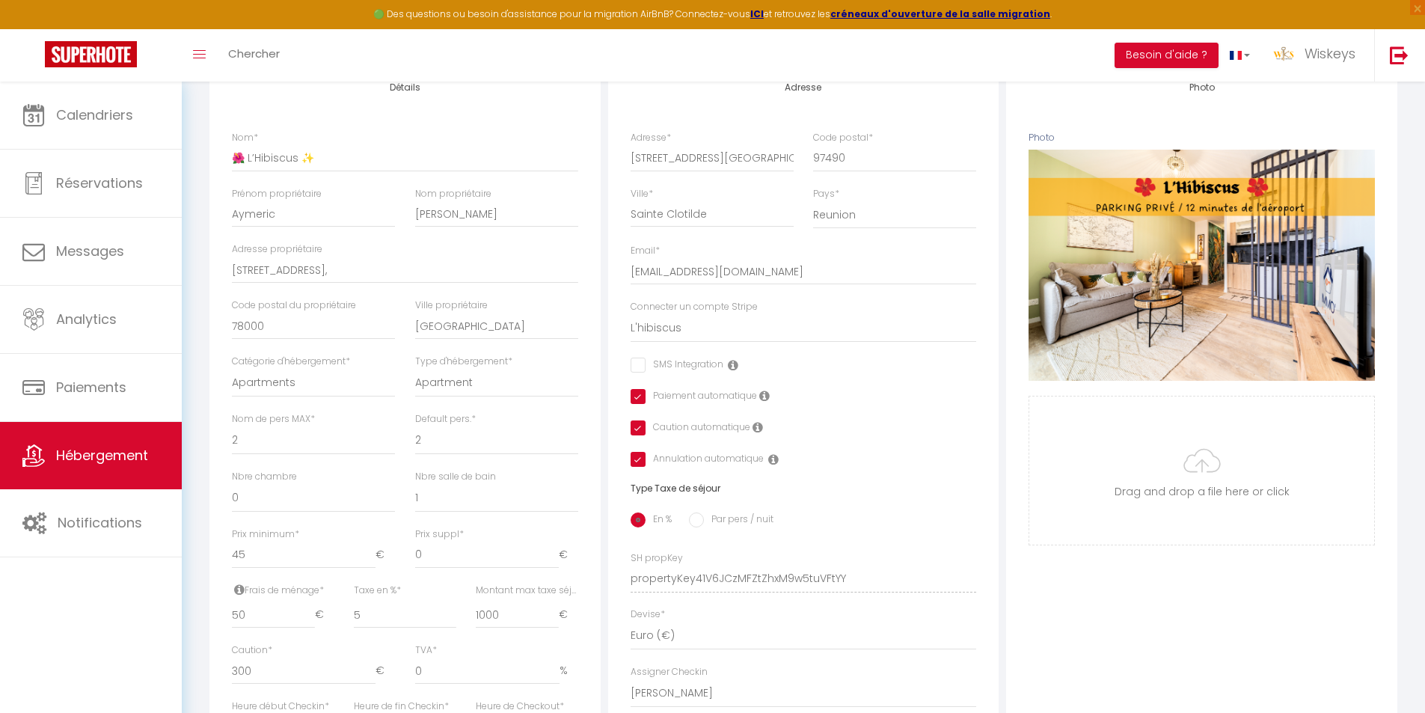
scroll to position [93, 0]
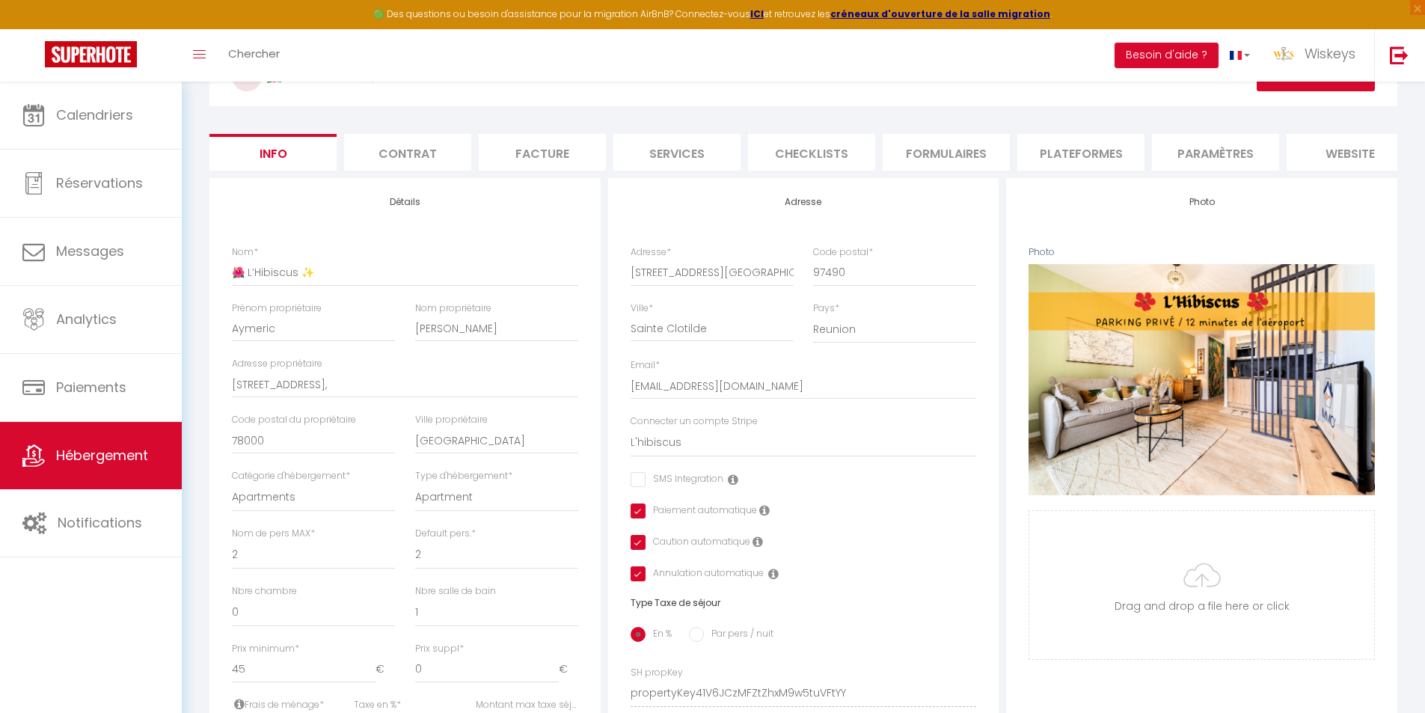
click at [1323, 85] on button "Actions" at bounding box center [1316, 76] width 118 height 30
click at [1260, 107] on input "Enregistrer" at bounding box center [1256, 109] width 55 height 15
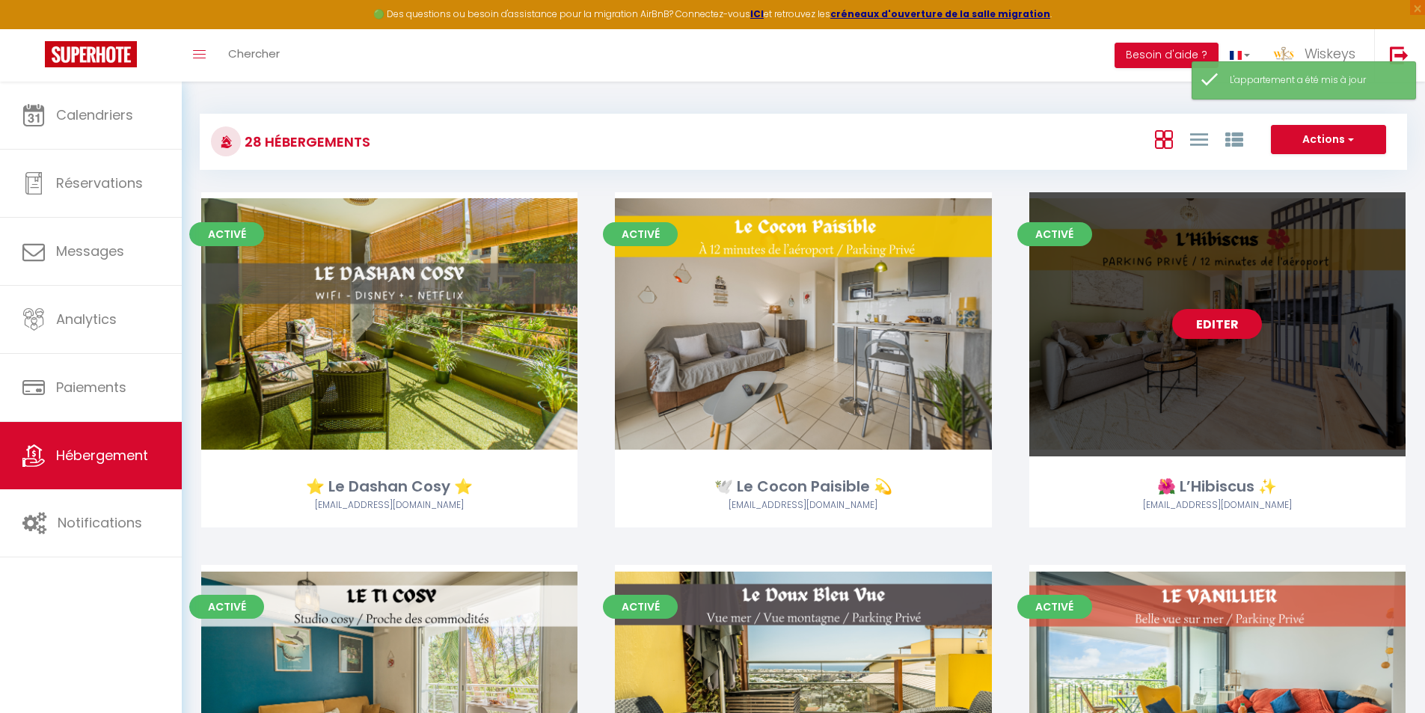
click at [1183, 322] on link "Editer" at bounding box center [1217, 324] width 90 height 30
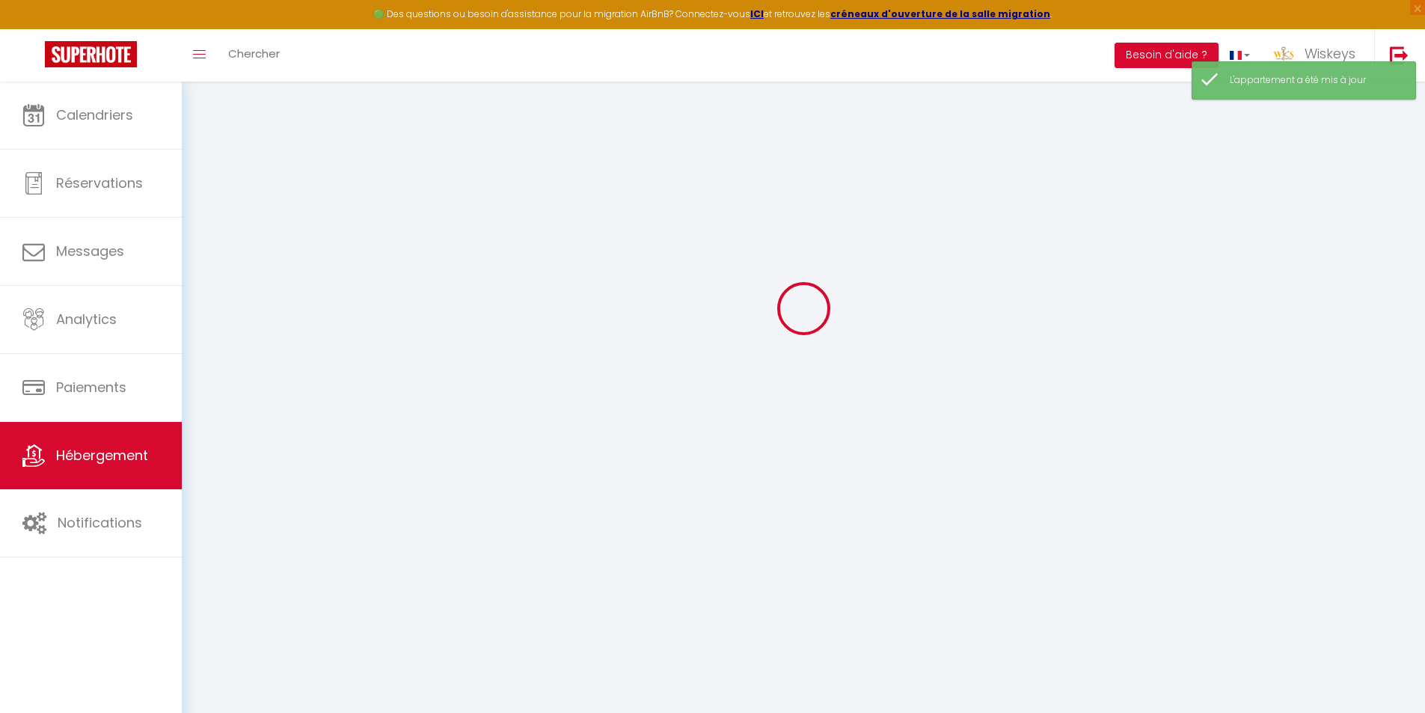
scroll to position [82, 0]
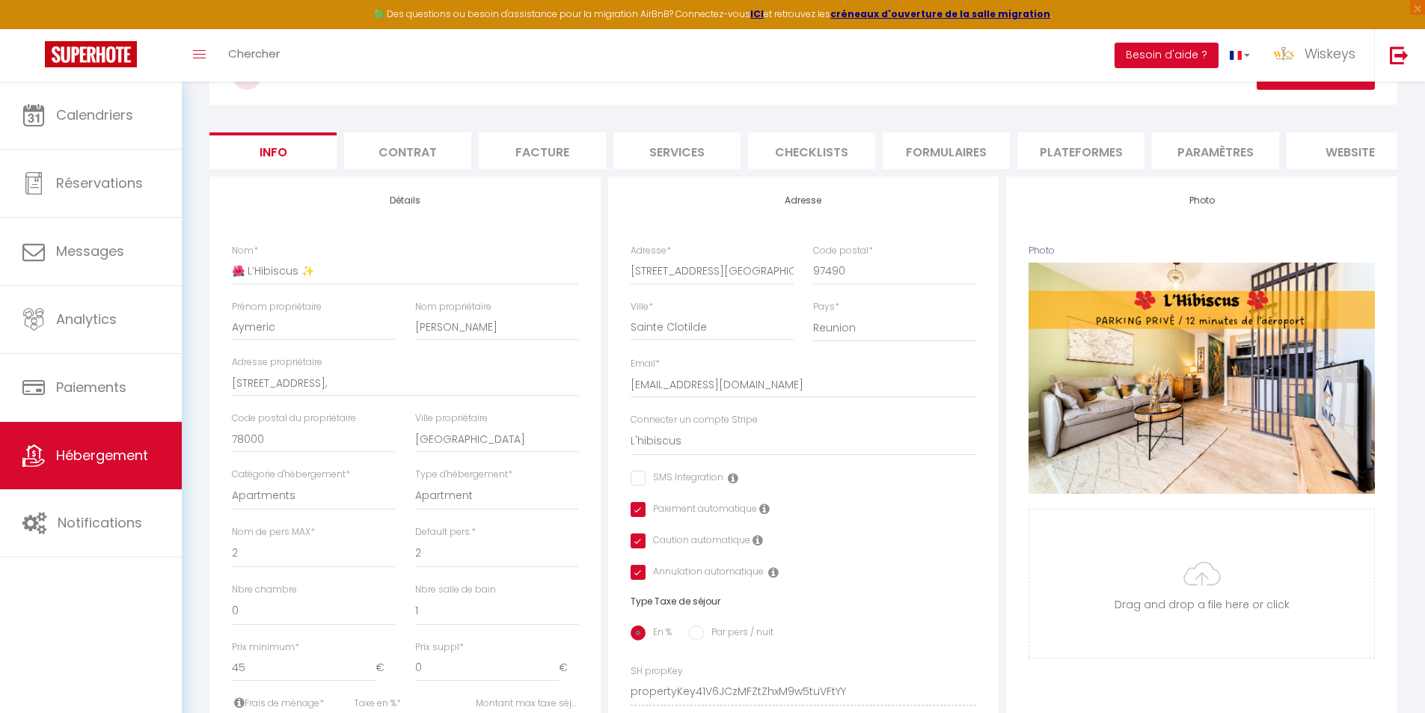
scroll to position [93, 0]
click at [1323, 89] on button "Actions" at bounding box center [1316, 76] width 118 height 30
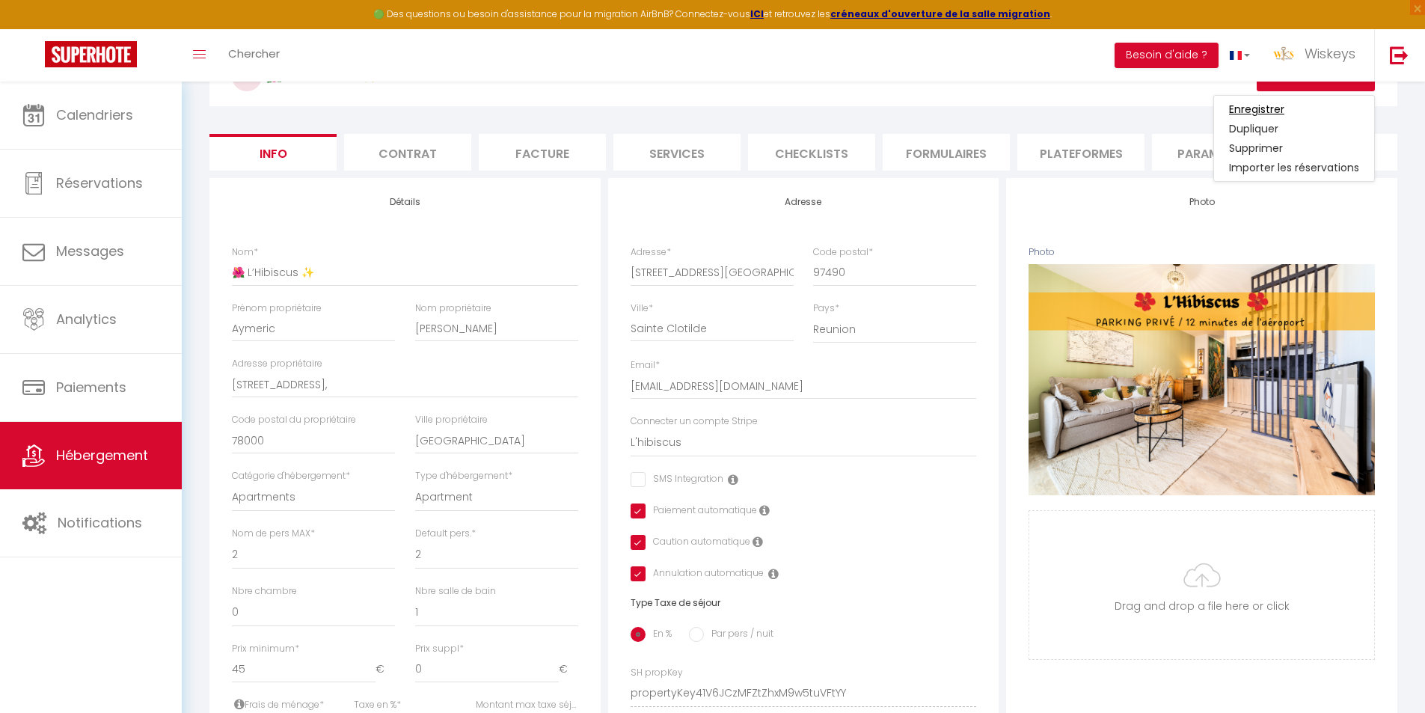
click at [1270, 114] on input "Enregistrer" at bounding box center [1256, 109] width 55 height 15
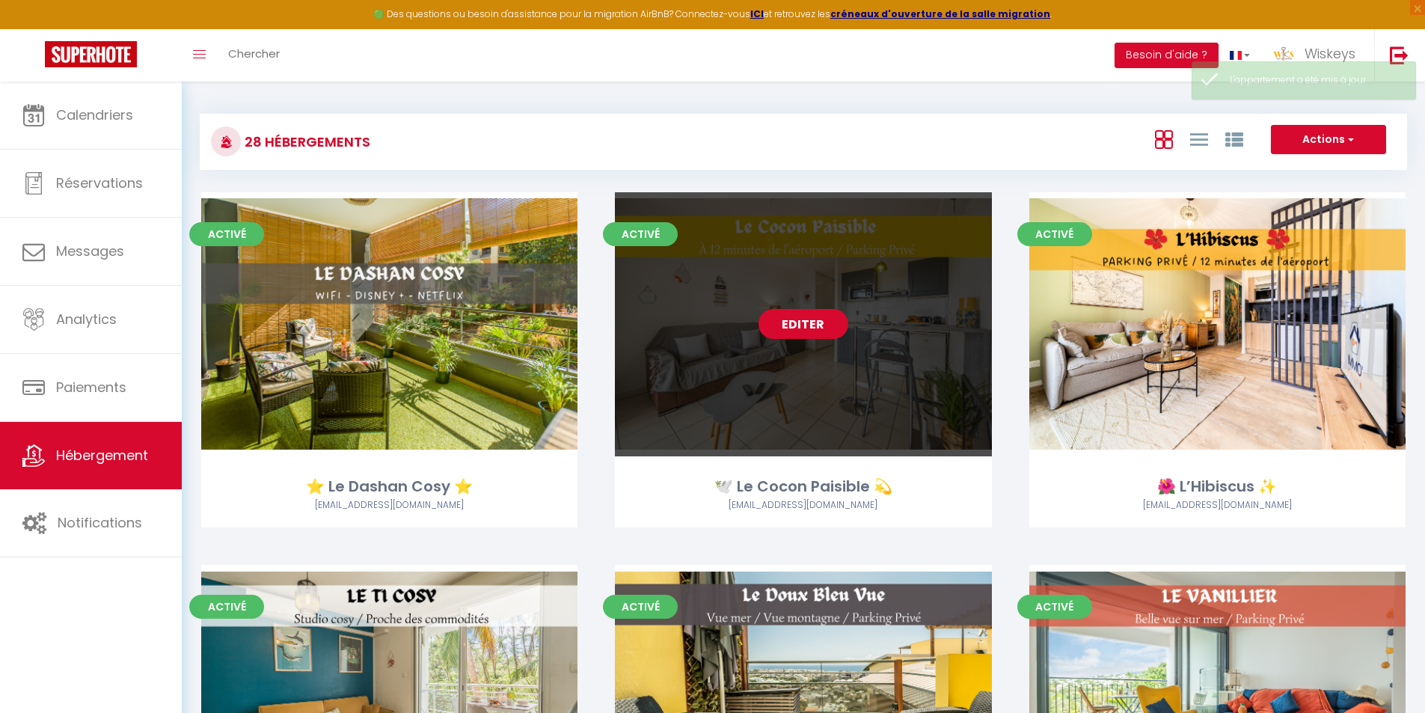
click at [823, 329] on link "Editer" at bounding box center [804, 324] width 90 height 30
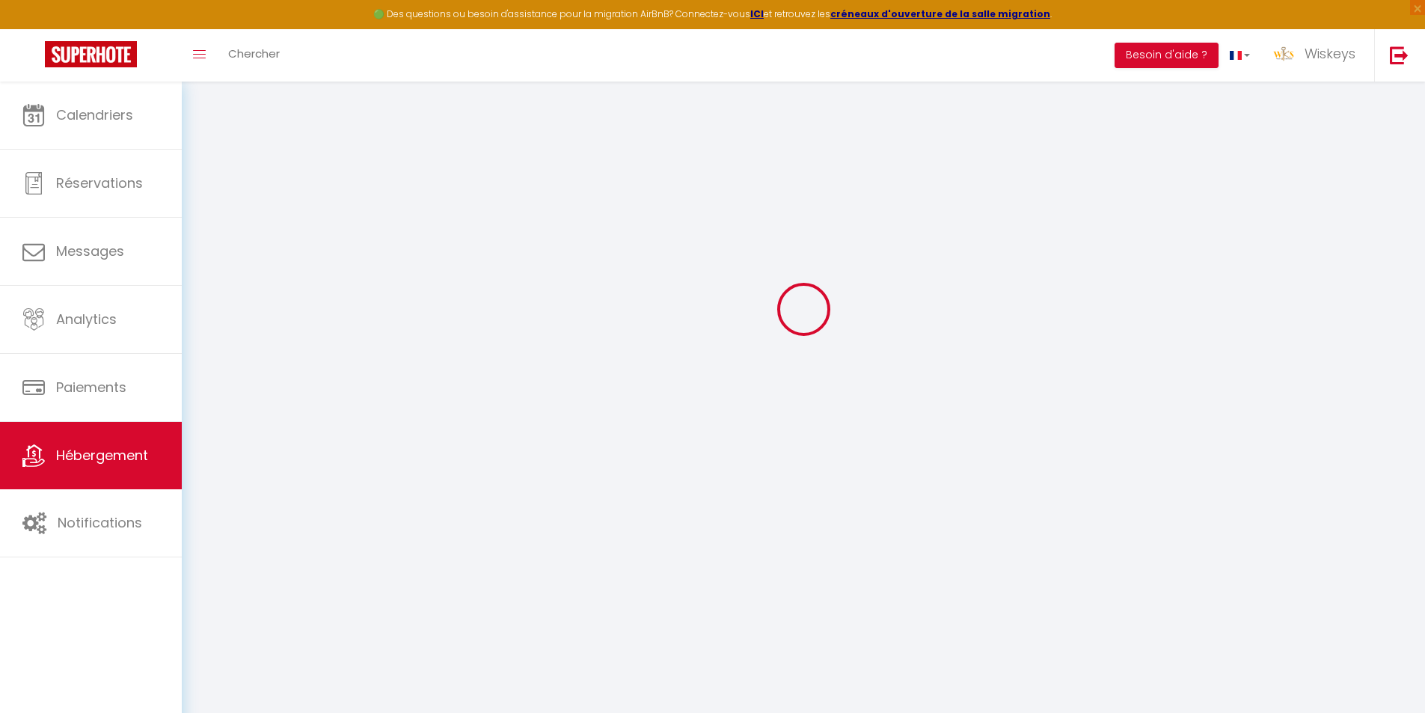
scroll to position [82, 0]
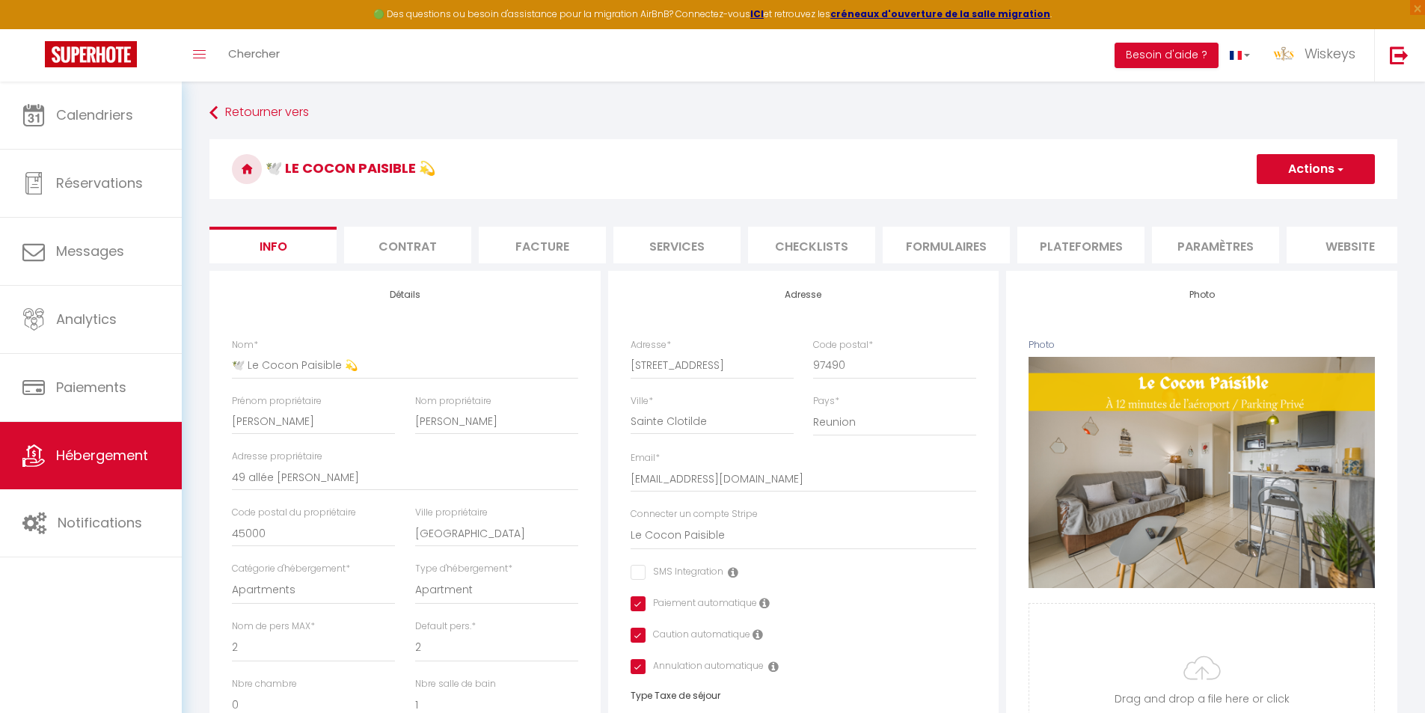
click at [1317, 157] on button "Actions" at bounding box center [1316, 169] width 118 height 30
click at [1264, 199] on input "Enregistrer" at bounding box center [1256, 202] width 55 height 15
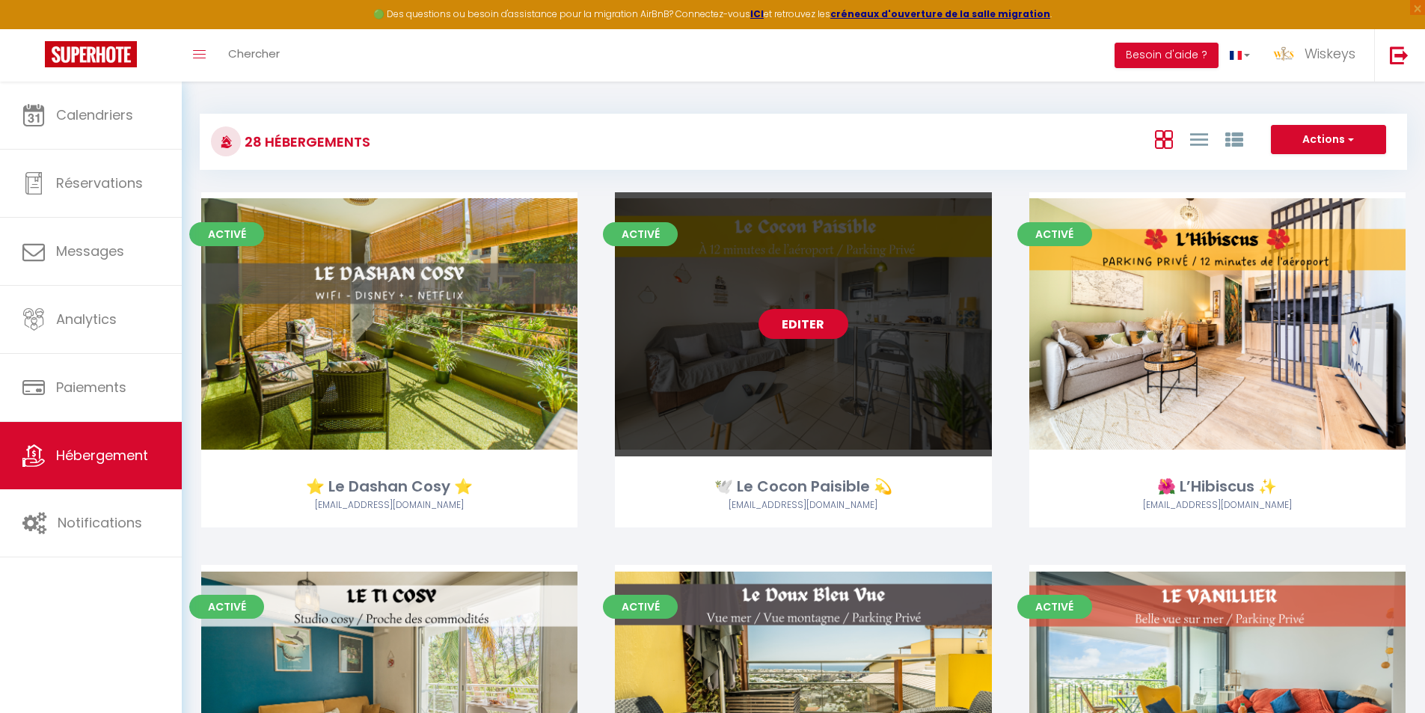
click at [806, 316] on link "Editer" at bounding box center [804, 324] width 90 height 30
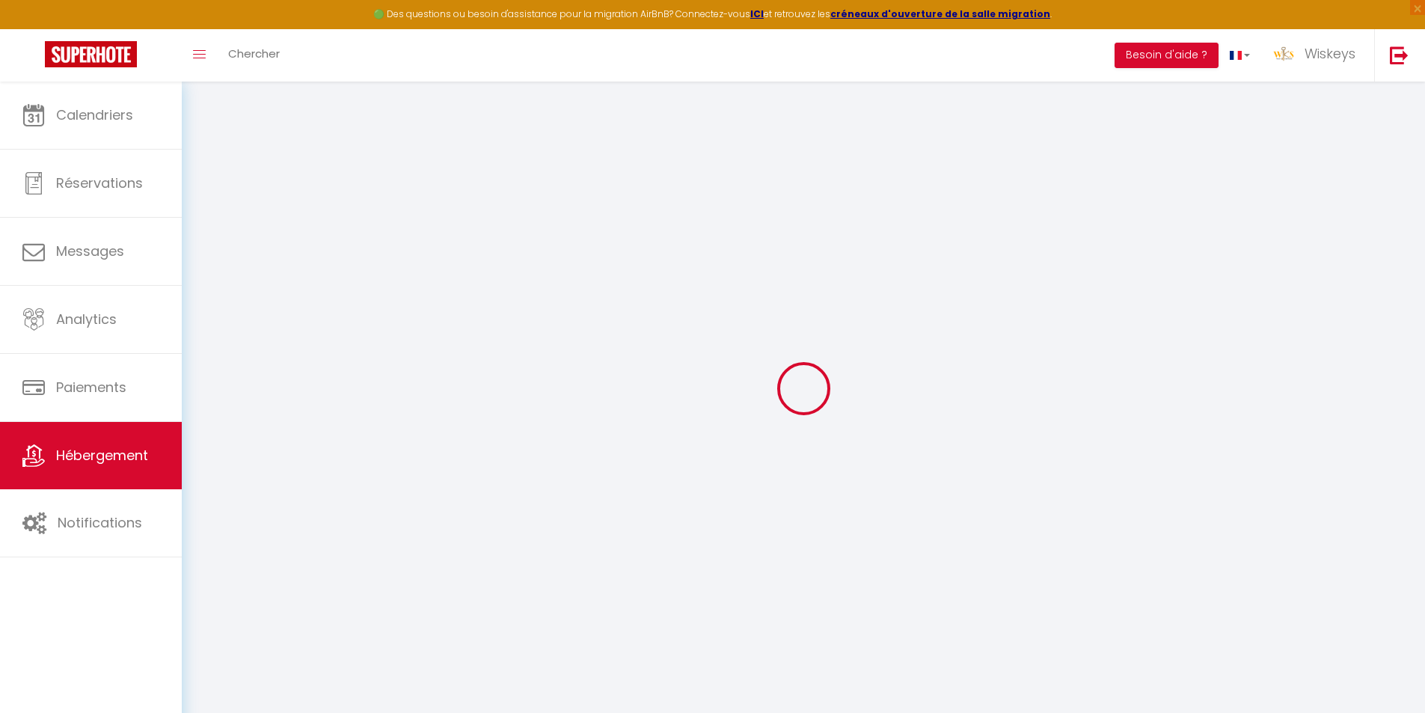
scroll to position [82, 0]
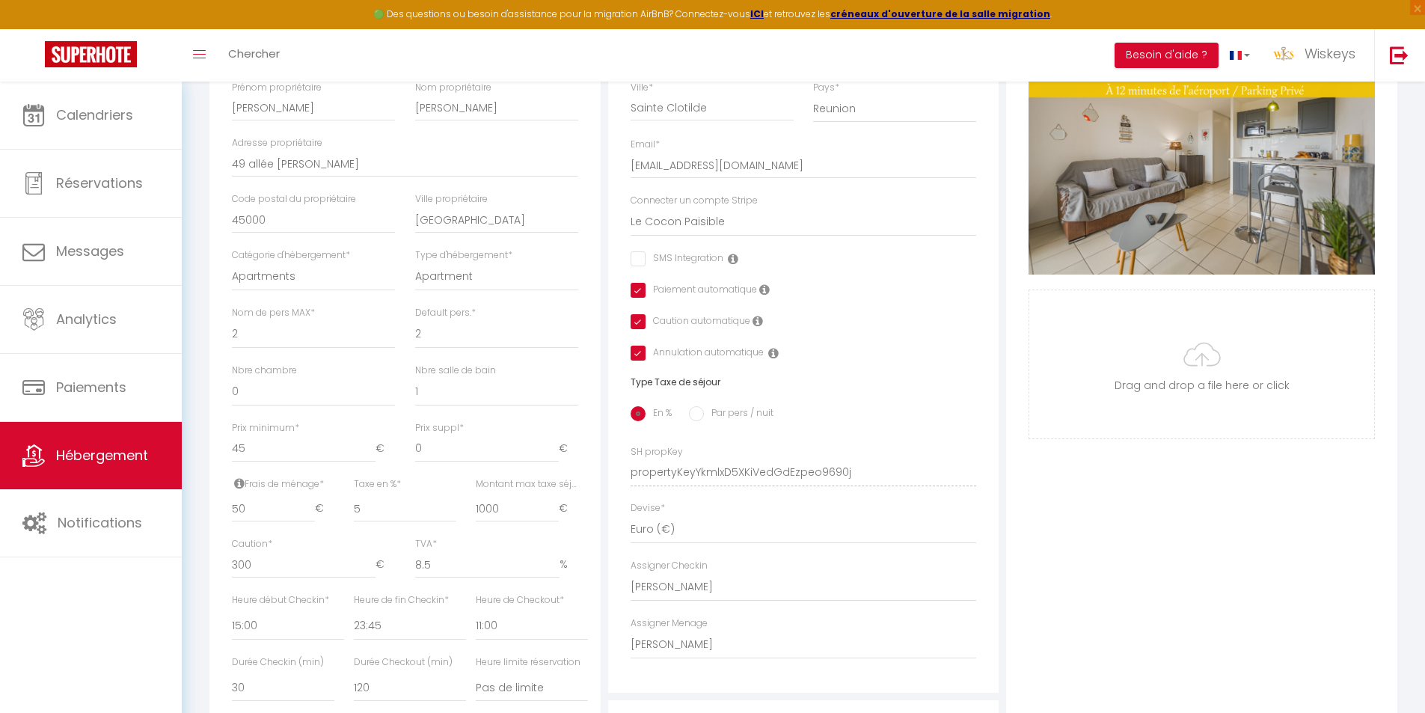
scroll to position [616, 0]
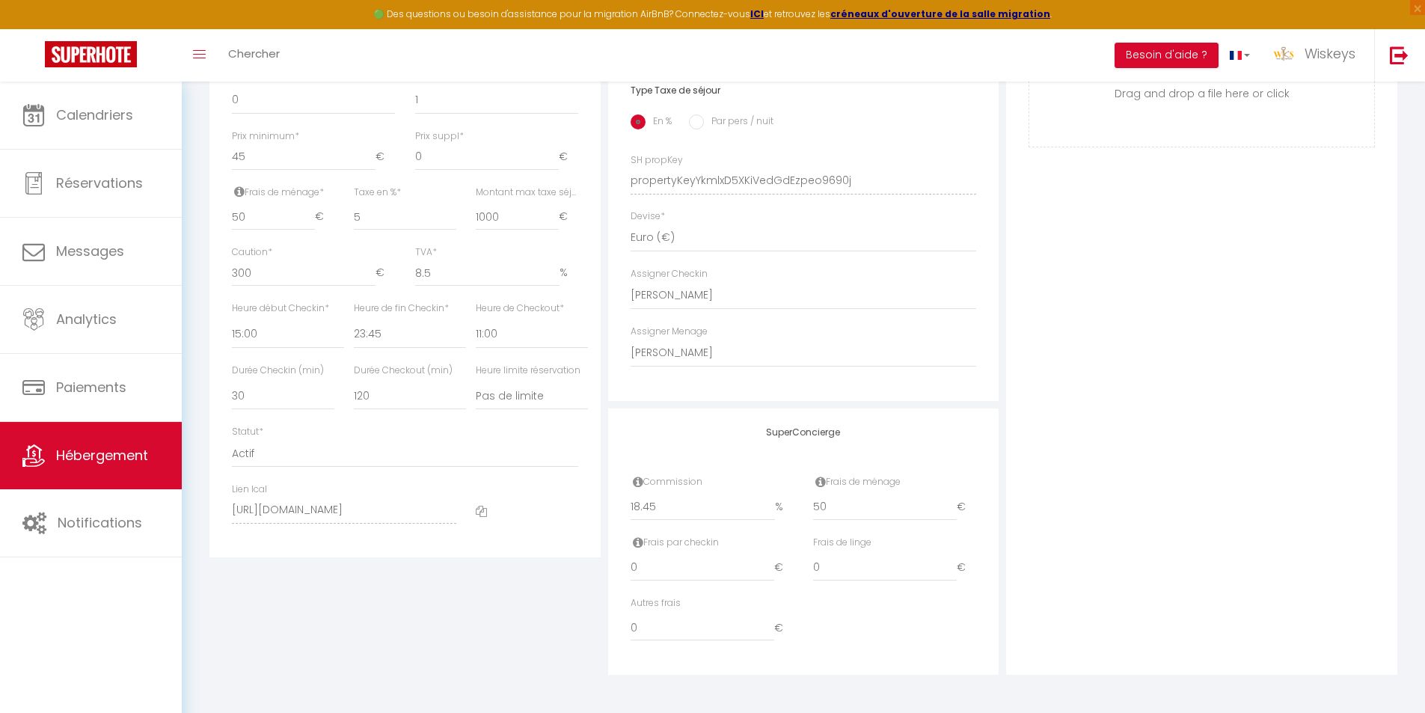
click at [951, 656] on div "Autres frais 0 €" at bounding box center [804, 626] width 366 height 61
click at [715, 516] on input "18.45" at bounding box center [703, 507] width 144 height 27
click at [667, 503] on input "18.45" at bounding box center [703, 507] width 144 height 27
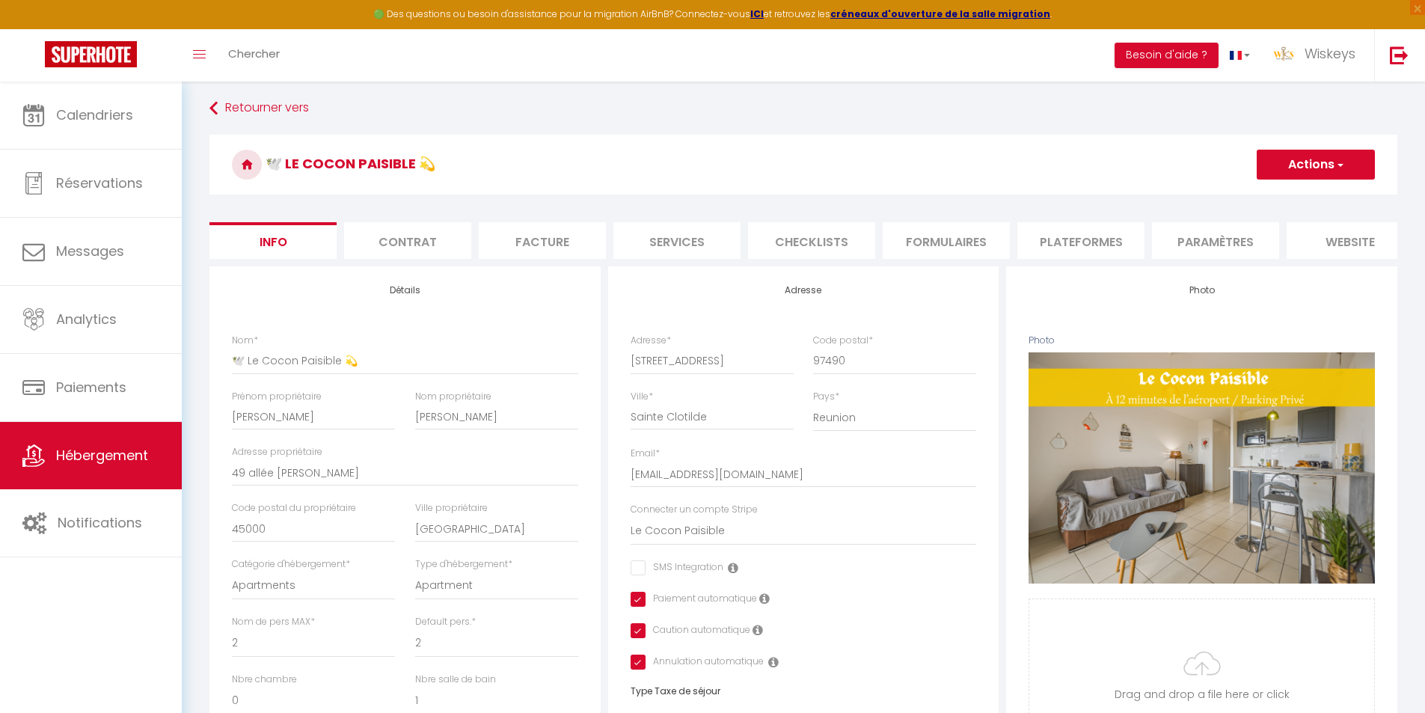
scroll to position [0, 0]
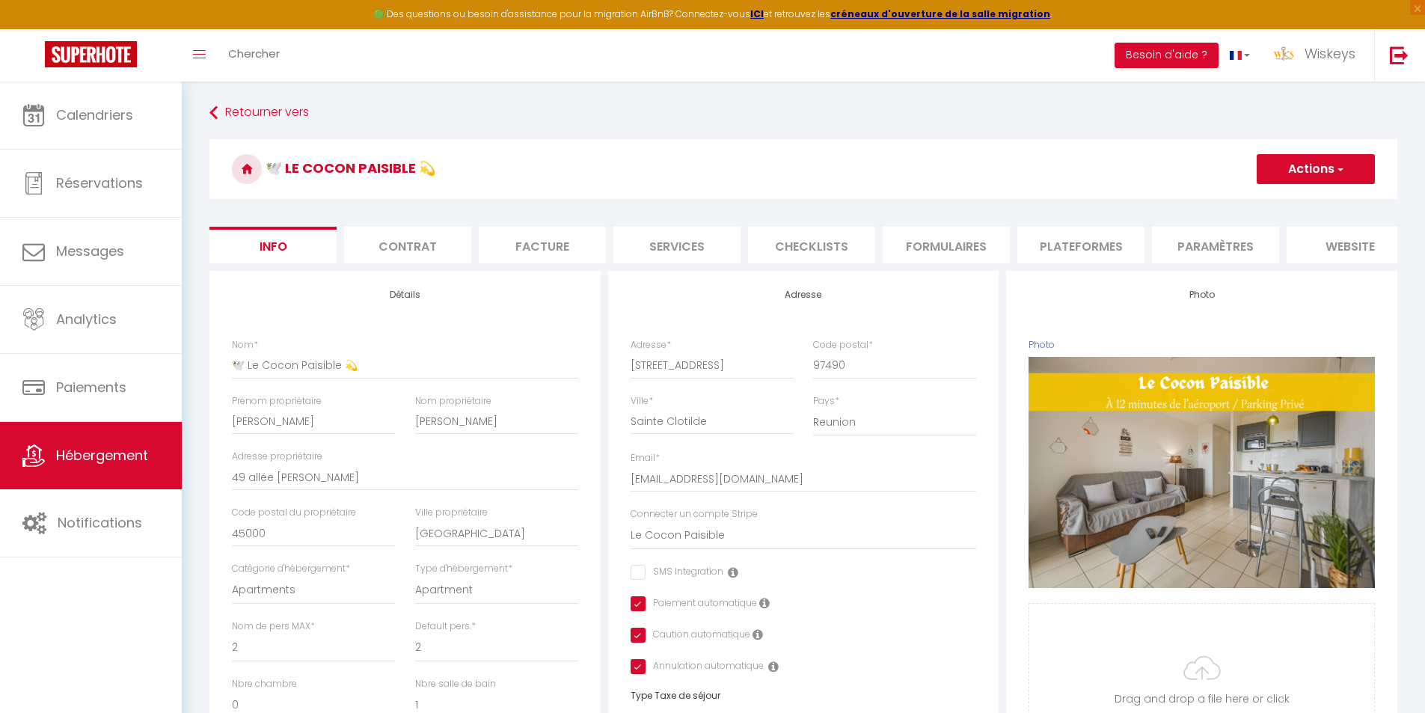
click at [1290, 171] on button "Actions" at bounding box center [1316, 169] width 118 height 30
click at [1272, 197] on input "Enregistrer" at bounding box center [1256, 202] width 55 height 15
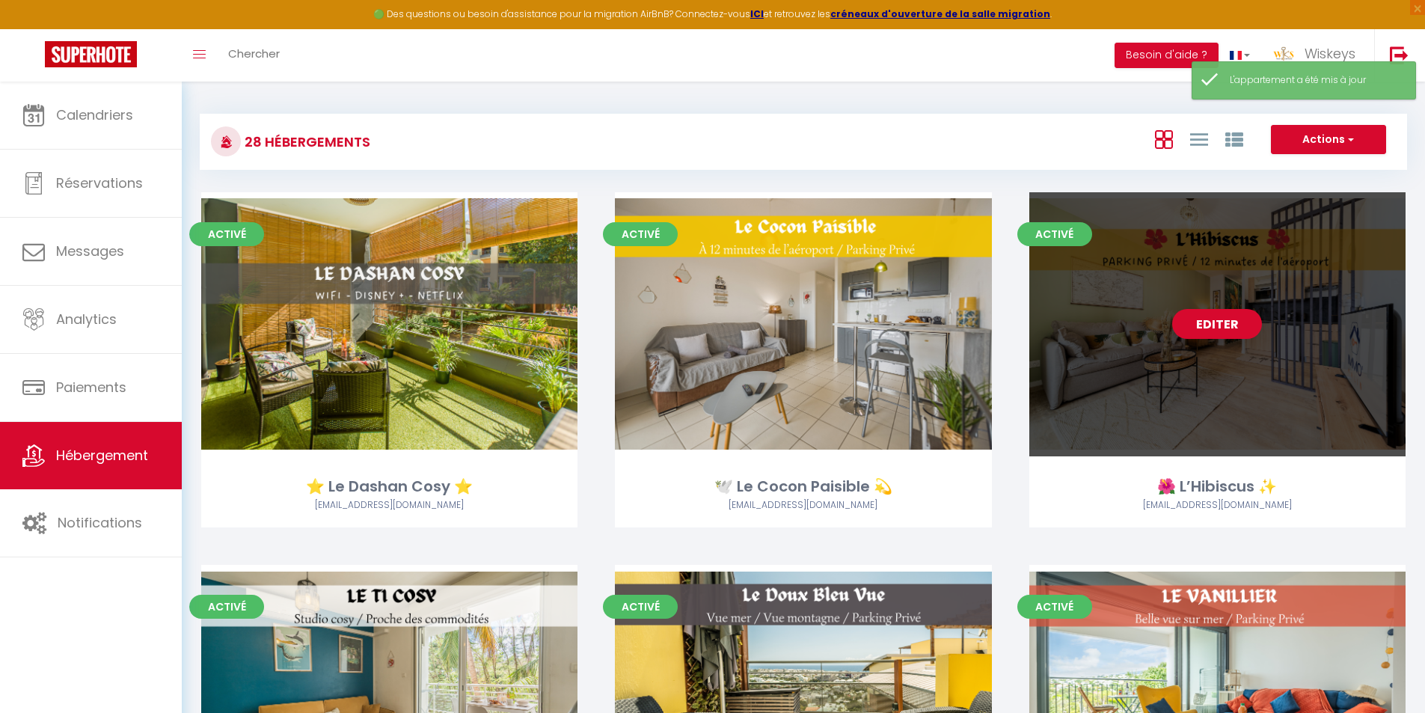
click at [1187, 331] on link "Editer" at bounding box center [1217, 324] width 90 height 30
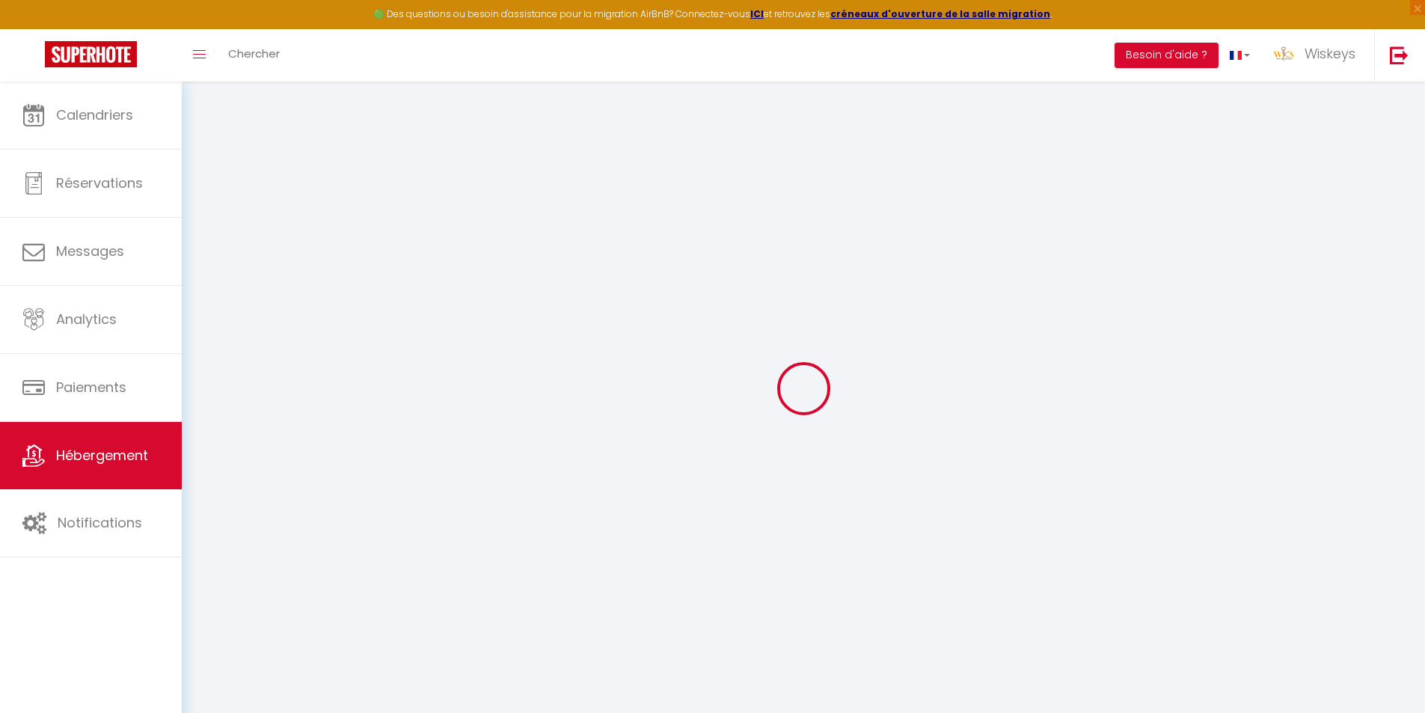
scroll to position [82, 0]
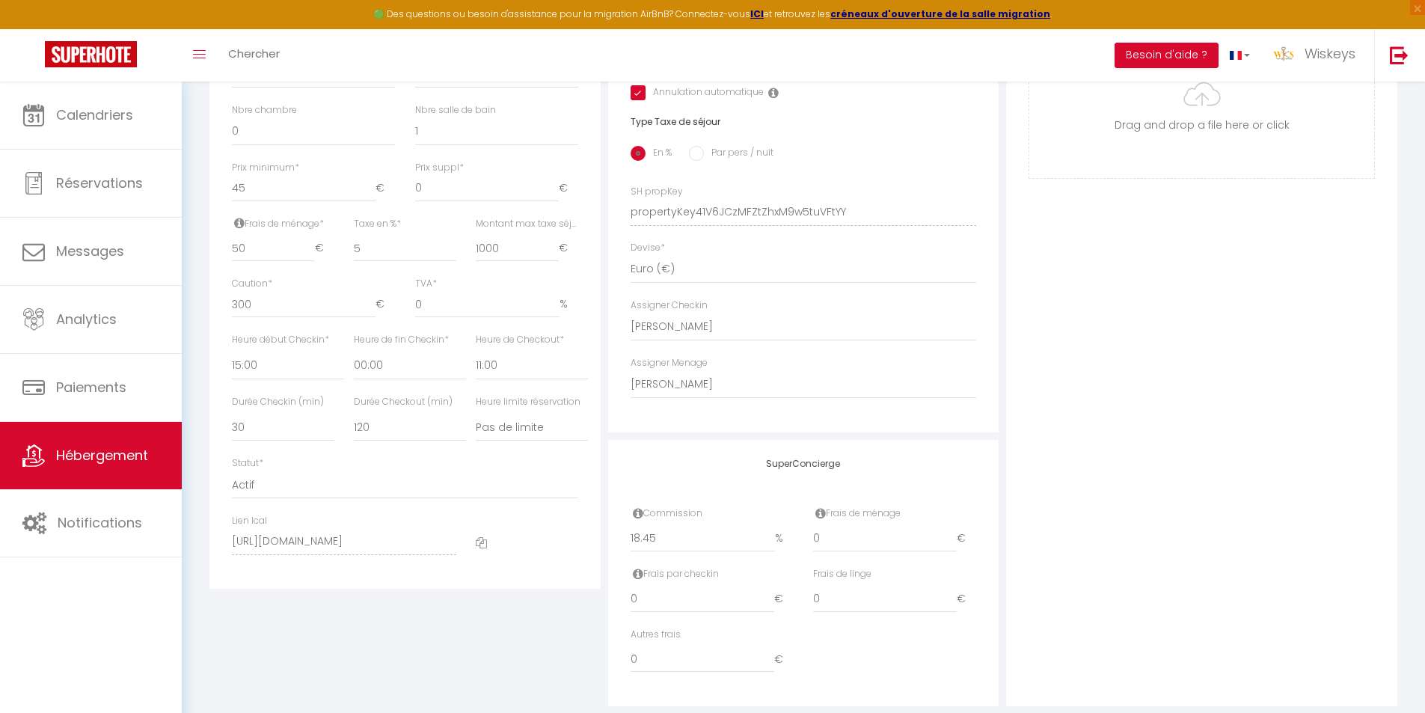
scroll to position [616, 0]
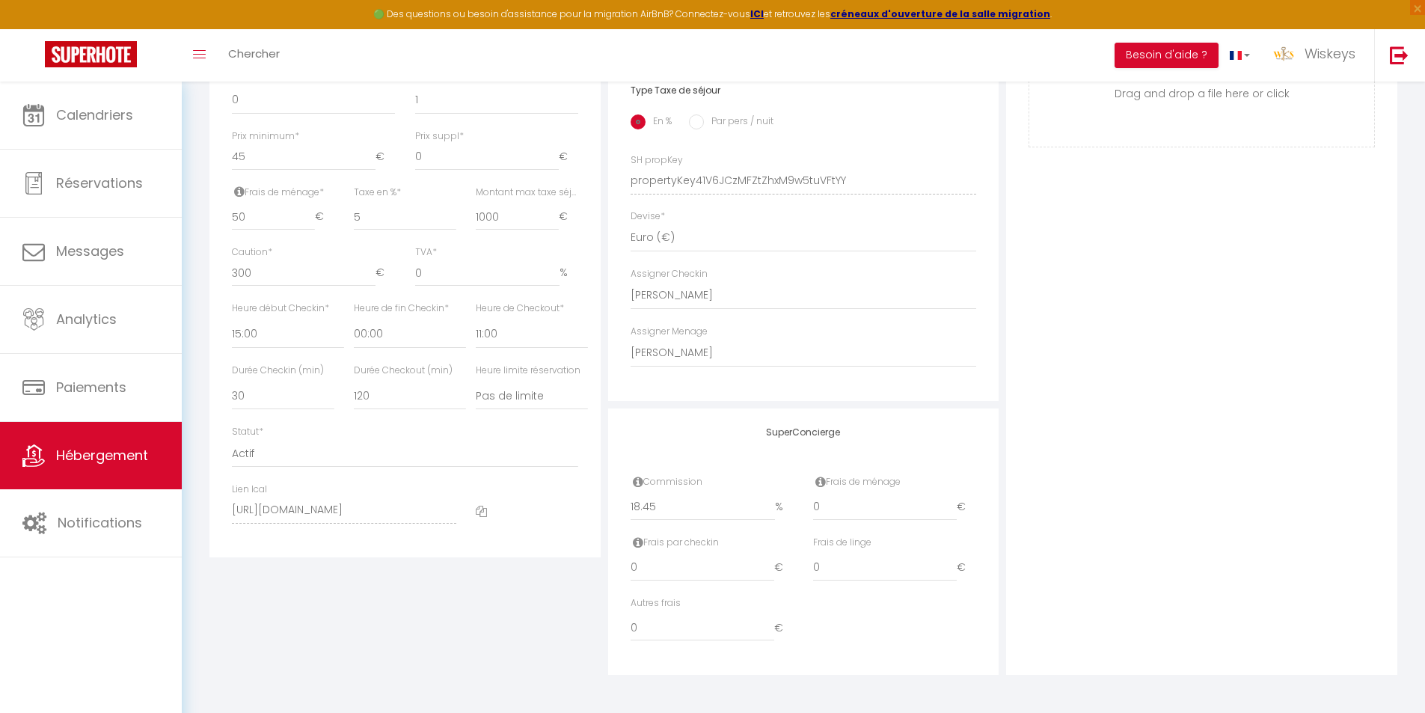
click at [652, 521] on div "Commission 18.45 %" at bounding box center [712, 505] width 183 height 61
click at [656, 508] on input "18.45" at bounding box center [703, 507] width 144 height 27
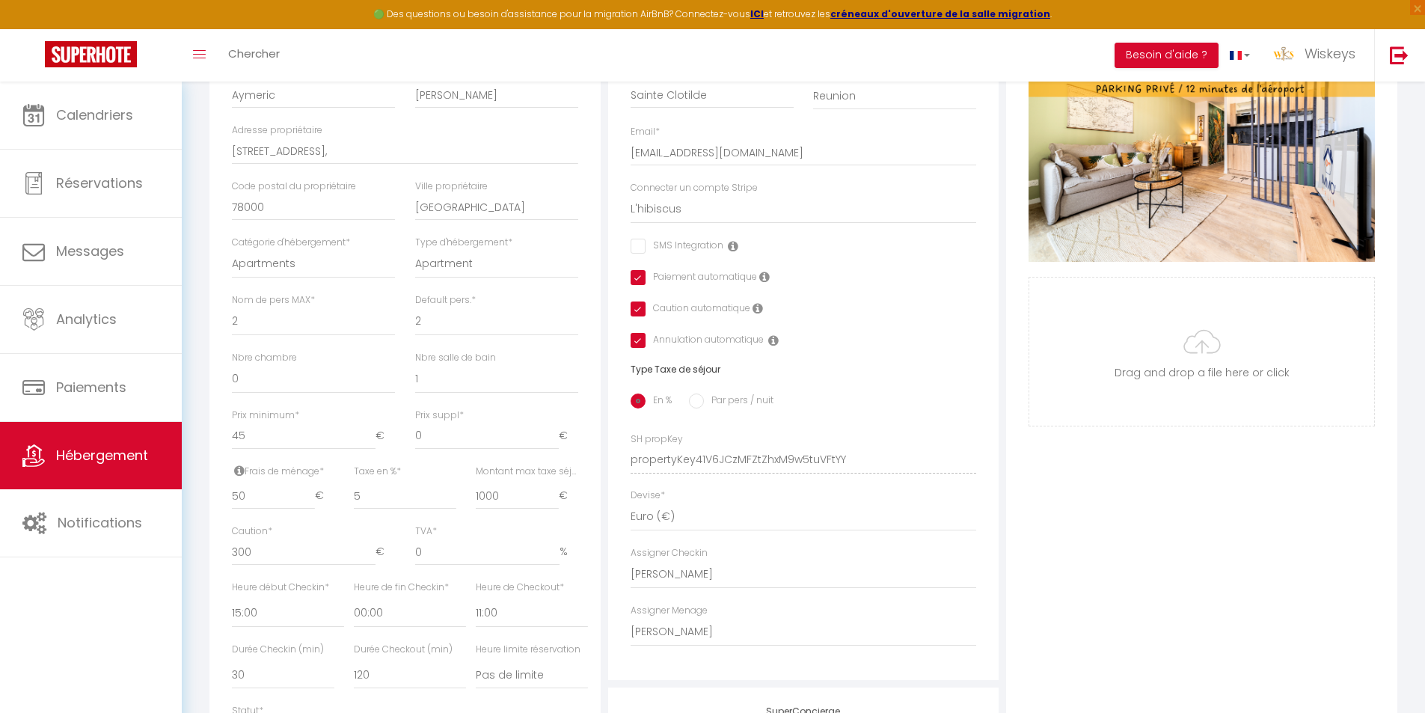
scroll to position [18, 0]
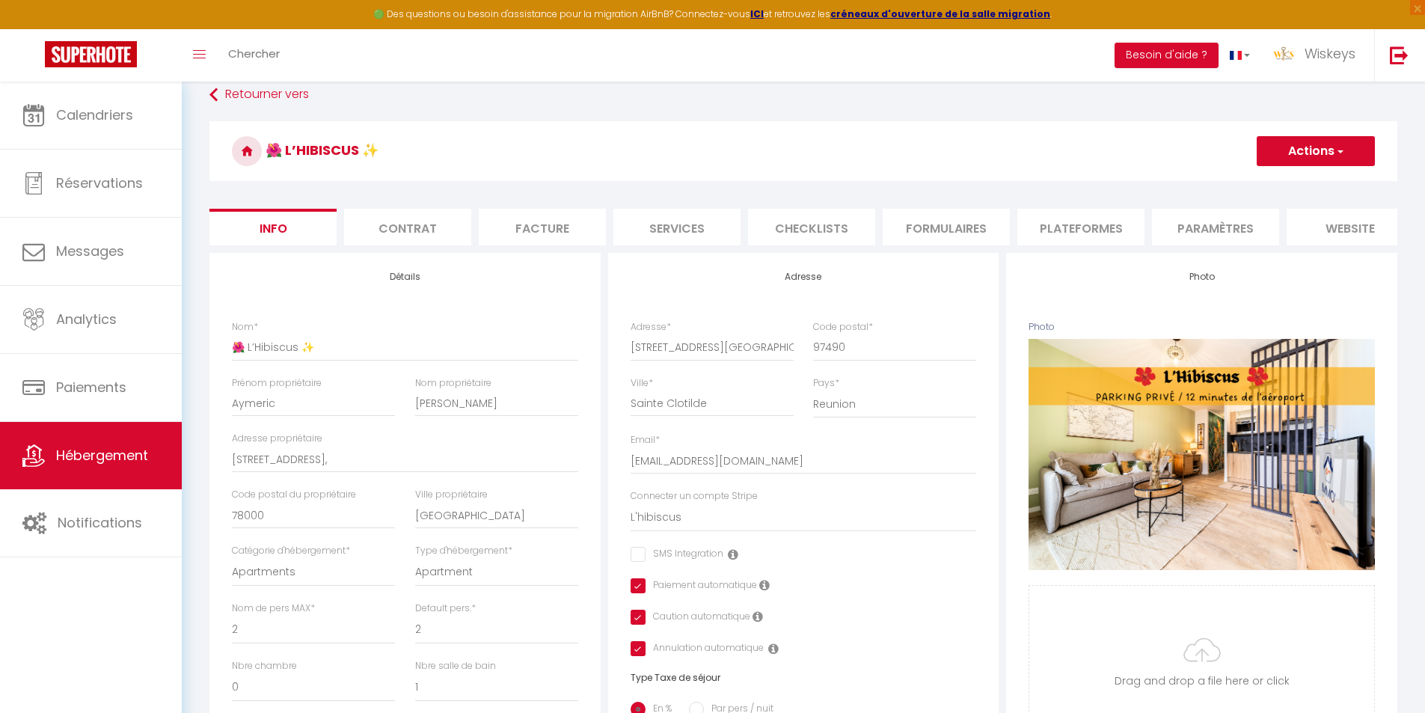
click at [1308, 167] on h3 "🌺 L’Hibiscus ✨" at bounding box center [803, 151] width 1188 height 60
click at [1309, 155] on button "Actions" at bounding box center [1316, 151] width 118 height 30
click at [1262, 180] on input "Enregistrer" at bounding box center [1256, 184] width 55 height 15
